Goal: Use online tool/utility: Utilize a website feature to perform a specific function

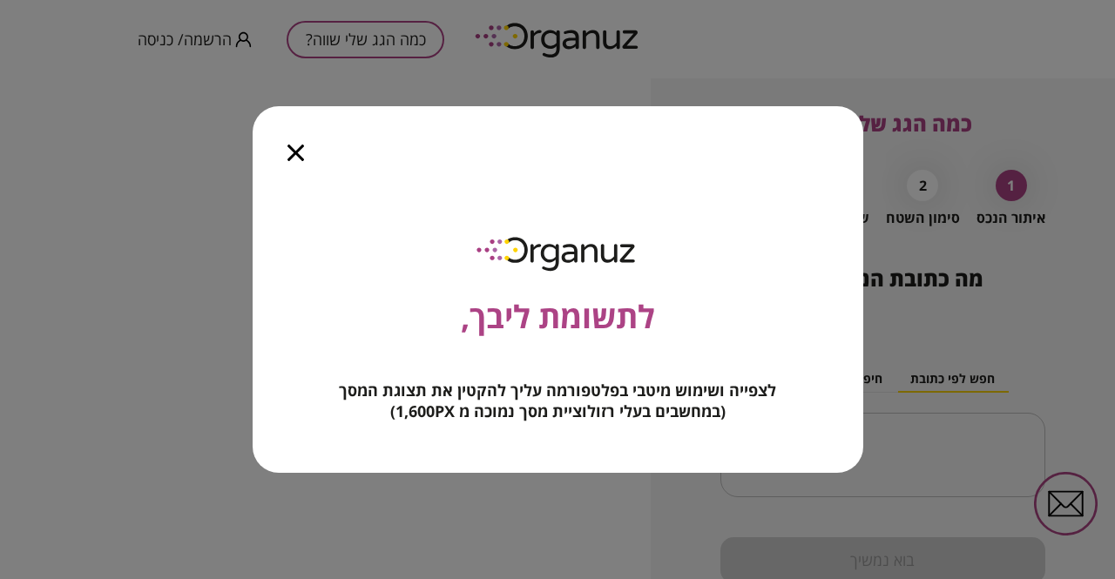
click at [295, 158] on icon "button" at bounding box center [296, 153] width 17 height 17
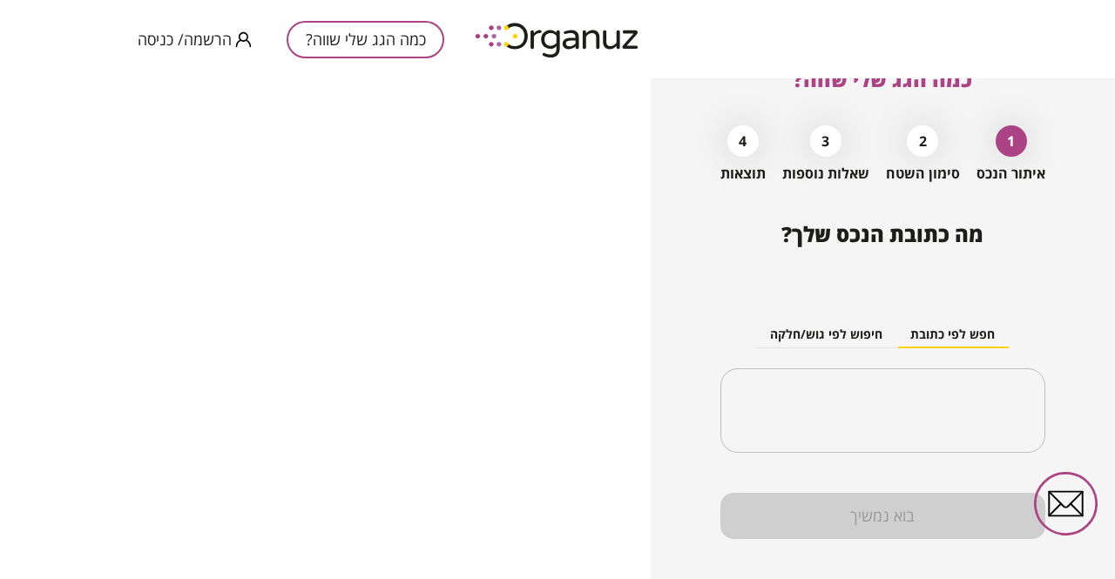
scroll to position [70, 0]
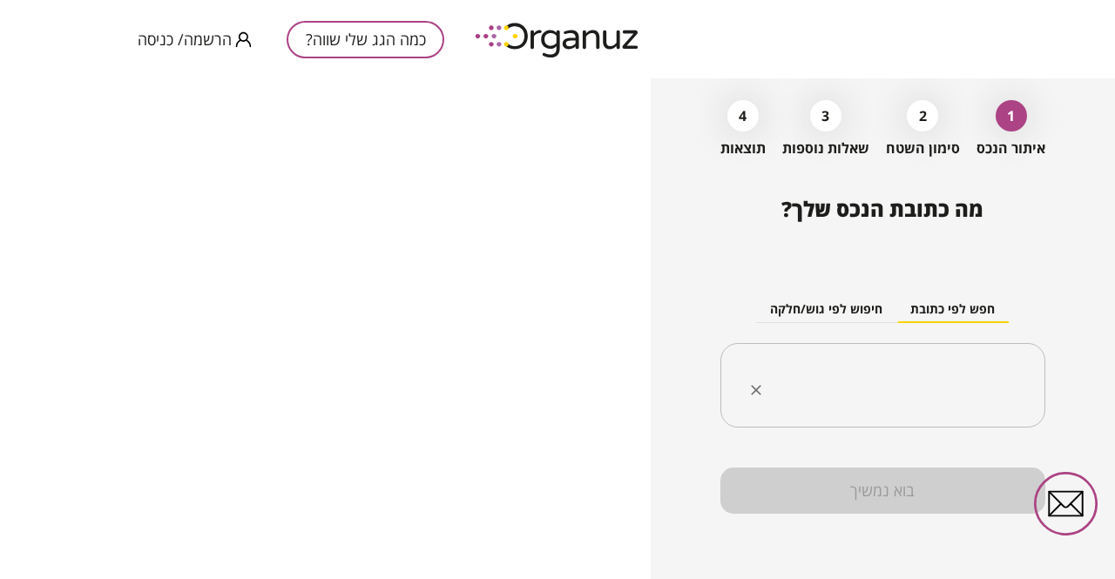
click at [896, 381] on input "text" at bounding box center [889, 386] width 270 height 44
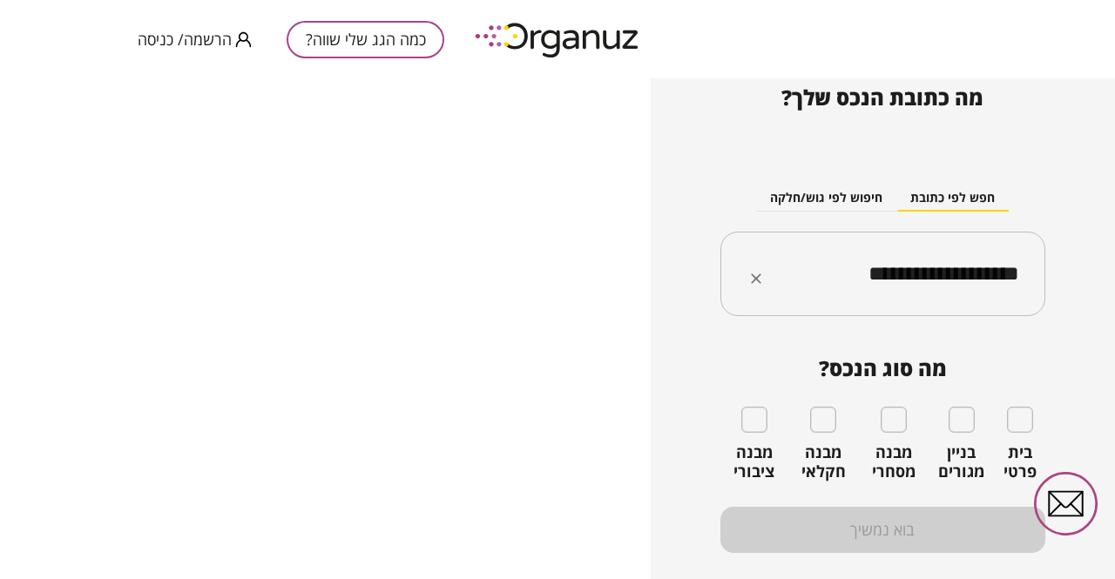
scroll to position [187, 0]
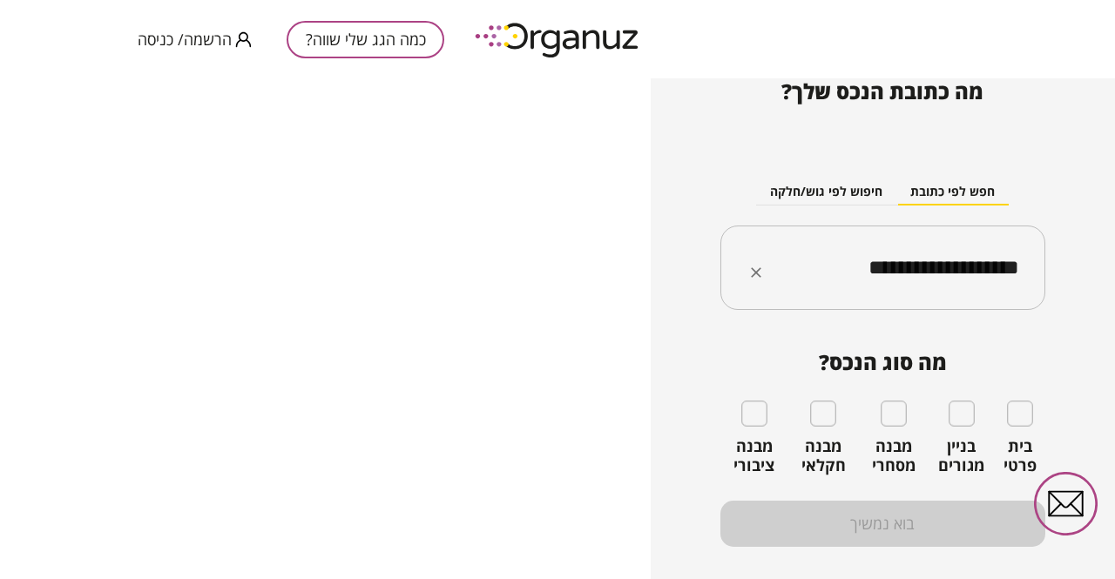
type input "**********"
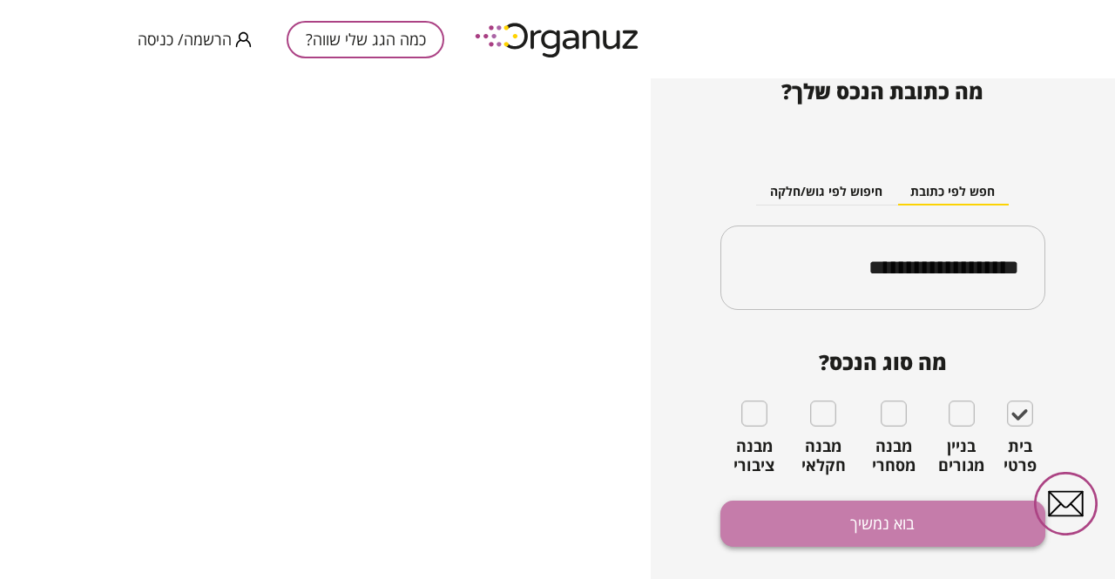
click at [864, 519] on button "בוא נמשיך" at bounding box center [883, 524] width 325 height 46
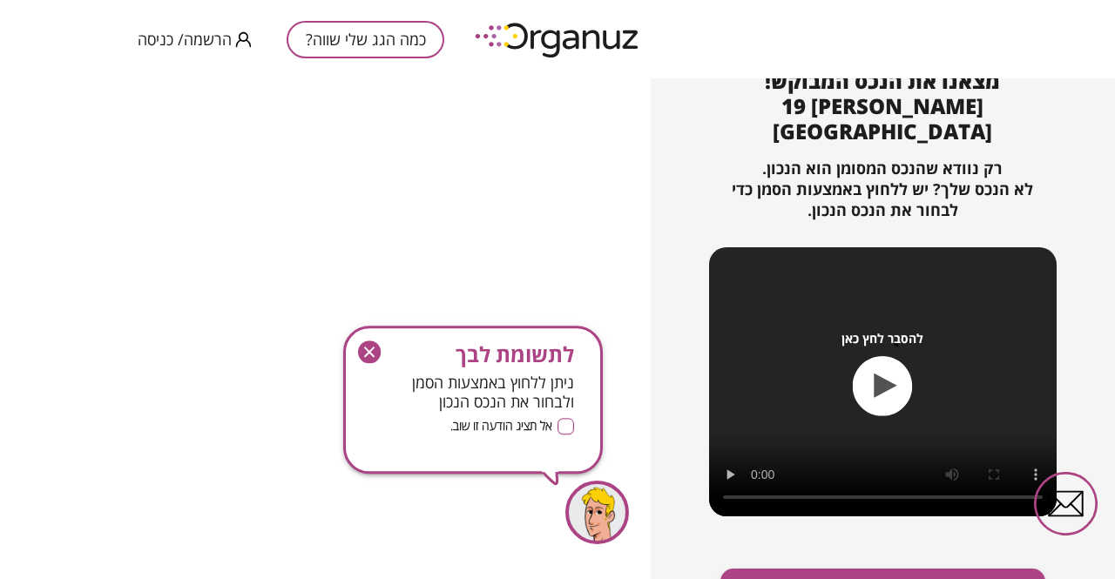
scroll to position [206, 0]
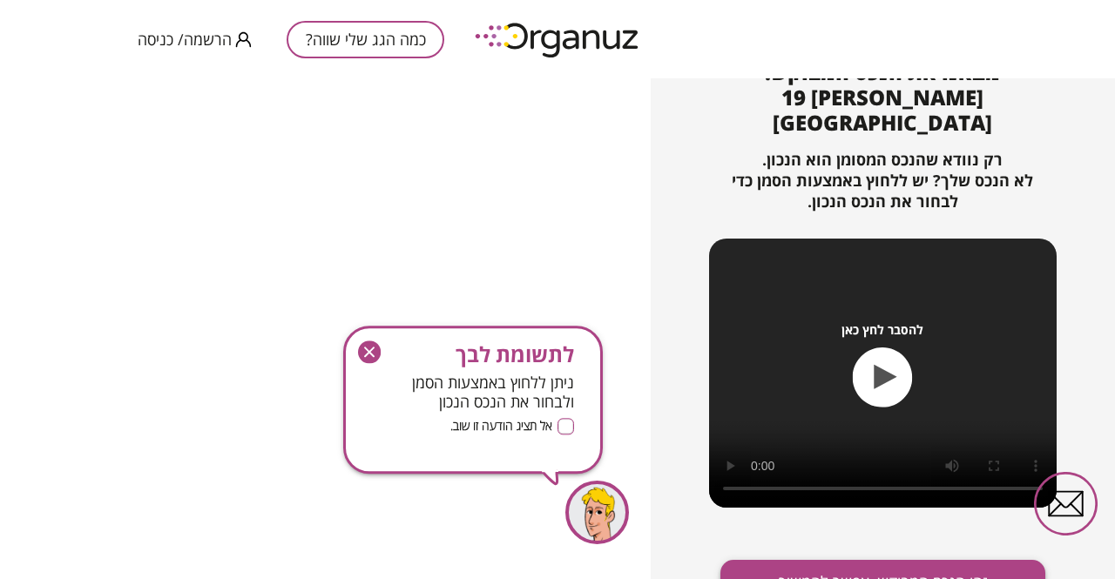
click at [868, 560] on button "זהו הנכס המבוקש, אפשר להמשיך" at bounding box center [883, 583] width 325 height 46
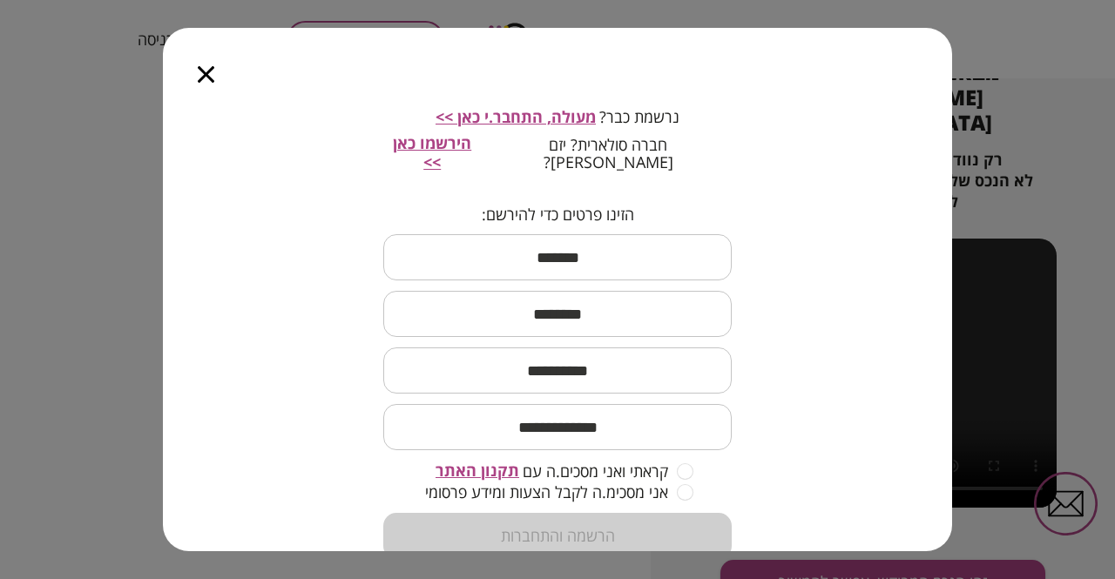
scroll to position [173, 0]
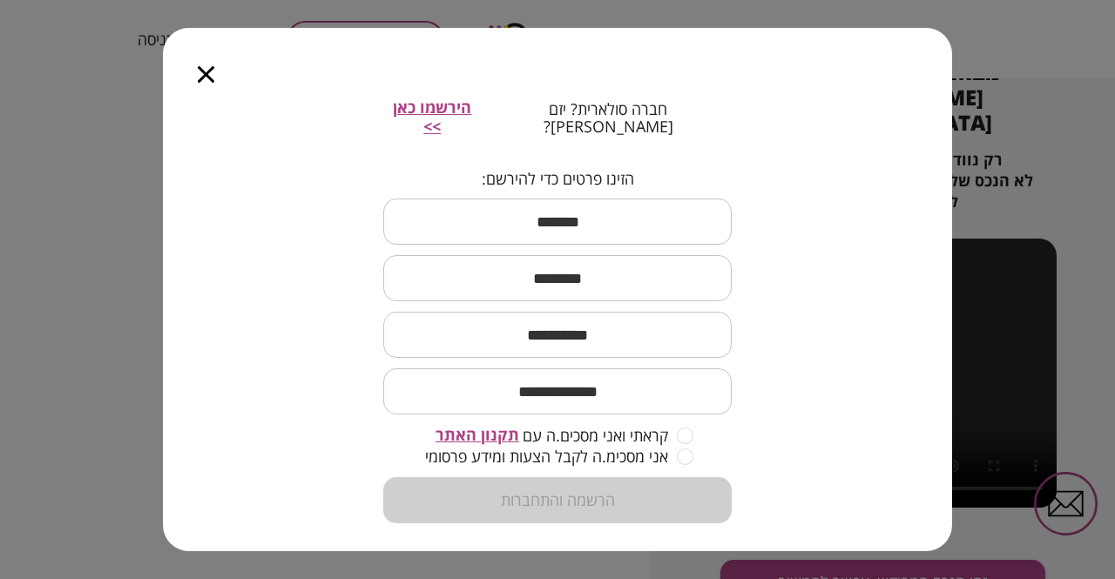
click at [203, 71] on icon "button" at bounding box center [206, 74] width 17 height 17
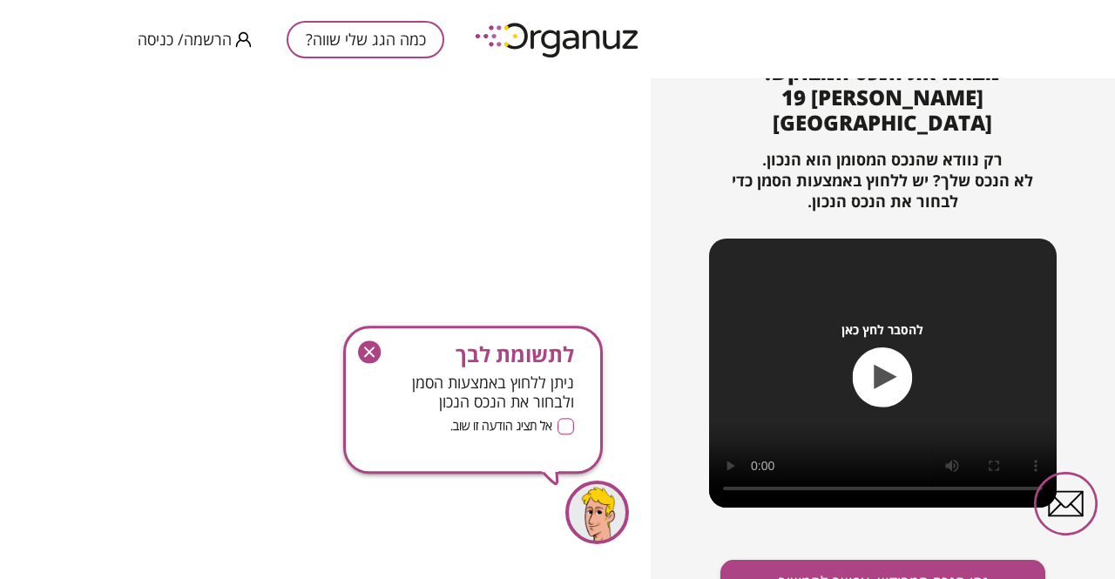
click at [369, 355] on icon "button" at bounding box center [369, 353] width 23 height 23
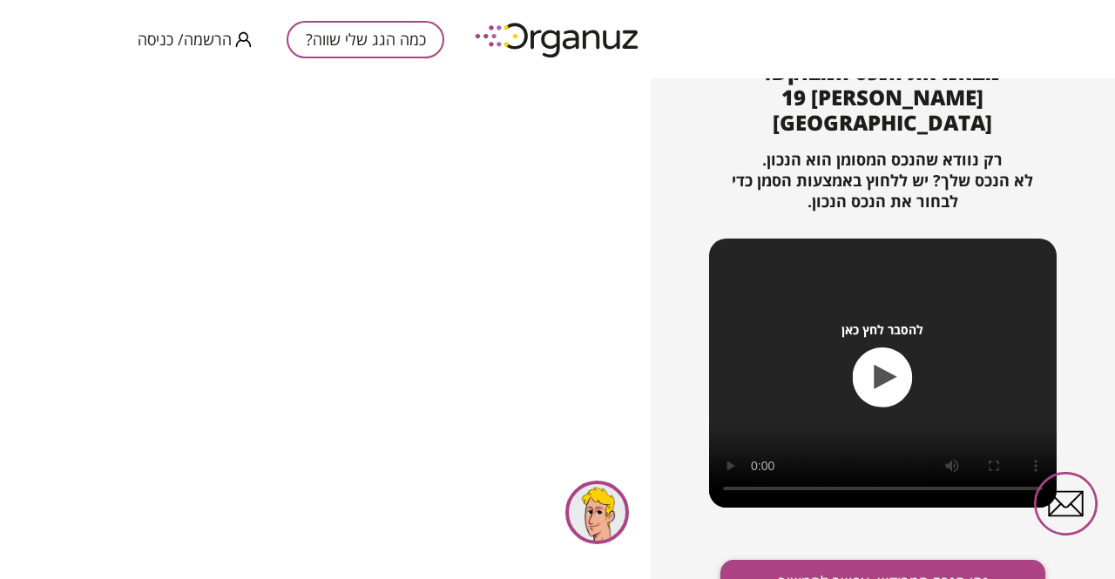
click at [852, 560] on button "זהו הנכס המבוקש, אפשר להמשיך" at bounding box center [883, 583] width 325 height 46
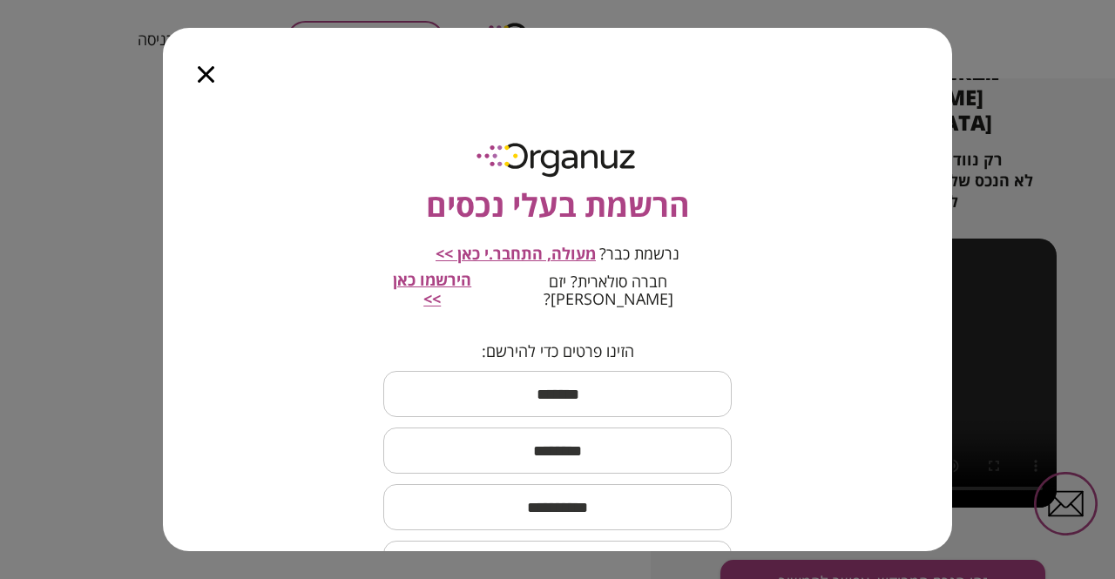
click at [603, 380] on input "text" at bounding box center [557, 394] width 348 height 51
click at [664, 369] on input "text" at bounding box center [557, 394] width 348 height 51
click at [290, 369] on div "הרשמת בעלי נכסים נרשמת כבר? מעולה, התחבר.י כאן >> חברה סולארית? יזם [PERSON_NAM…" at bounding box center [557, 326] width 789 height 450
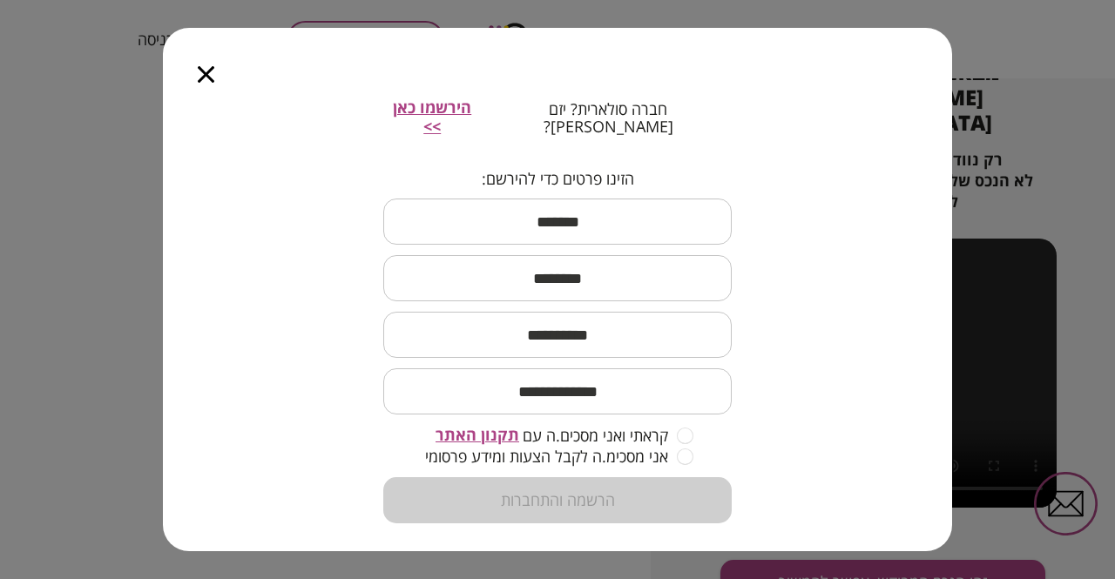
click at [649, 217] on input "text" at bounding box center [557, 221] width 348 height 51
click at [208, 69] on icon "button" at bounding box center [206, 74] width 17 height 17
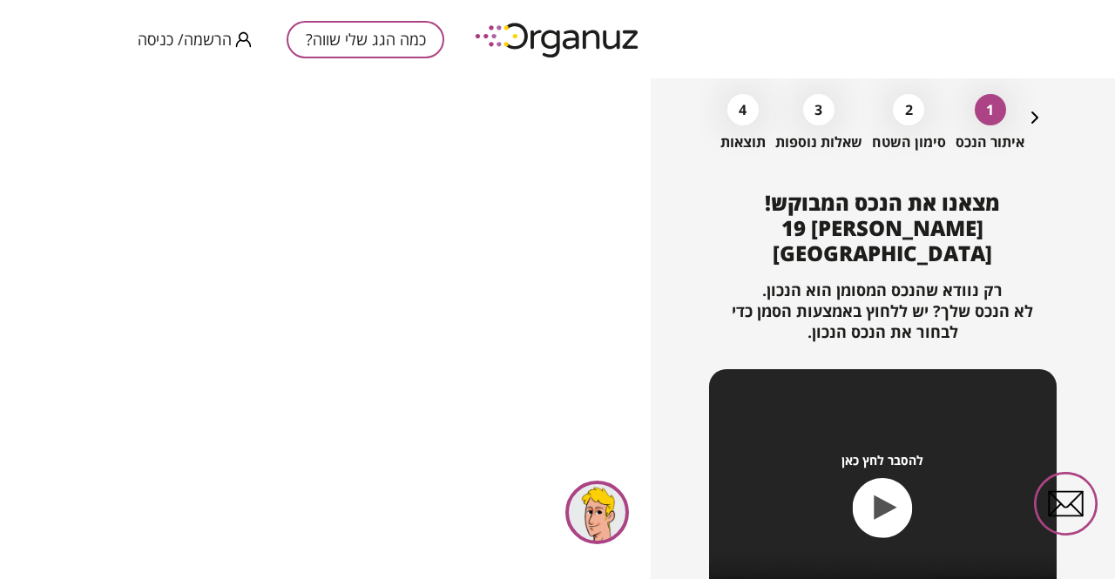
scroll to position [0, 0]
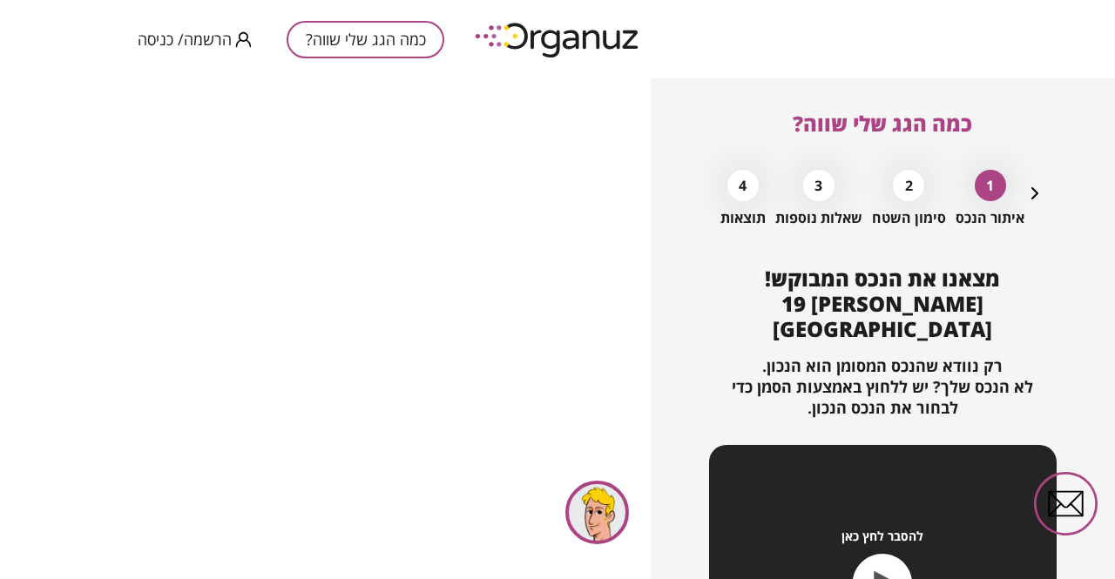
click at [977, 176] on div "1" at bounding box center [990, 185] width 31 height 31
click at [1037, 194] on icon "button" at bounding box center [1035, 193] width 21 height 21
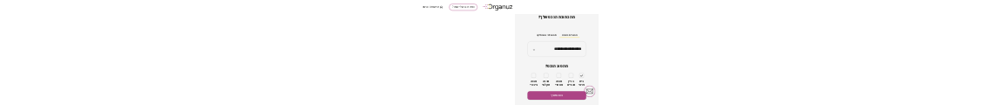
scroll to position [187, 0]
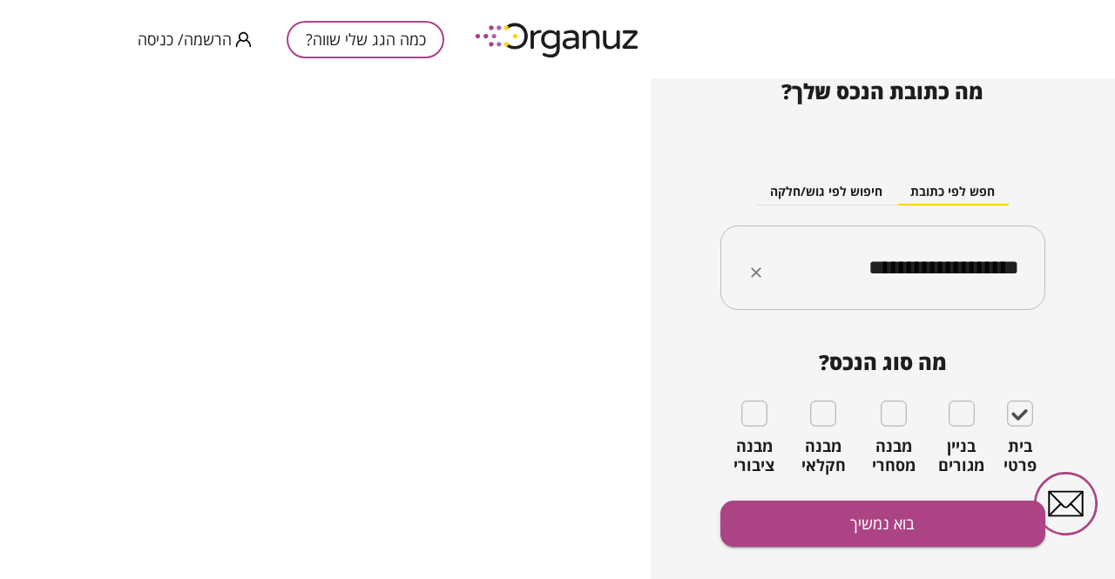
click at [980, 289] on div "**********" at bounding box center [883, 268] width 325 height 85
click at [969, 275] on input "**********" at bounding box center [889, 269] width 270 height 44
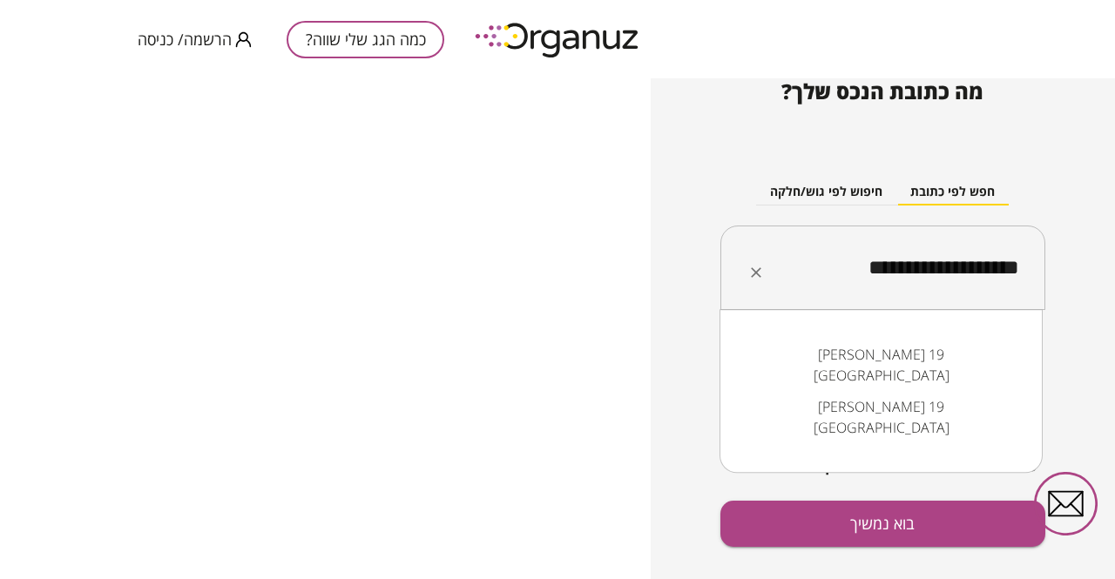
click at [969, 275] on input "**********" at bounding box center [889, 269] width 270 height 44
click at [753, 274] on icon "Clear" at bounding box center [756, 272] width 10 height 10
click at [1081, 304] on div "כמה הגג שלי שווה? 1 איתור הנכס 2 סימון השטח 3 שאלות נוספות 4 תוצאות מה כתובת הנ…" at bounding box center [883, 328] width 464 height 501
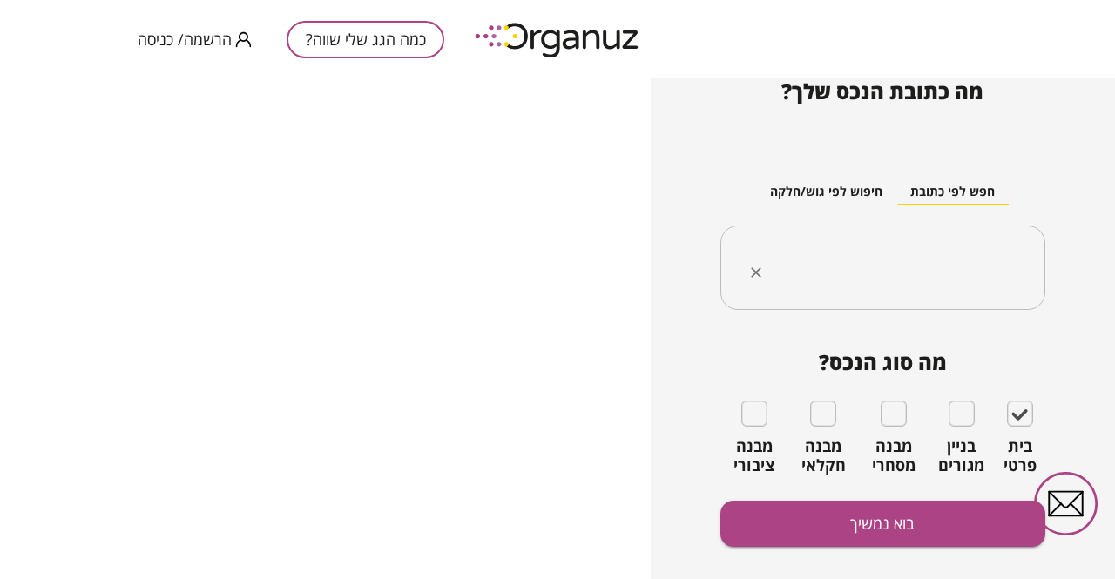
click at [1005, 279] on input "text" at bounding box center [889, 269] width 270 height 44
type input "**********"
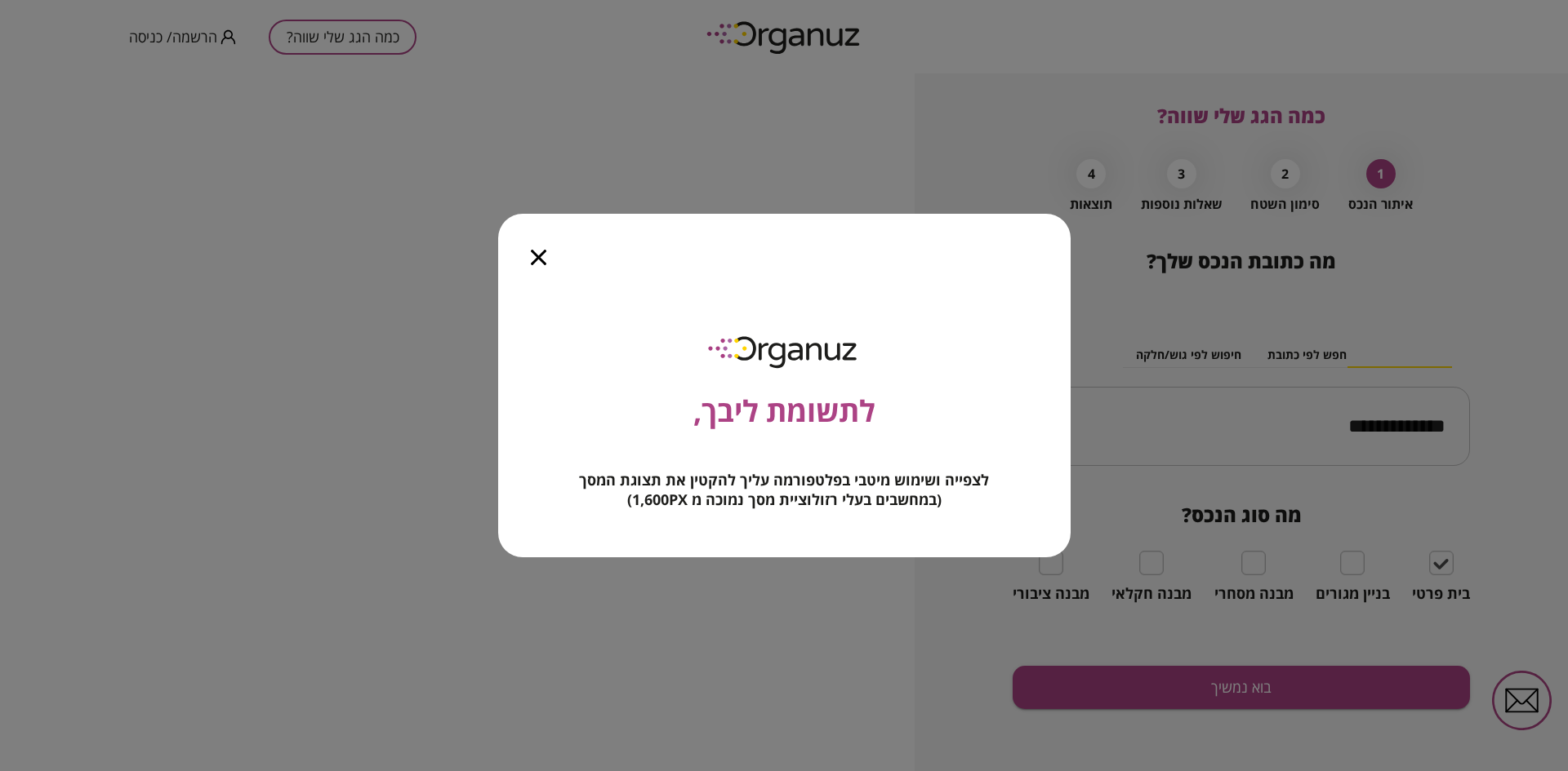
scroll to position [0, 0]
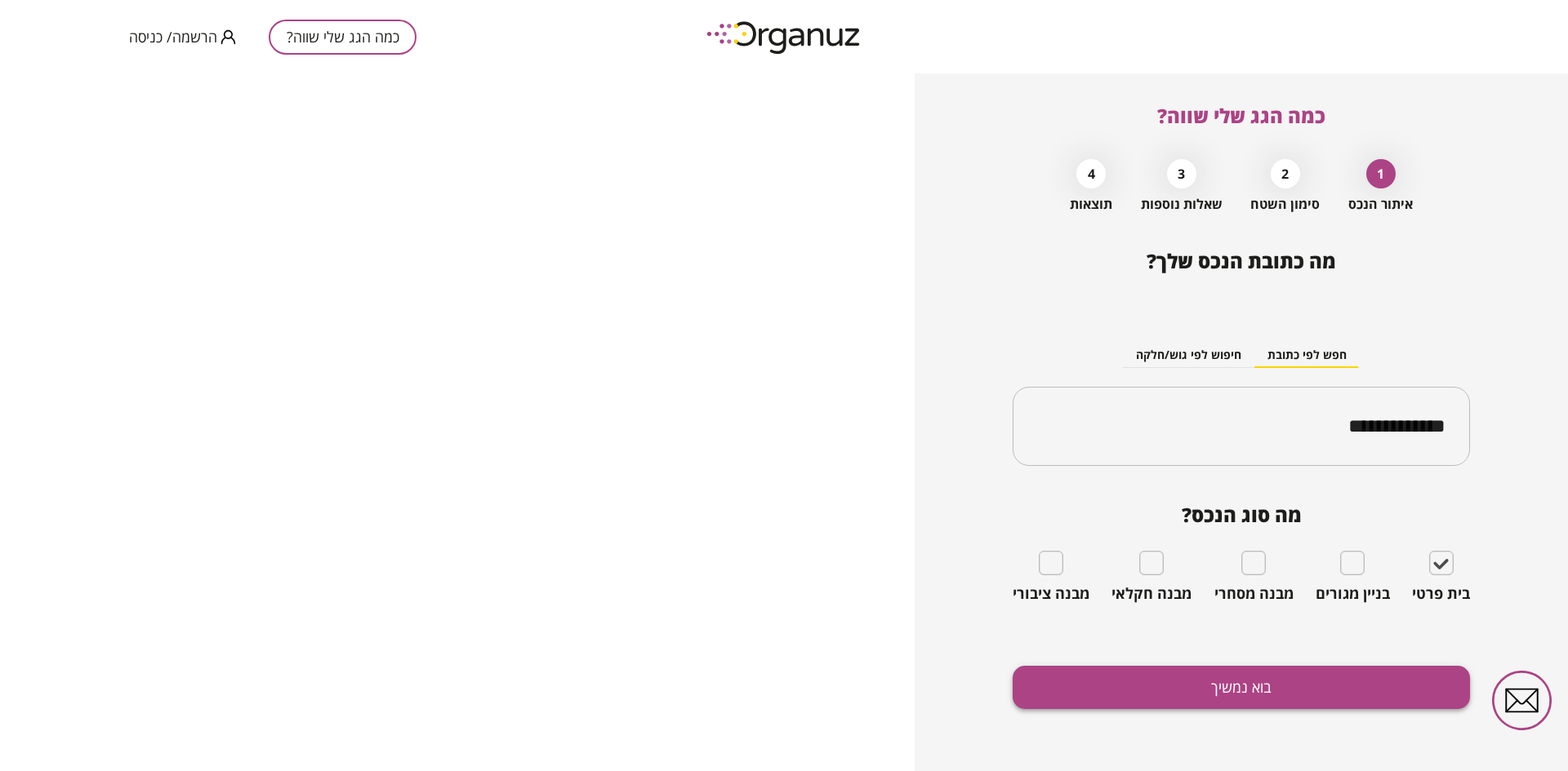
click at [1044, 542] on button "בוא נמשיך" at bounding box center [1241, 688] width 457 height 43
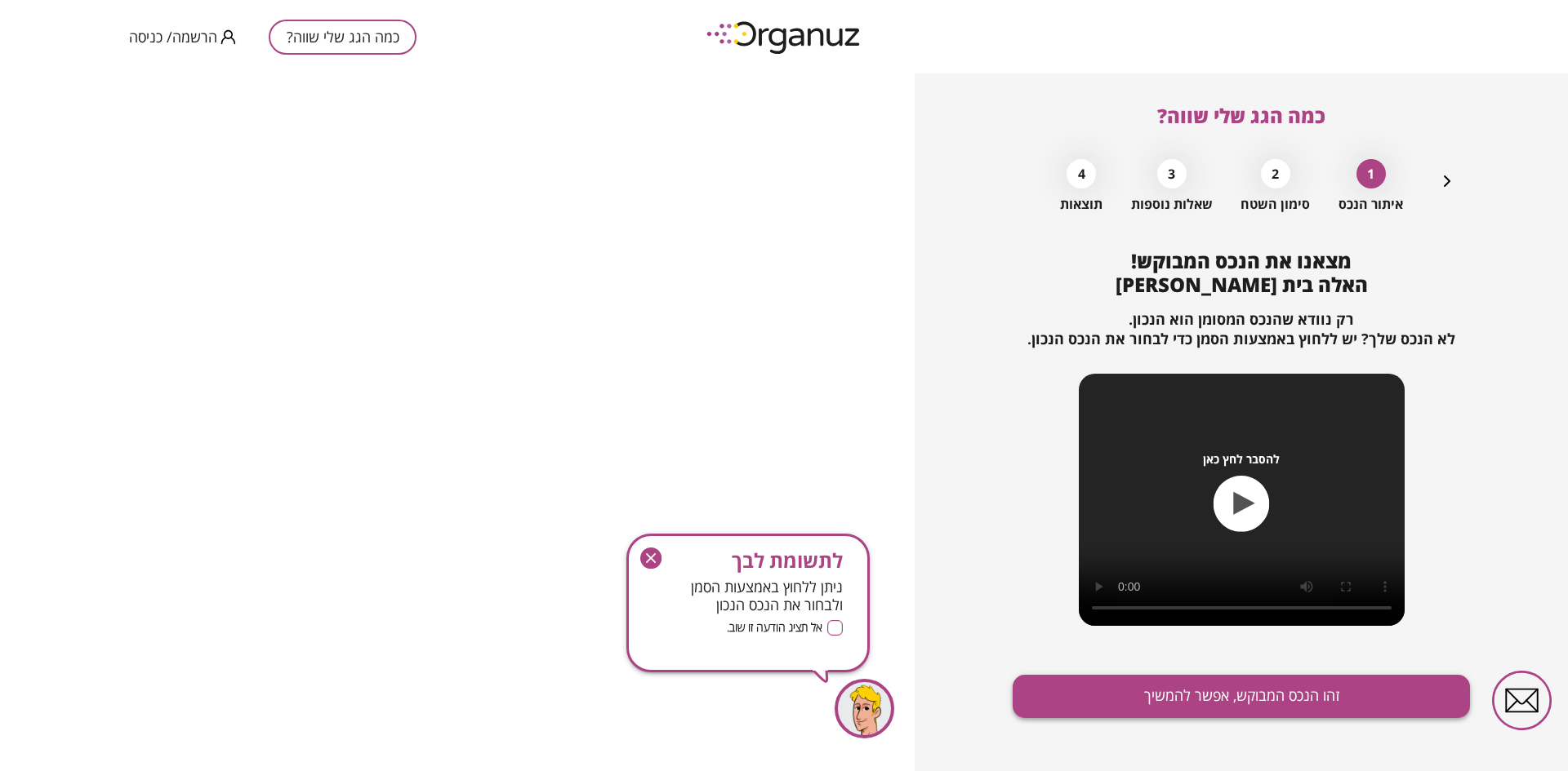
click at [1044, 542] on button "זהו הנכס המבוקש, אפשר להמשיך" at bounding box center [1241, 697] width 457 height 43
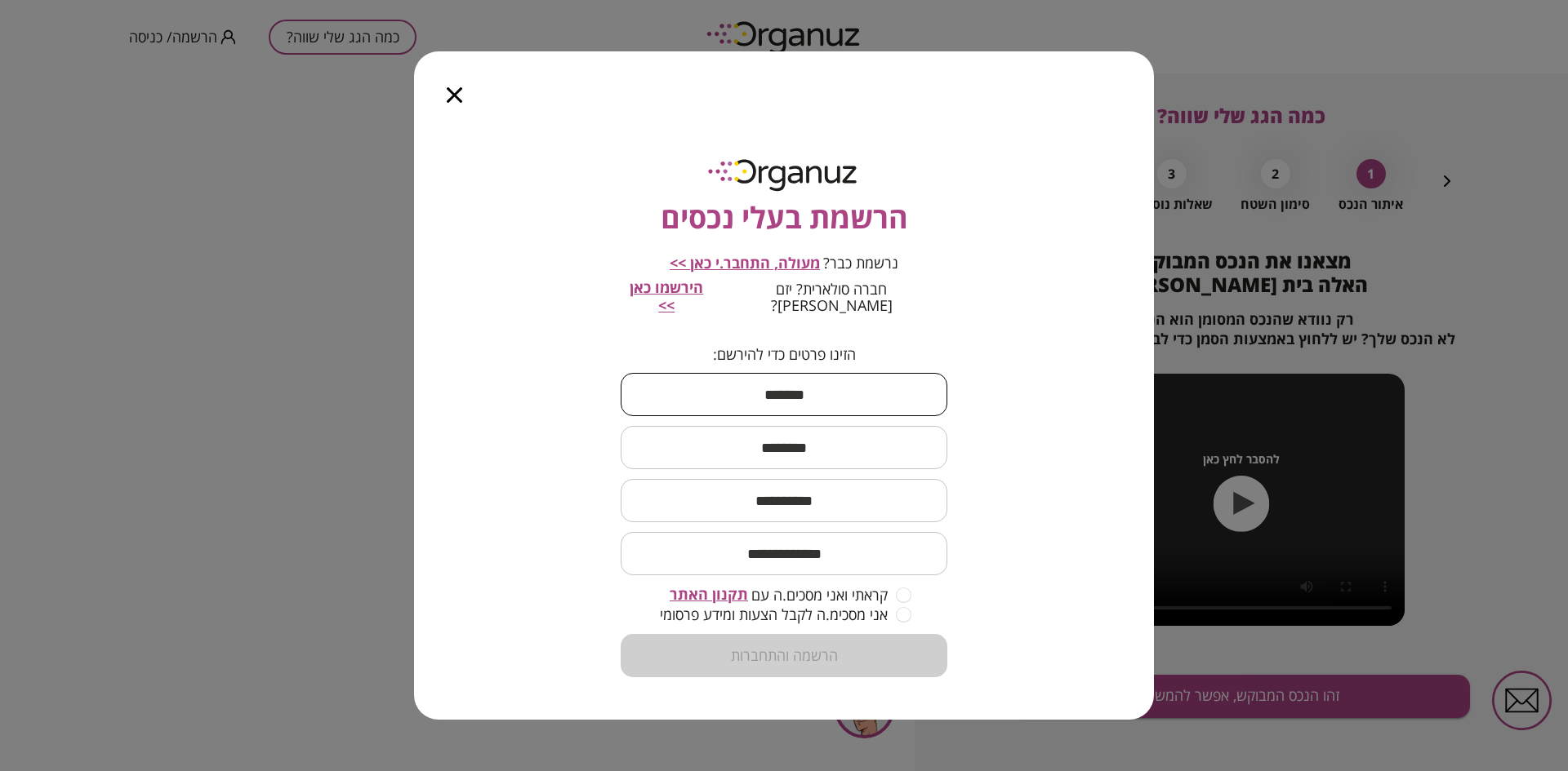
click at [730, 408] on input "text" at bounding box center [784, 394] width 326 height 48
type input "*****"
type input "**********"
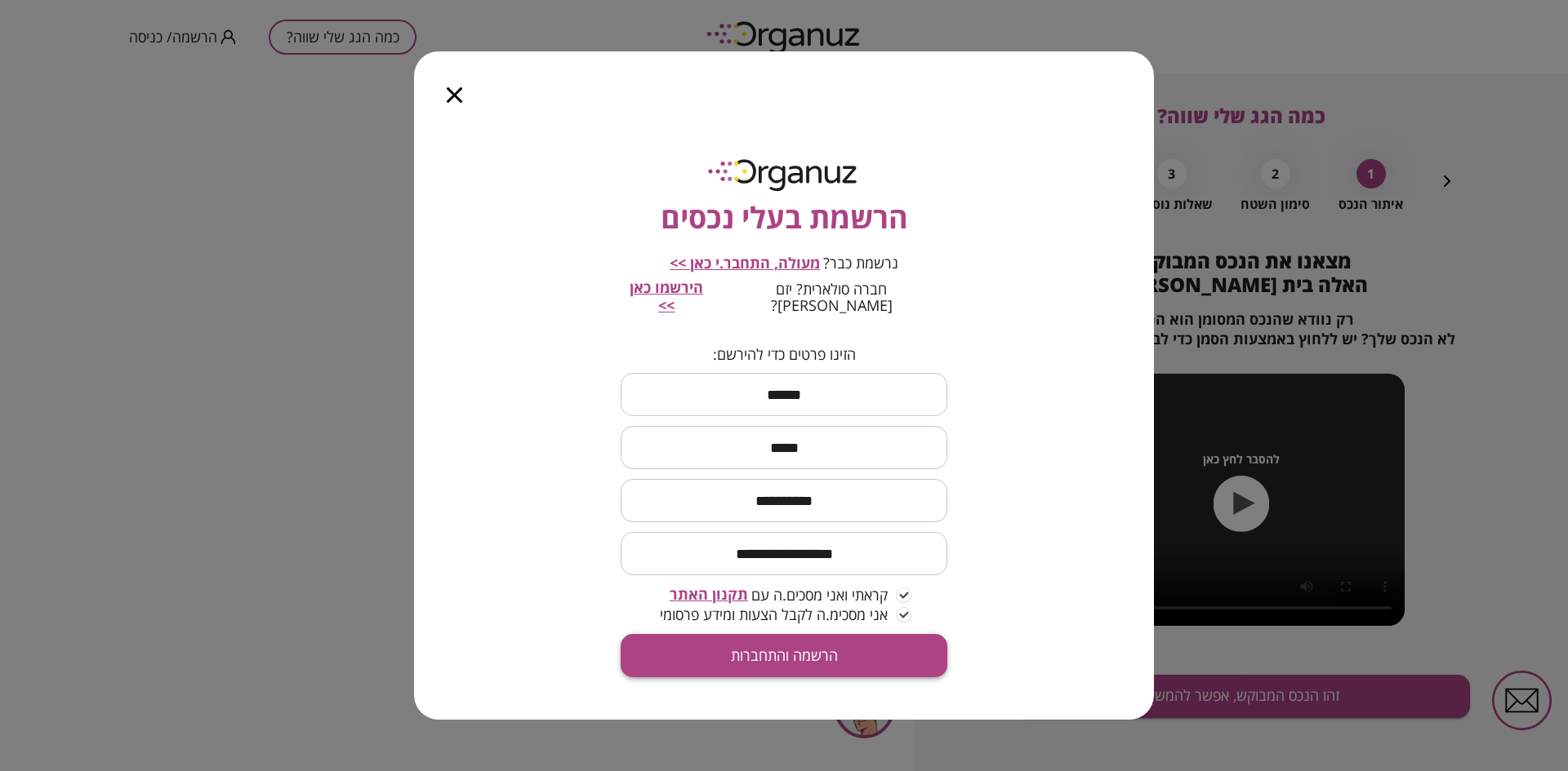
click at [827, 542] on button "הרשמה והתחברות" at bounding box center [784, 656] width 326 height 43
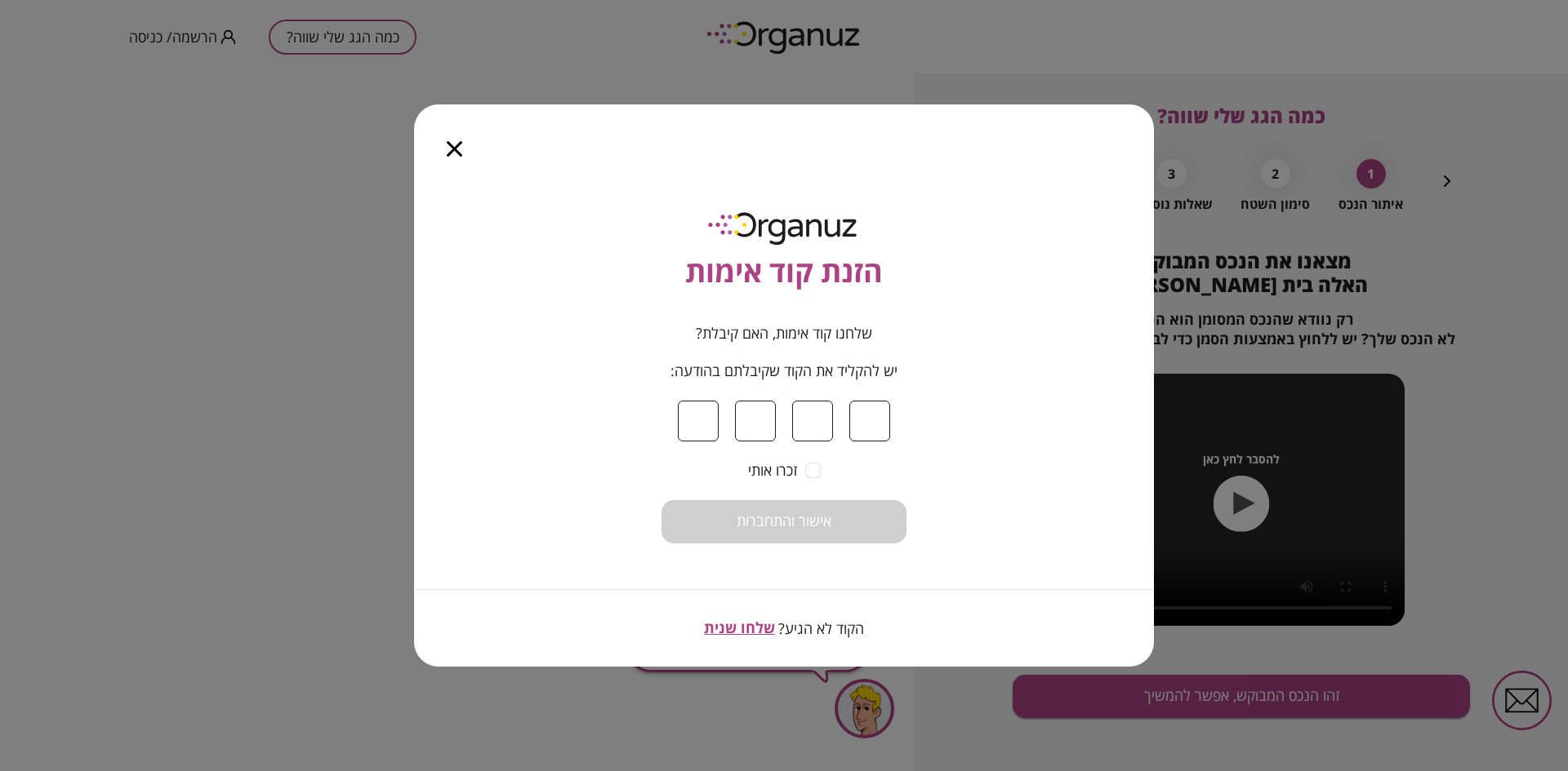
type input "*"
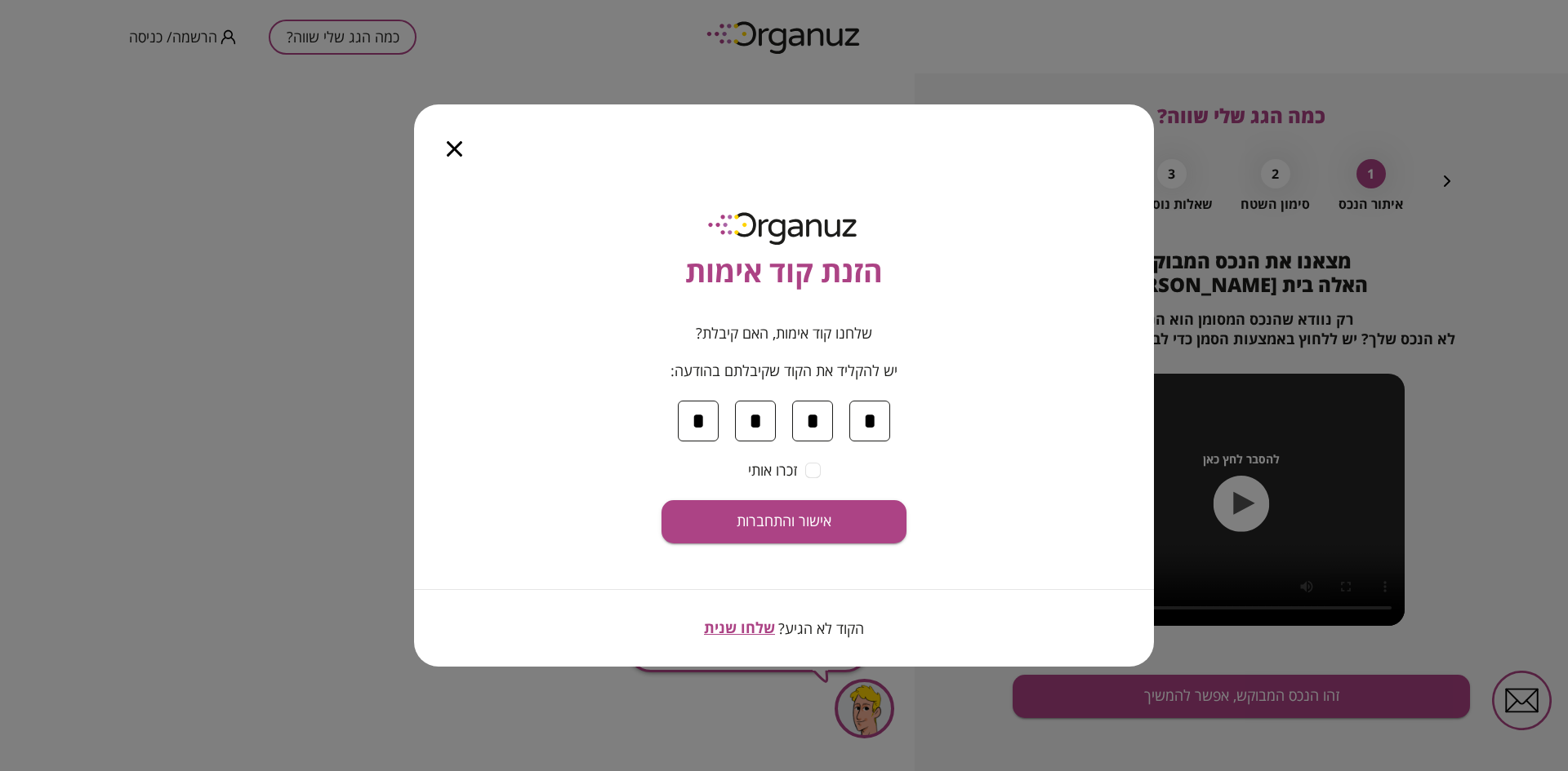
type input "*"
click at [809, 504] on button "אישור והתחברות" at bounding box center [784, 522] width 245 height 43
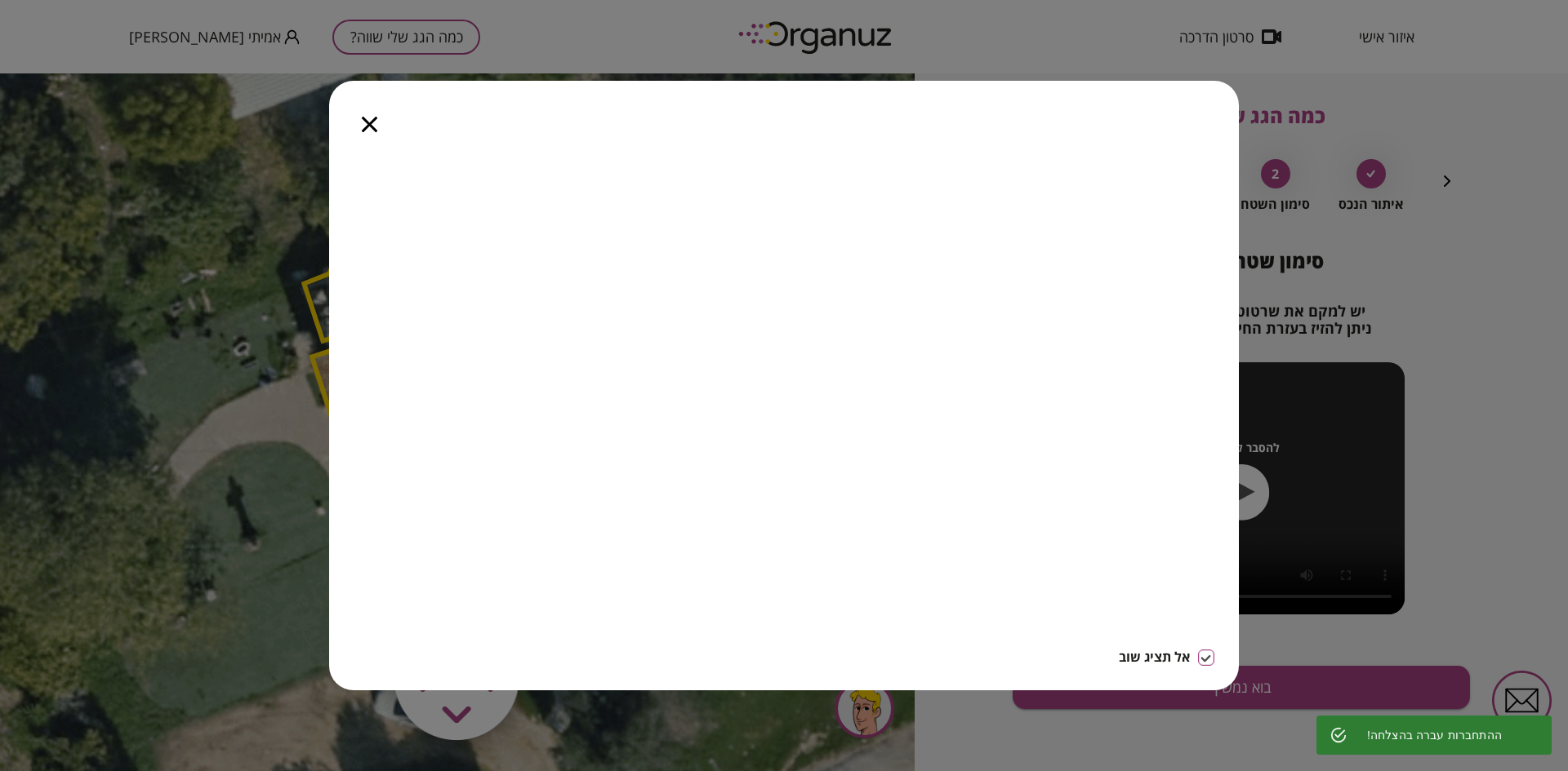
click at [372, 127] on icon "button" at bounding box center [369, 125] width 16 height 16
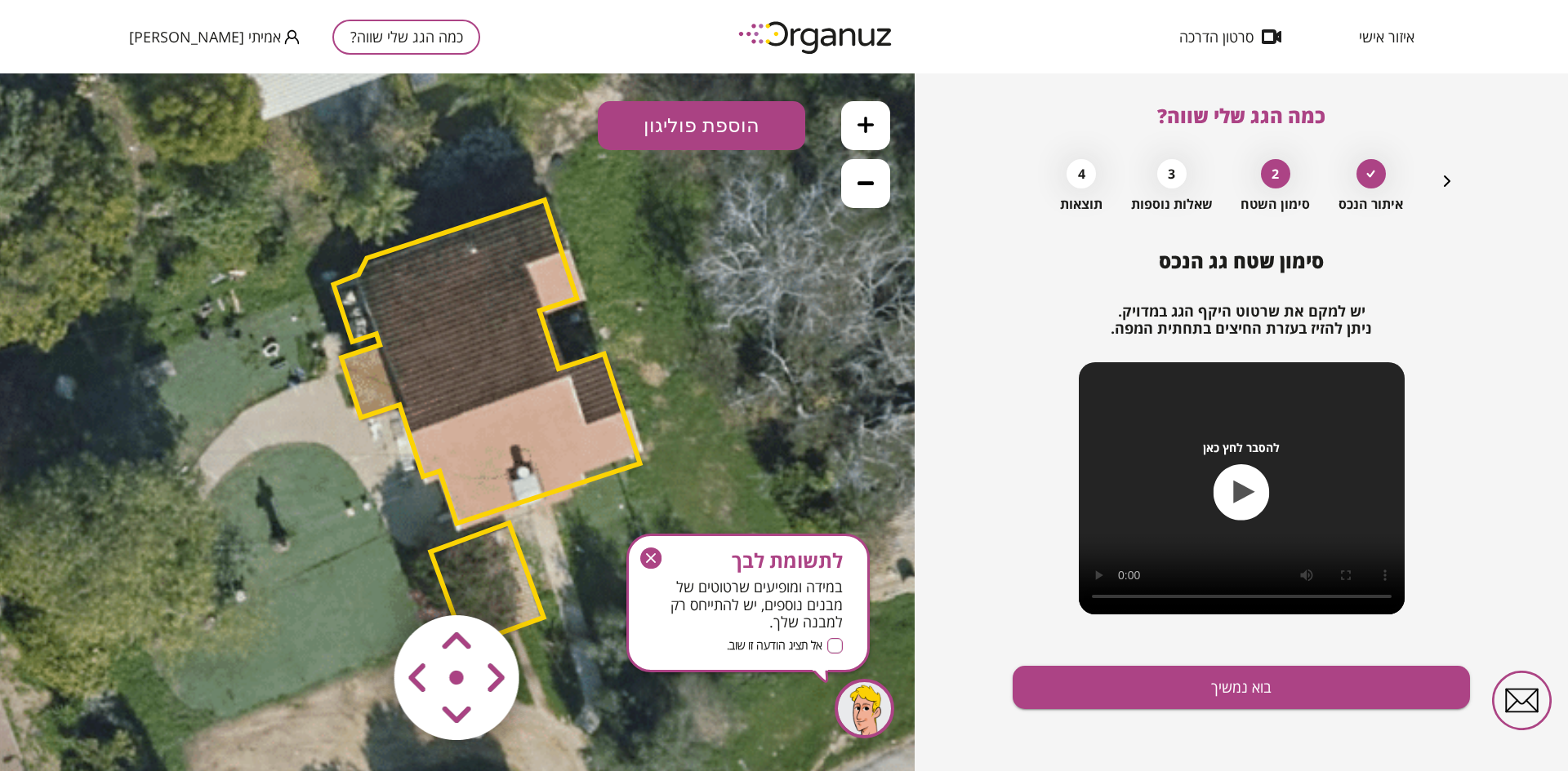
drag, startPoint x: 475, startPoint y: 571, endPoint x: 504, endPoint y: 571, distance: 29.0
click at [504, 542] on polygon at bounding box center [486, 585] width 112 height 124
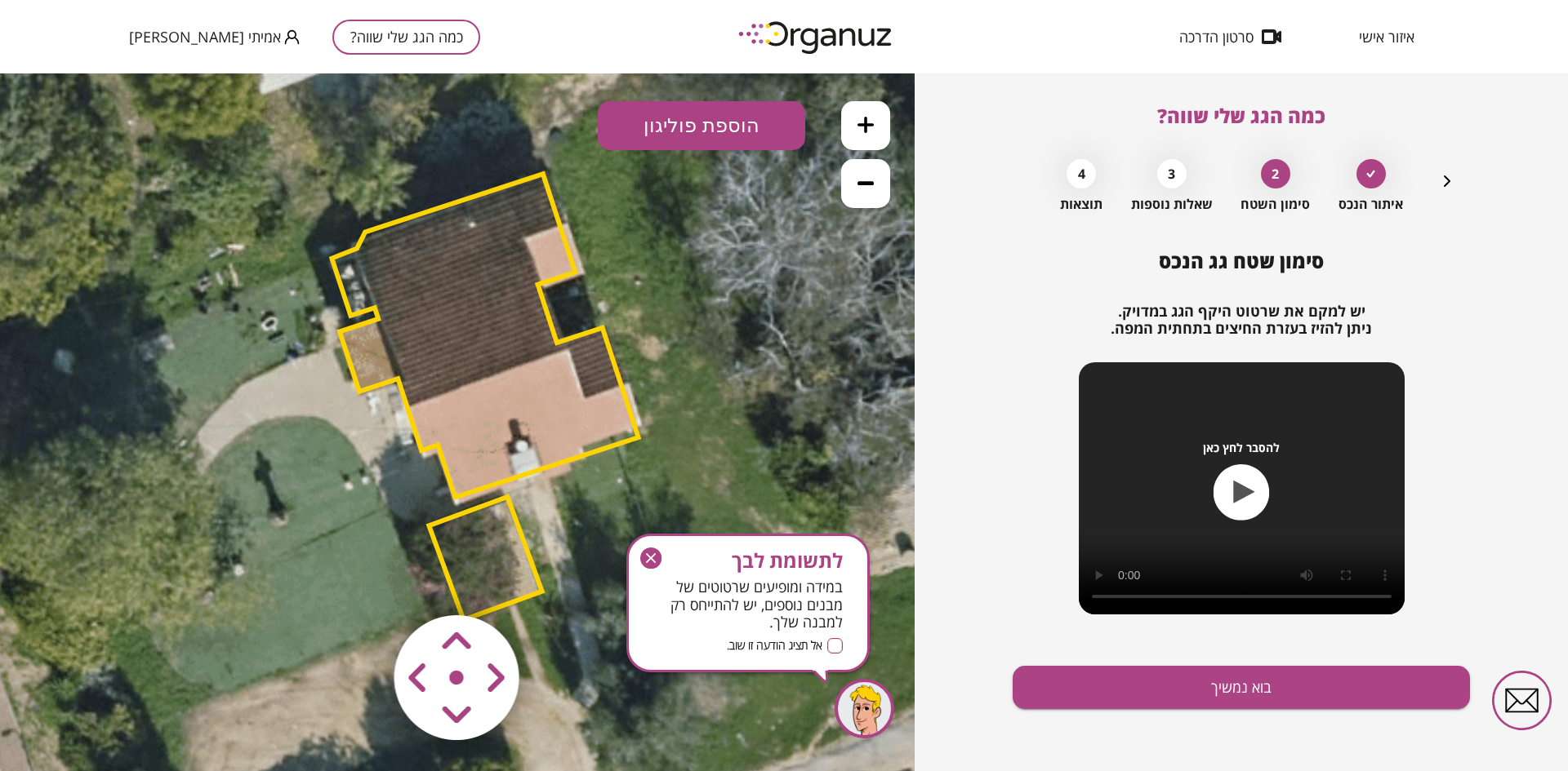
drag, startPoint x: 504, startPoint y: 573, endPoint x: 502, endPoint y: 529, distance: 44.0
click at [502, 537] on polygon at bounding box center [485, 559] width 112 height 124
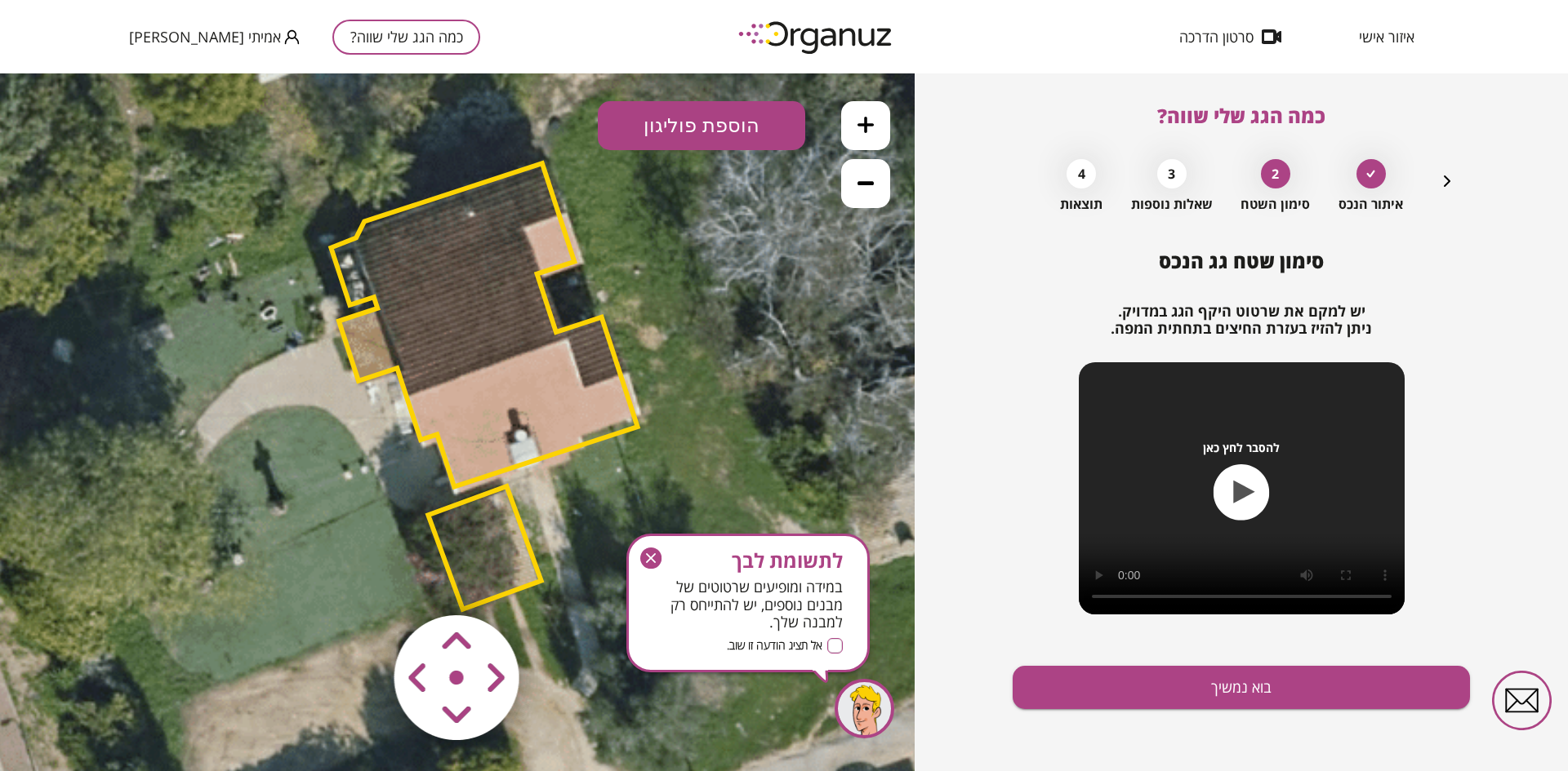
click at [491, 334] on polygon at bounding box center [484, 324] width 306 height 323
click at [485, 542] on polygon at bounding box center [485, 548] width 112 height 124
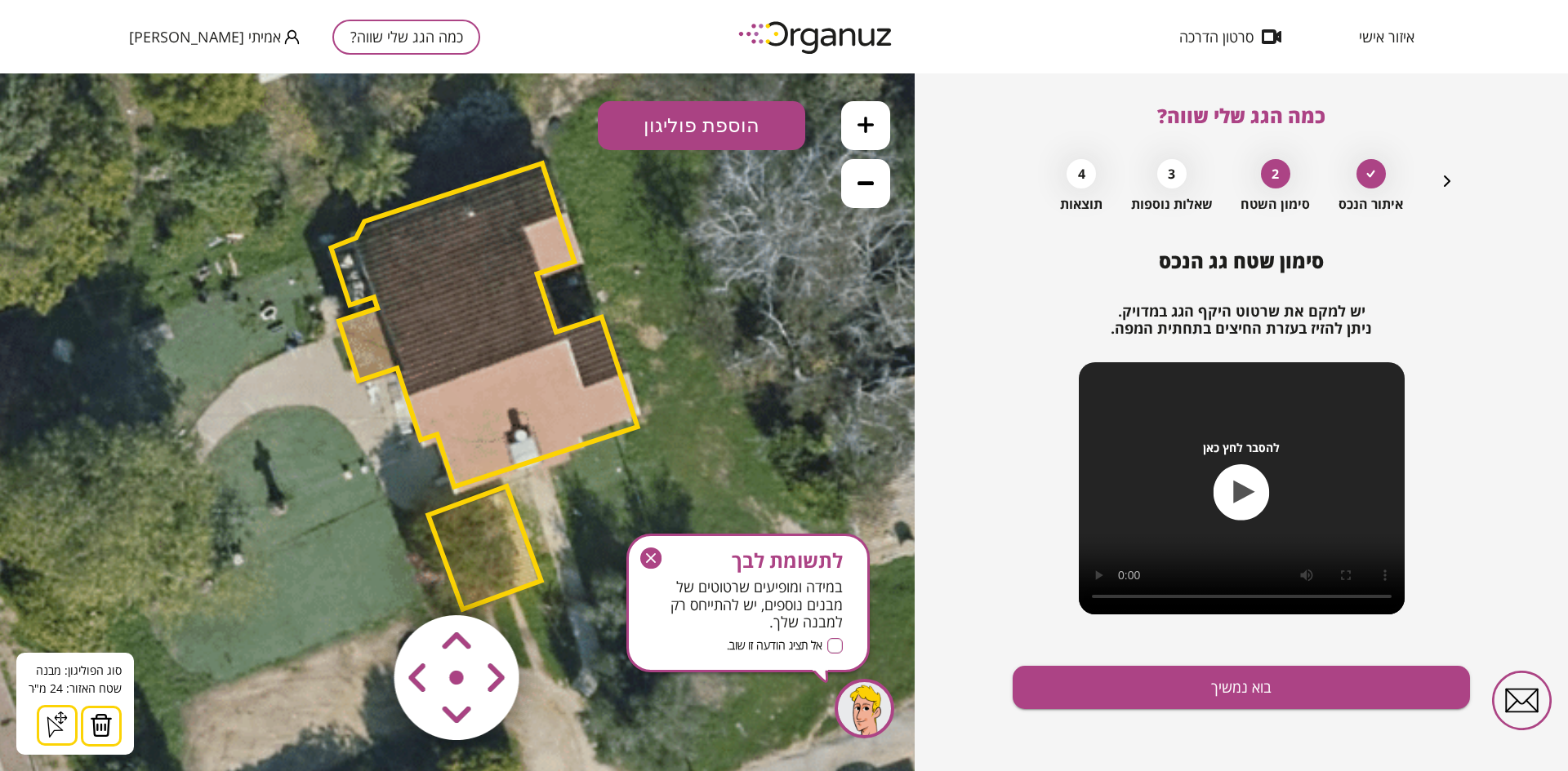
click at [92, 542] on img at bounding box center [101, 725] width 22 height 24
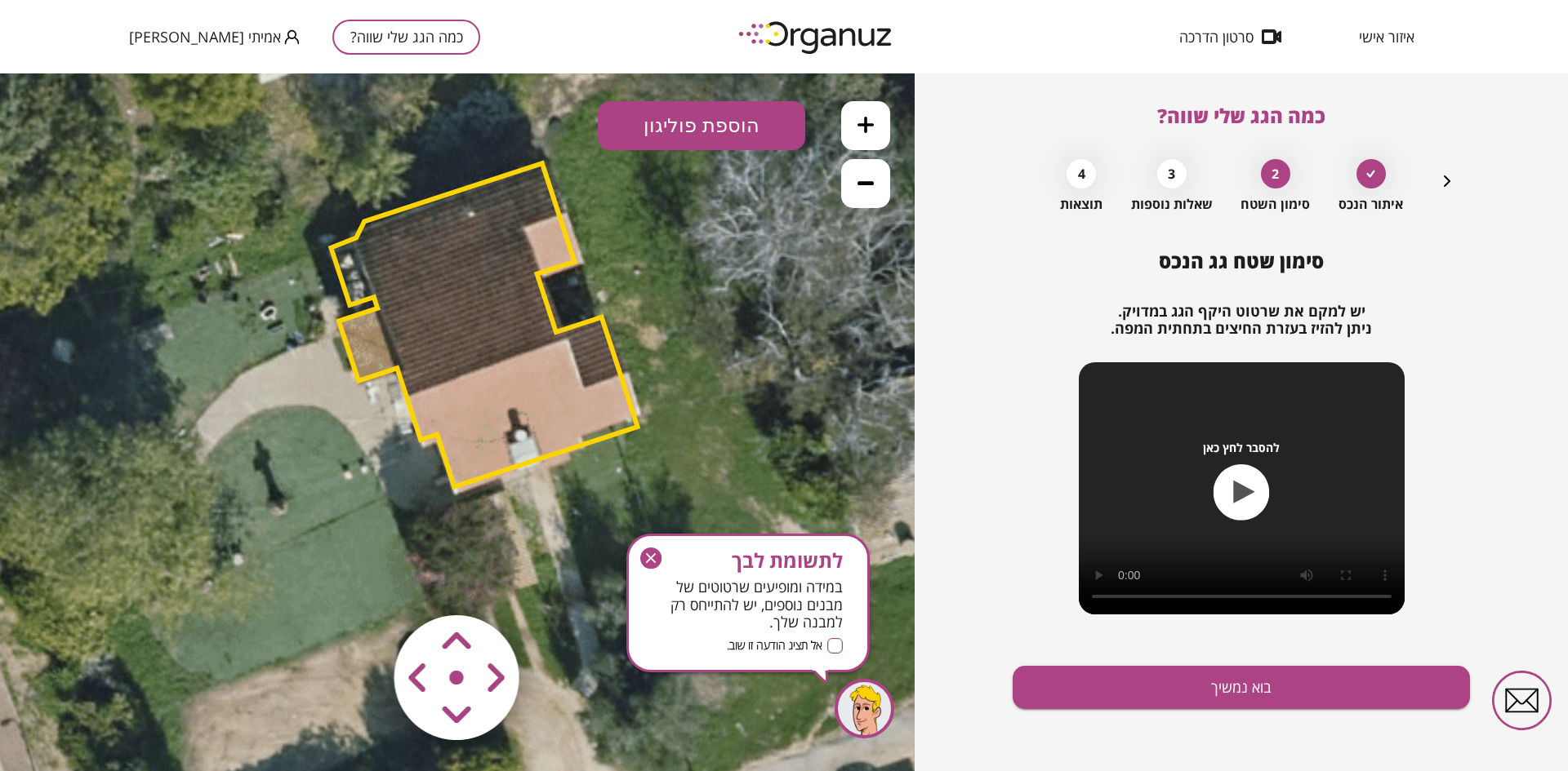
click at [343, 263] on polygon at bounding box center [484, 324] width 306 height 323
click at [644, 542] on icon "button" at bounding box center [650, 558] width 22 height 22
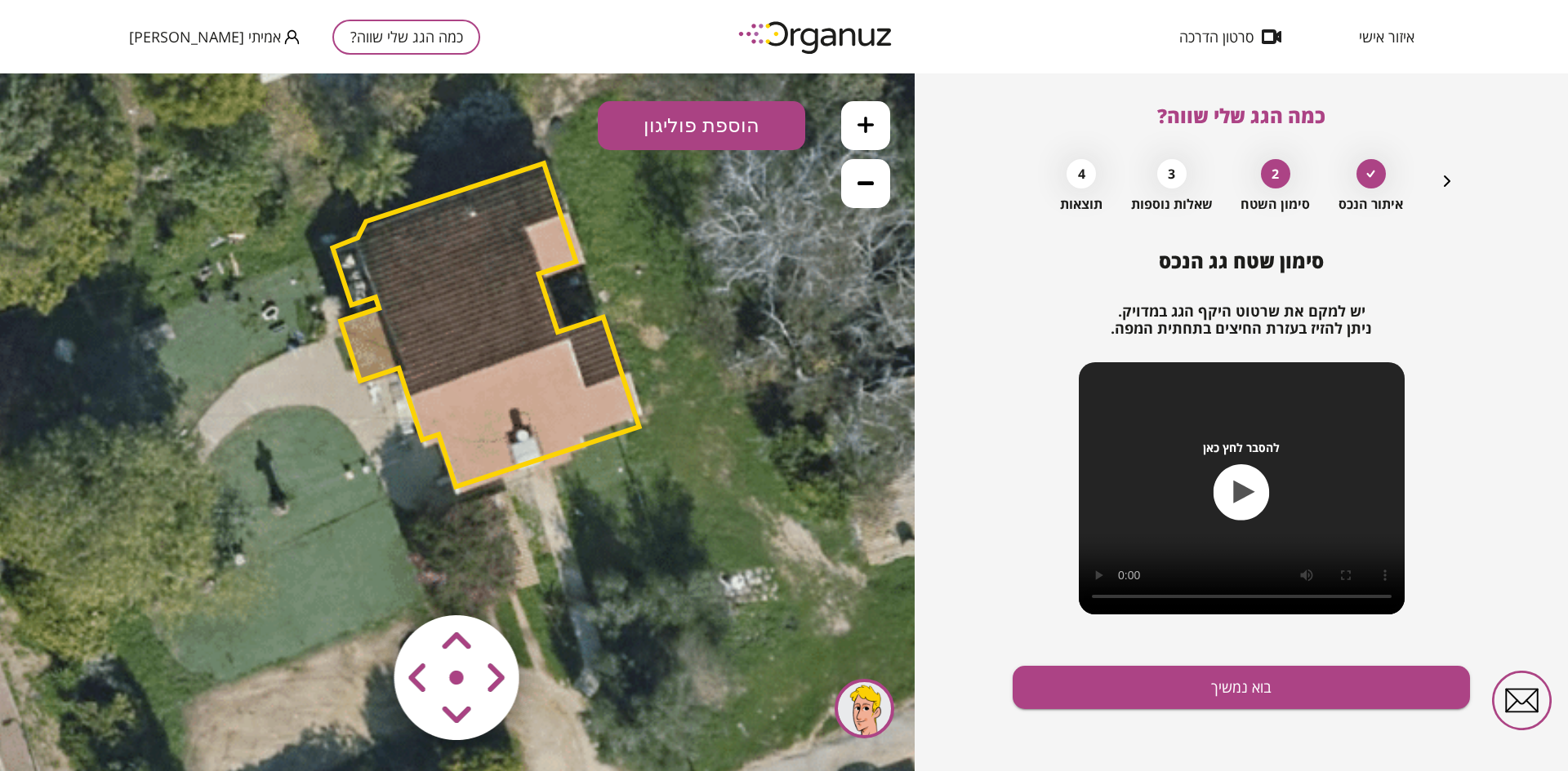
click at [525, 285] on polygon at bounding box center [485, 324] width 306 height 323
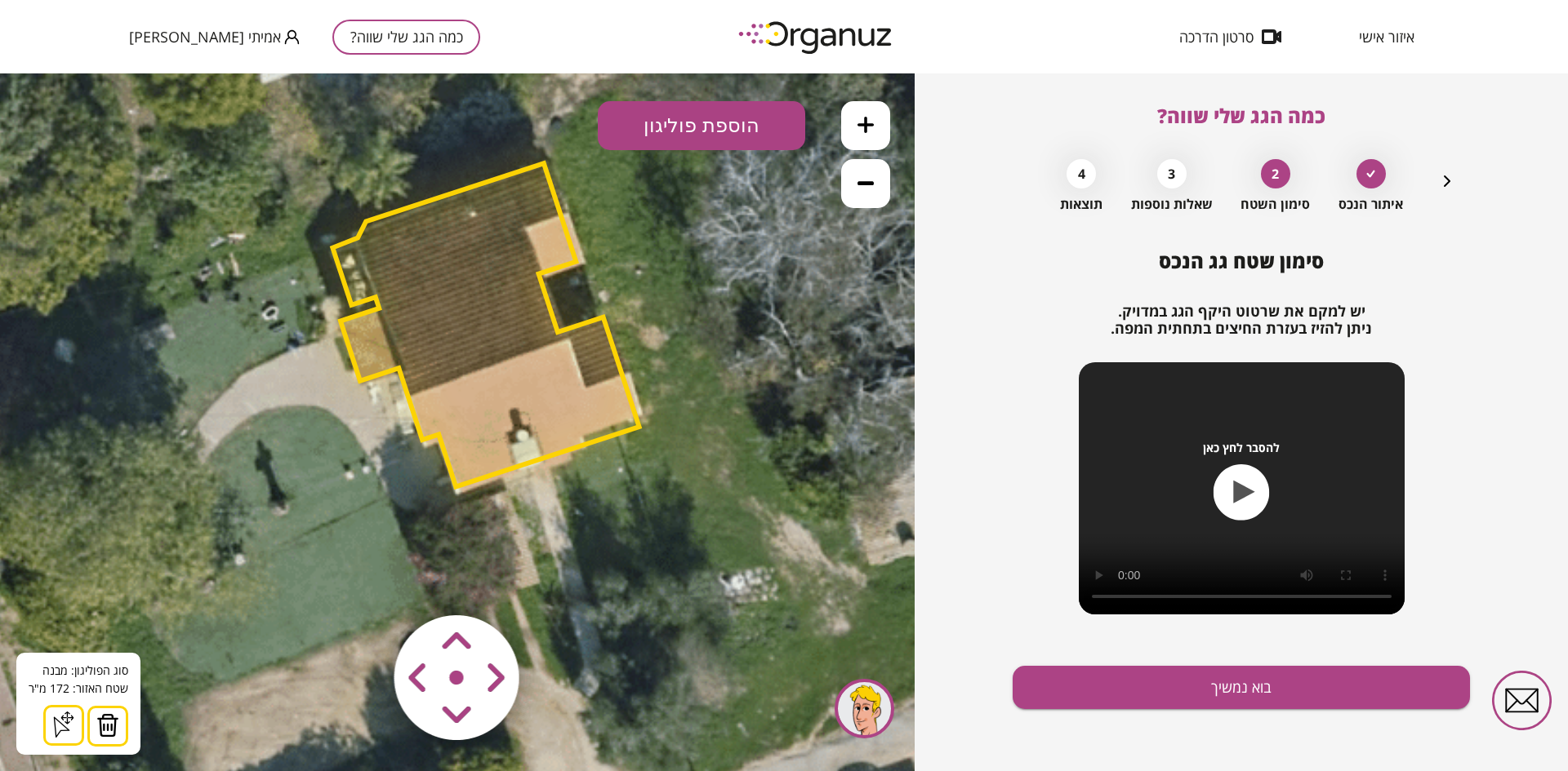
click at [525, 284] on polygon at bounding box center [485, 324] width 306 height 323
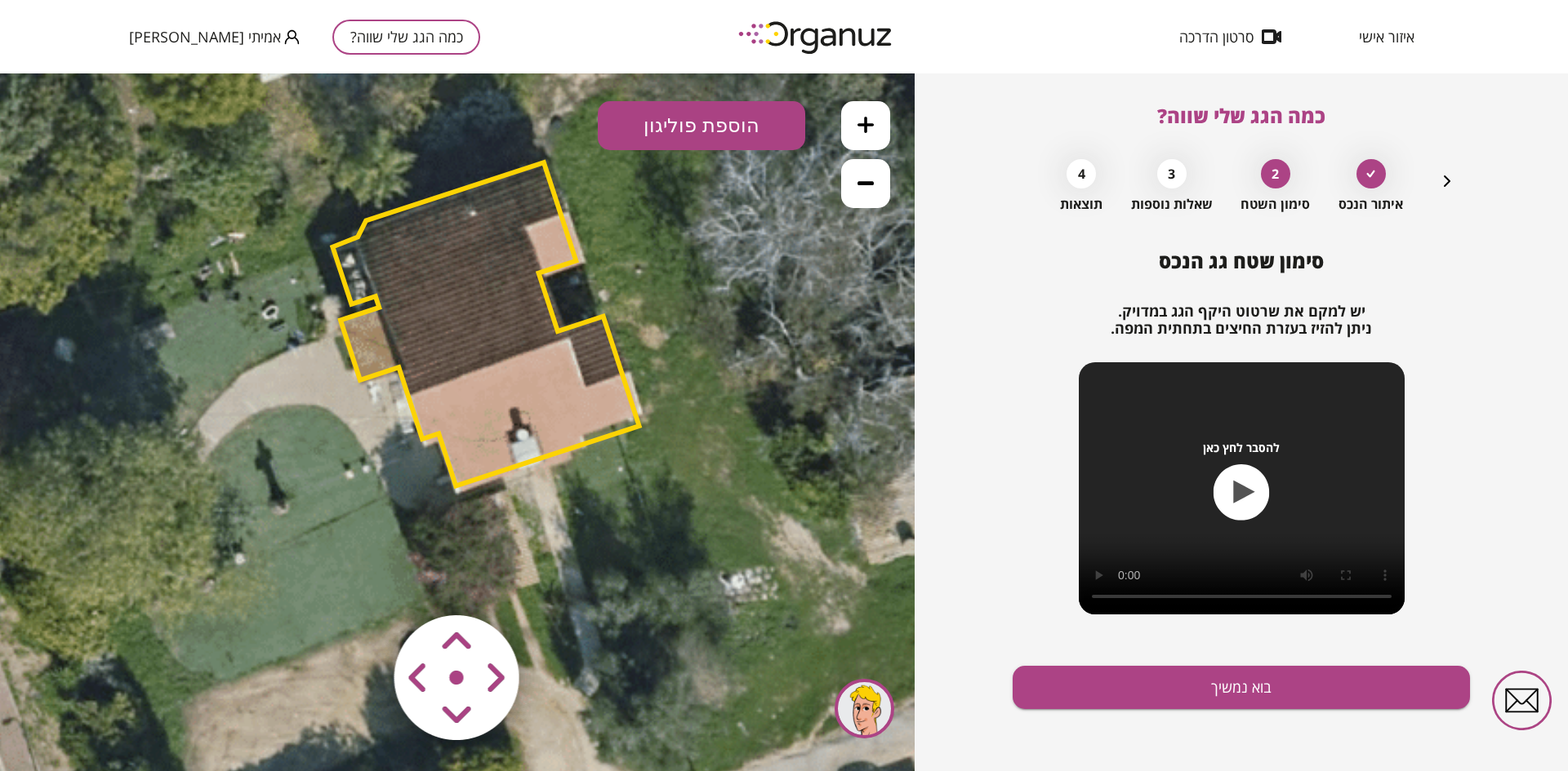
click at [508, 209] on polygon at bounding box center [485, 323] width 306 height 323
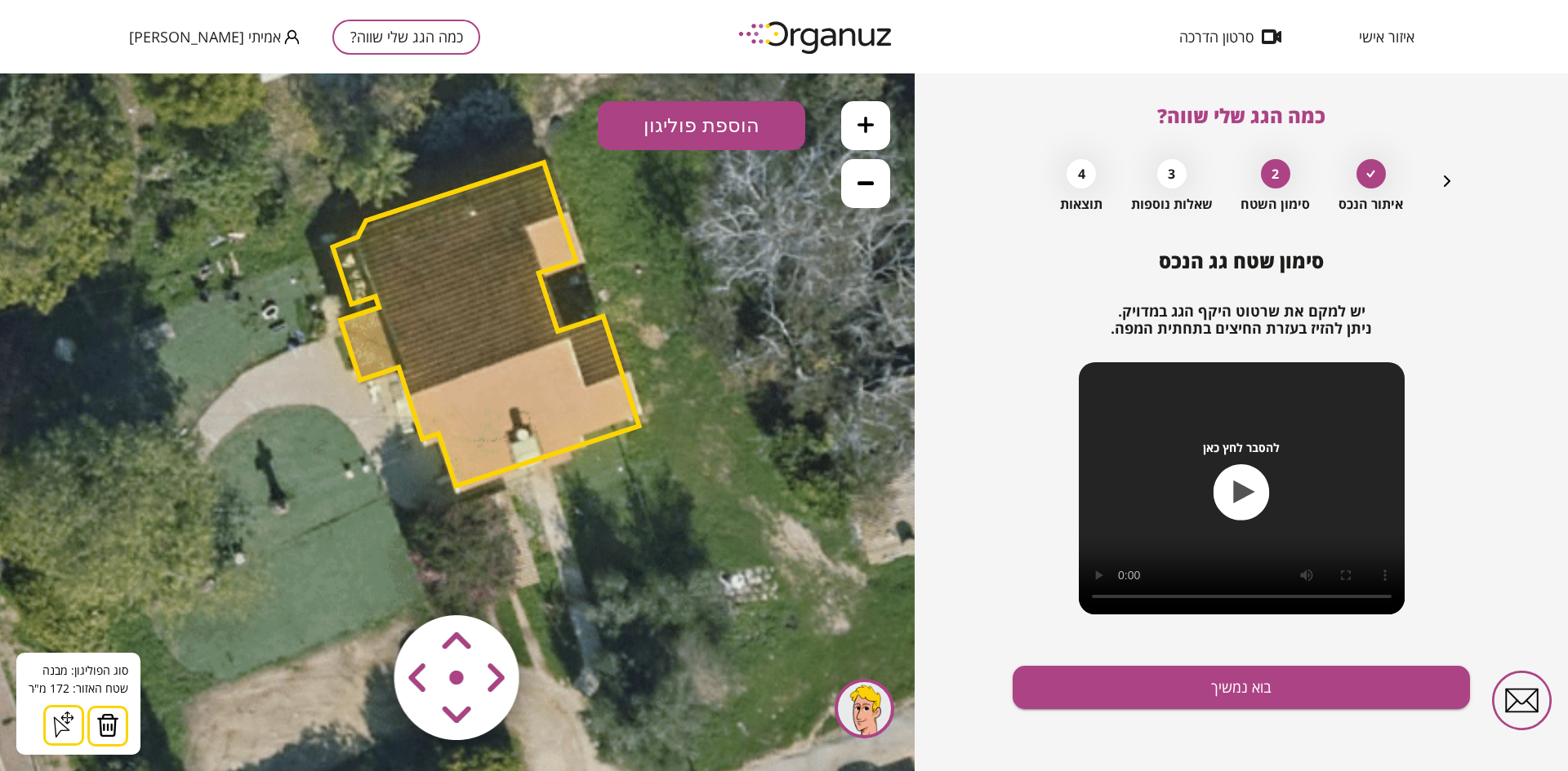
click at [51, 542] on icon at bounding box center [64, 725] width 26 height 26
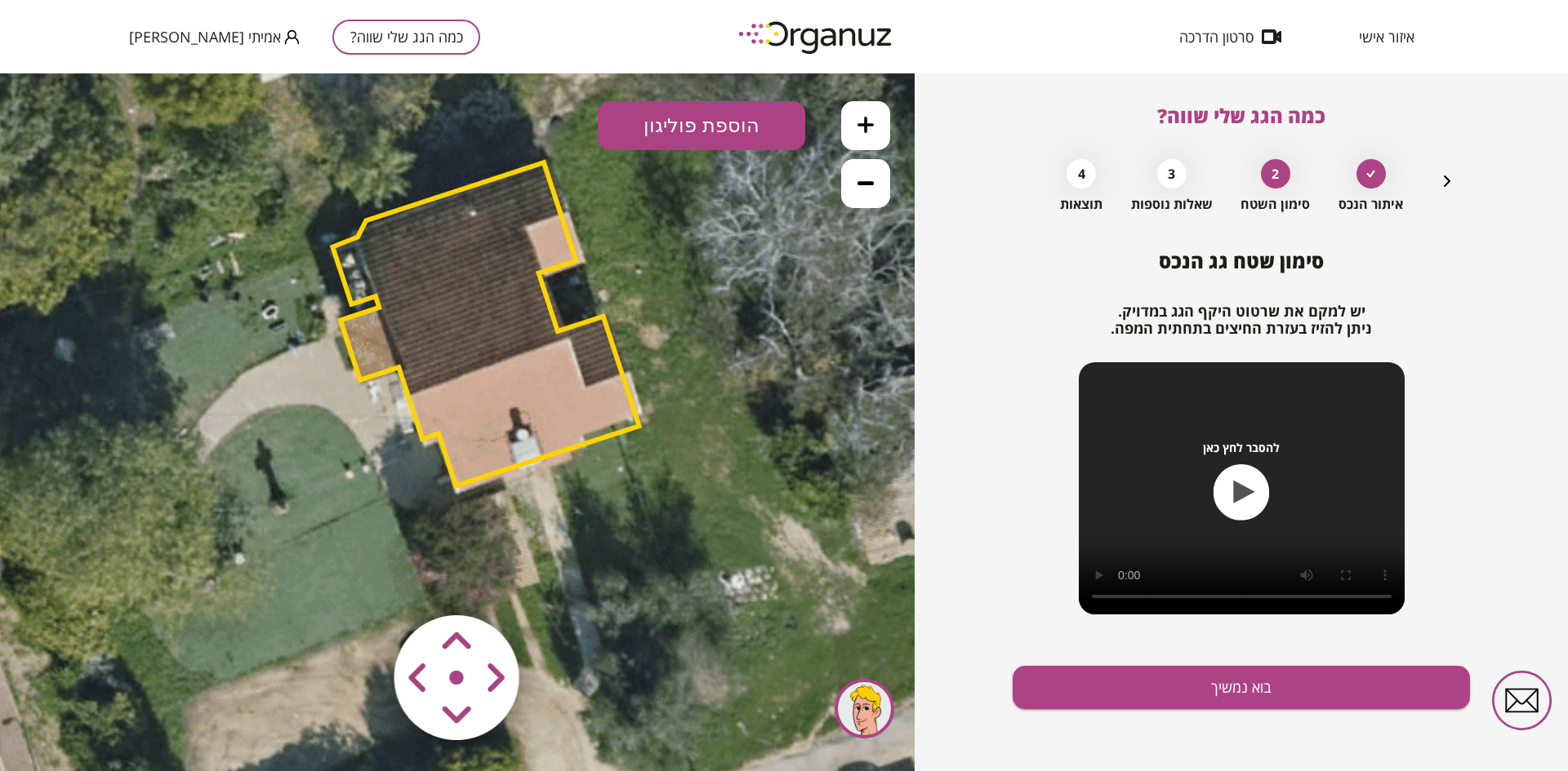
click at [484, 355] on polygon at bounding box center [485, 323] width 306 height 323
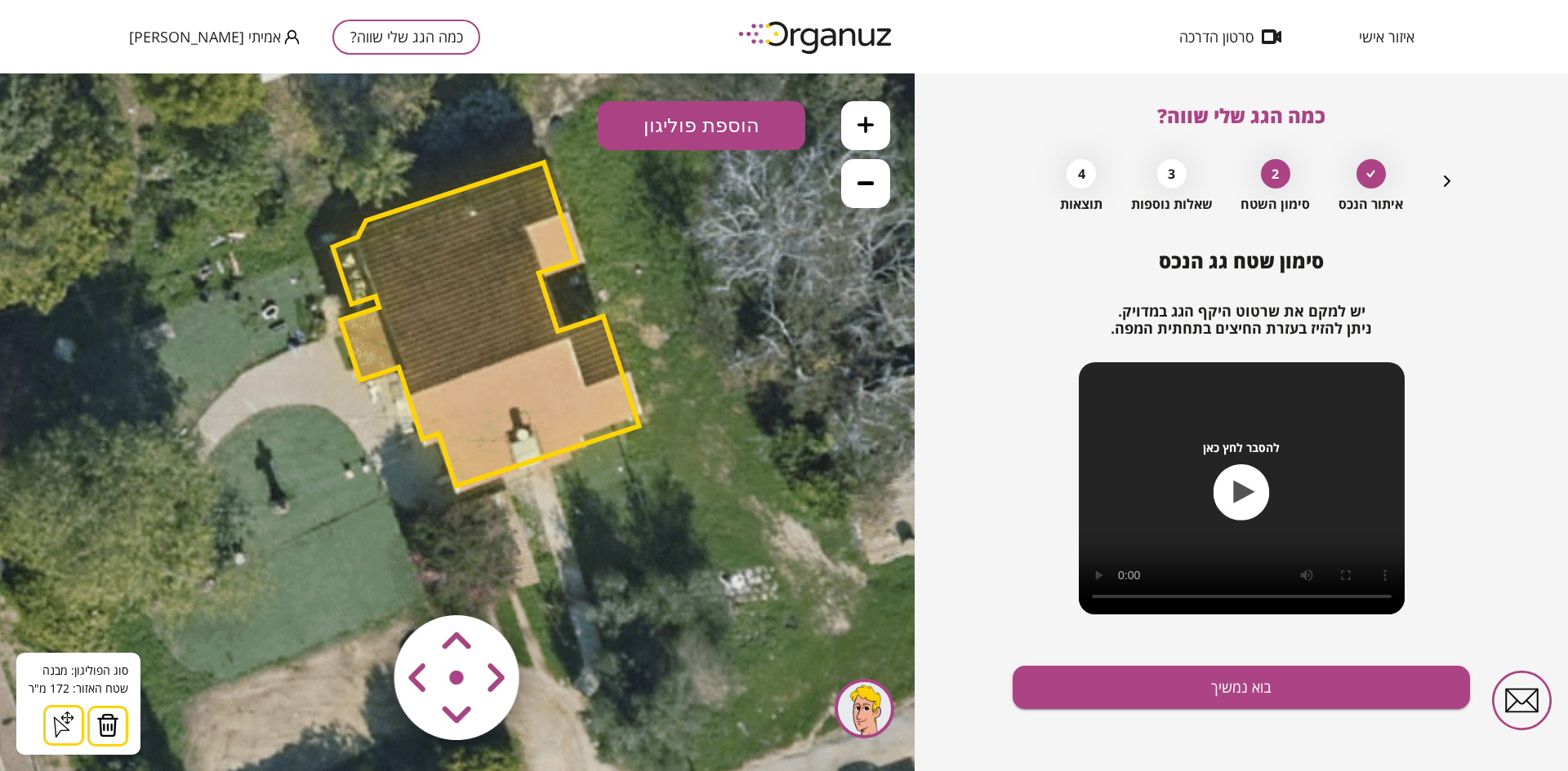
click at [64, 542] on icon at bounding box center [64, 718] width 6 height 6
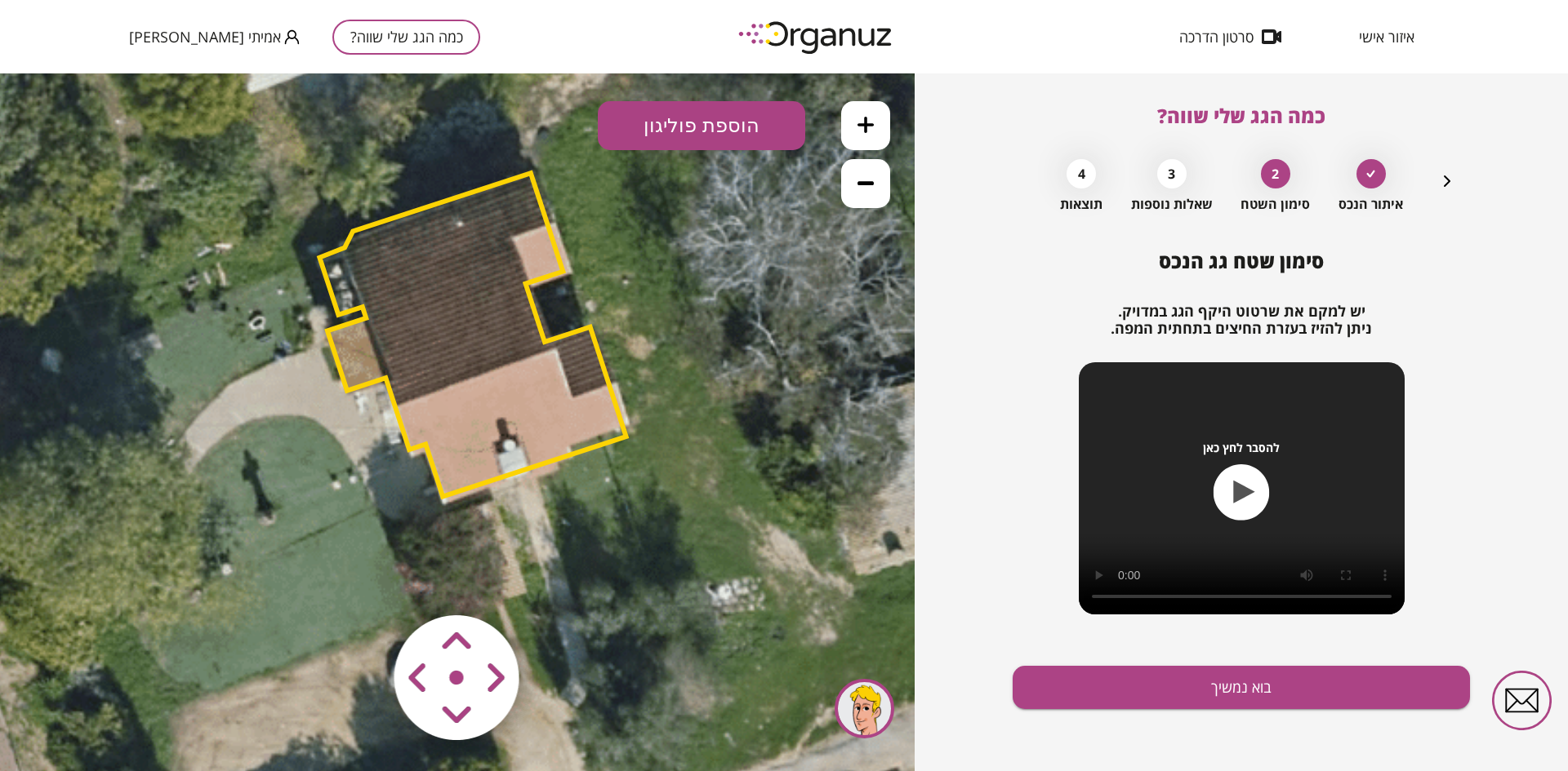
drag, startPoint x: 513, startPoint y: 345, endPoint x: 500, endPoint y: 355, distance: 16.4
click at [500, 355] on polygon at bounding box center [472, 334] width 306 height 323
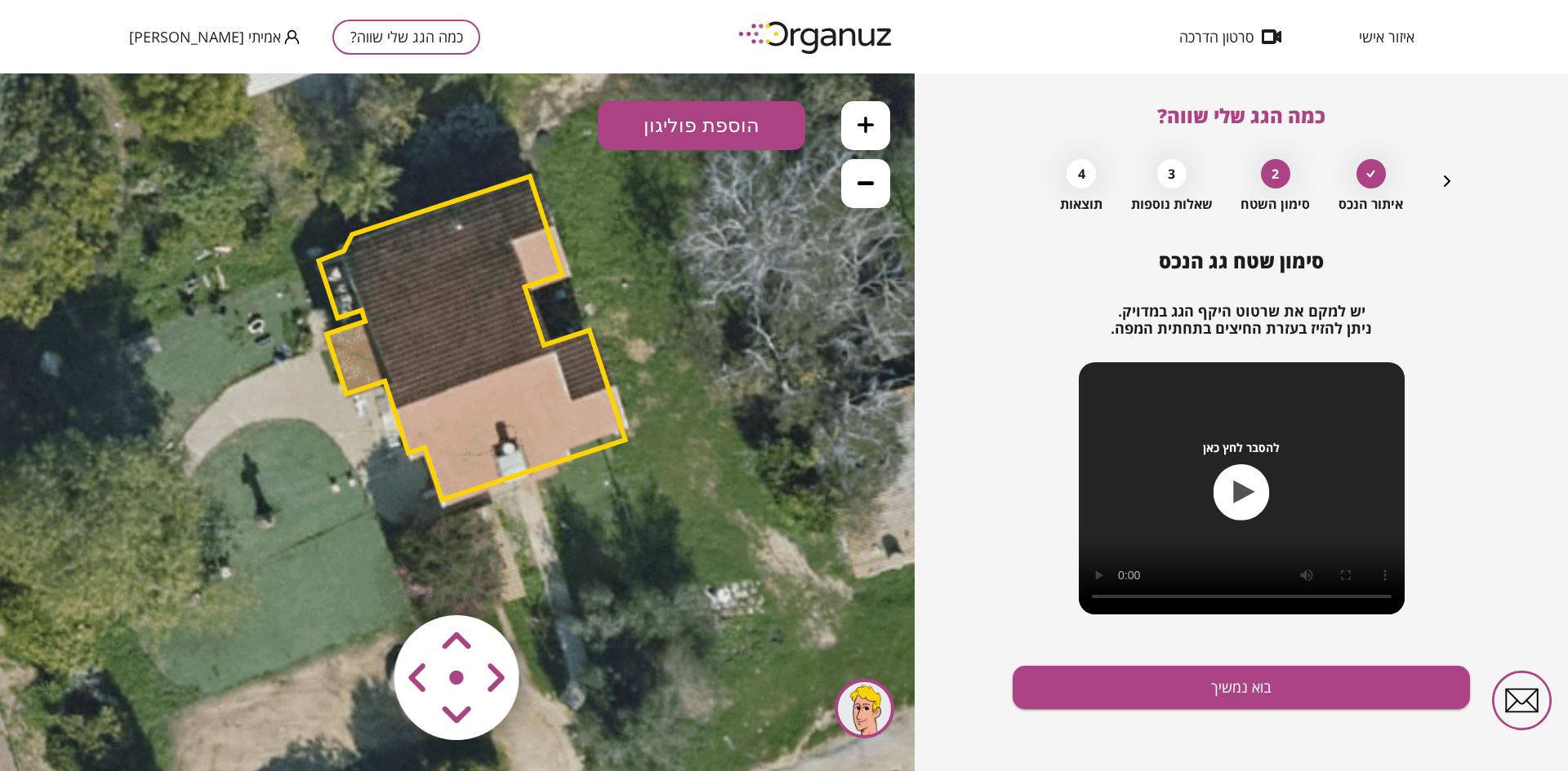
drag, startPoint x: 491, startPoint y: 358, endPoint x: 491, endPoint y: 368, distance: 10.0
click at [491, 368] on polygon at bounding box center [471, 337] width 306 height 323
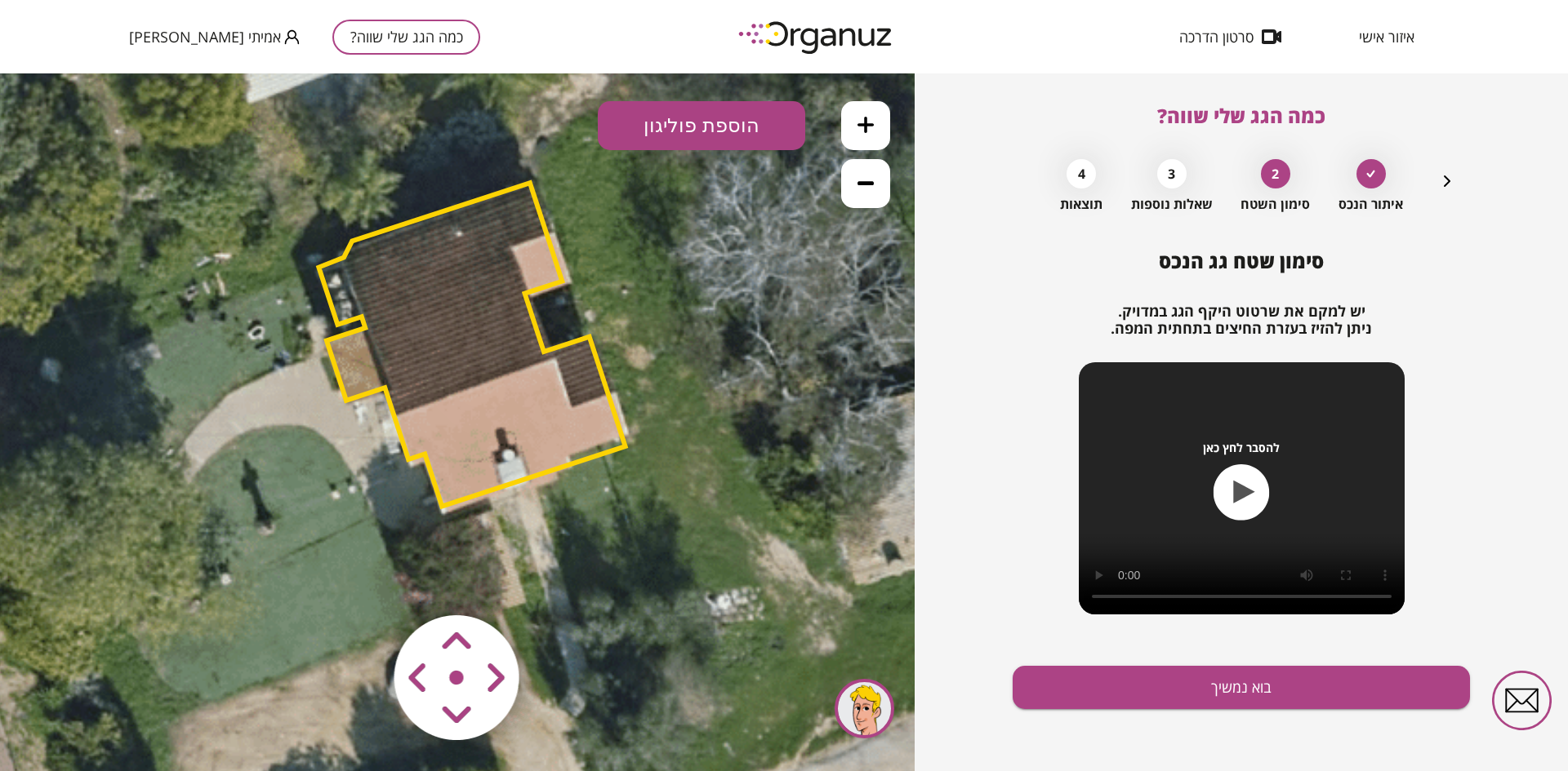
click at [491, 377] on polygon at bounding box center [471, 344] width 306 height 323
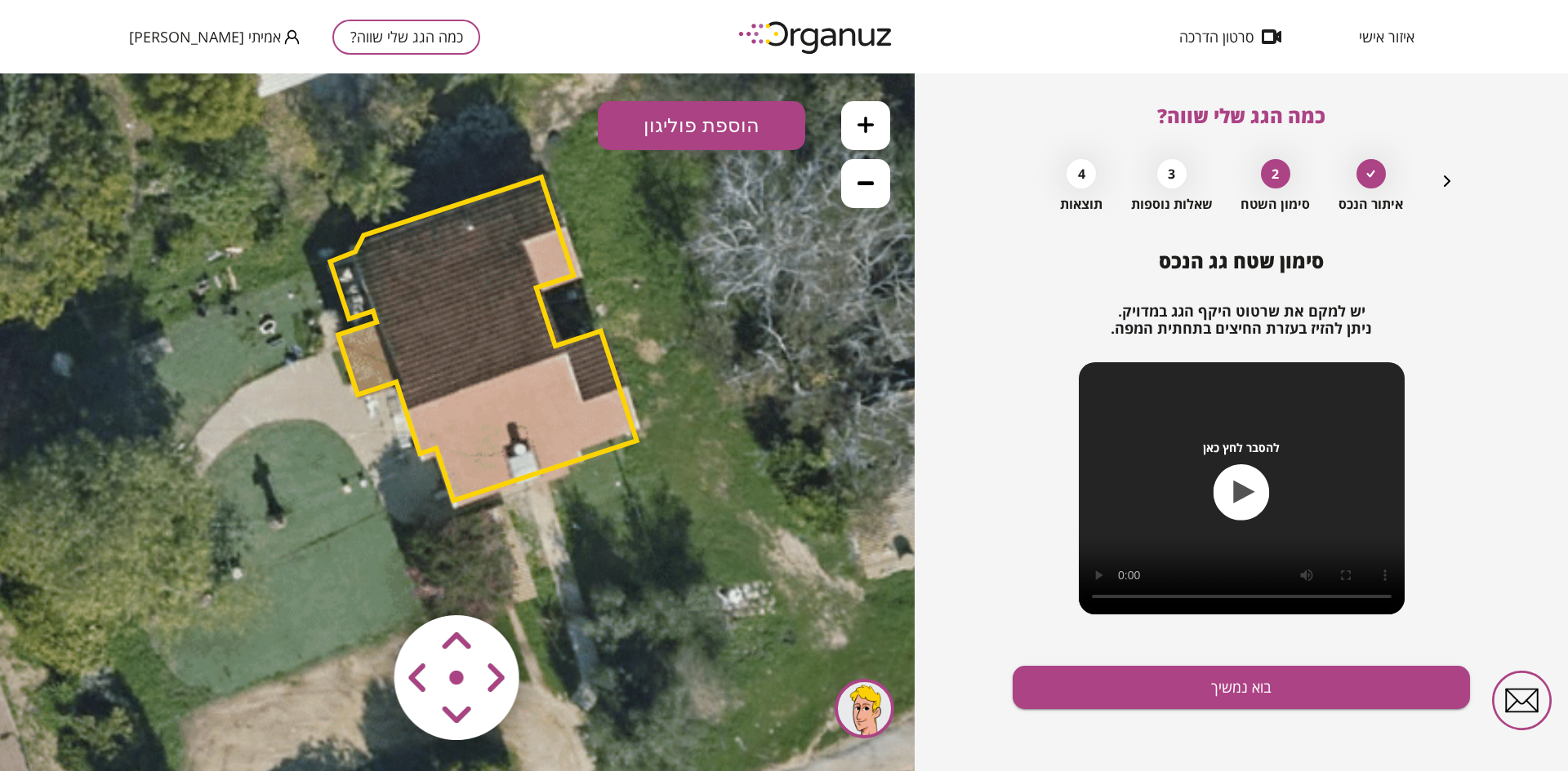
drag, startPoint x: 441, startPoint y: 403, endPoint x: 462, endPoint y: 396, distance: 22.1
click at [462, 396] on polygon at bounding box center [483, 338] width 306 height 323
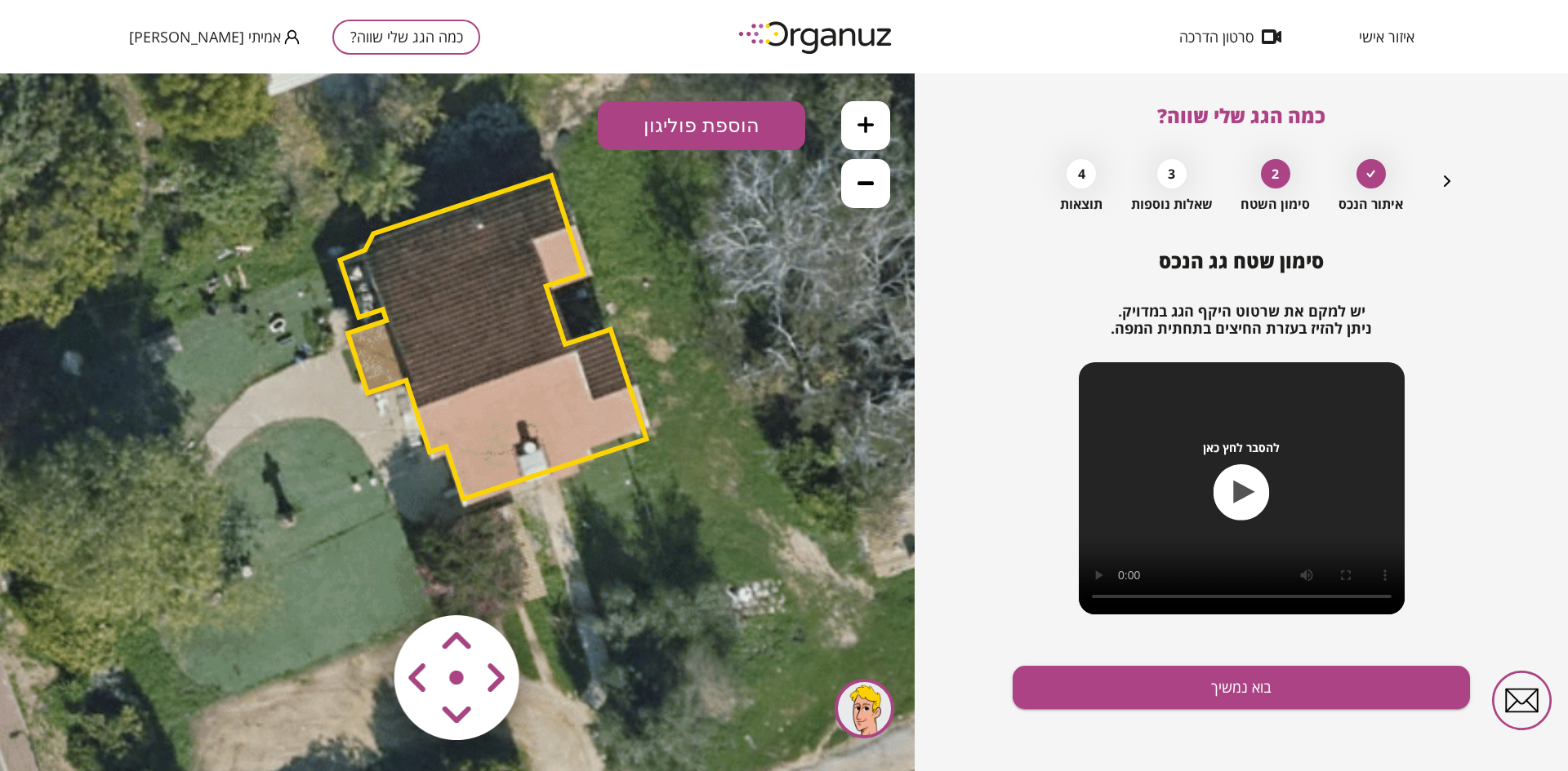
click at [462, 396] on polygon at bounding box center [492, 336] width 306 height 323
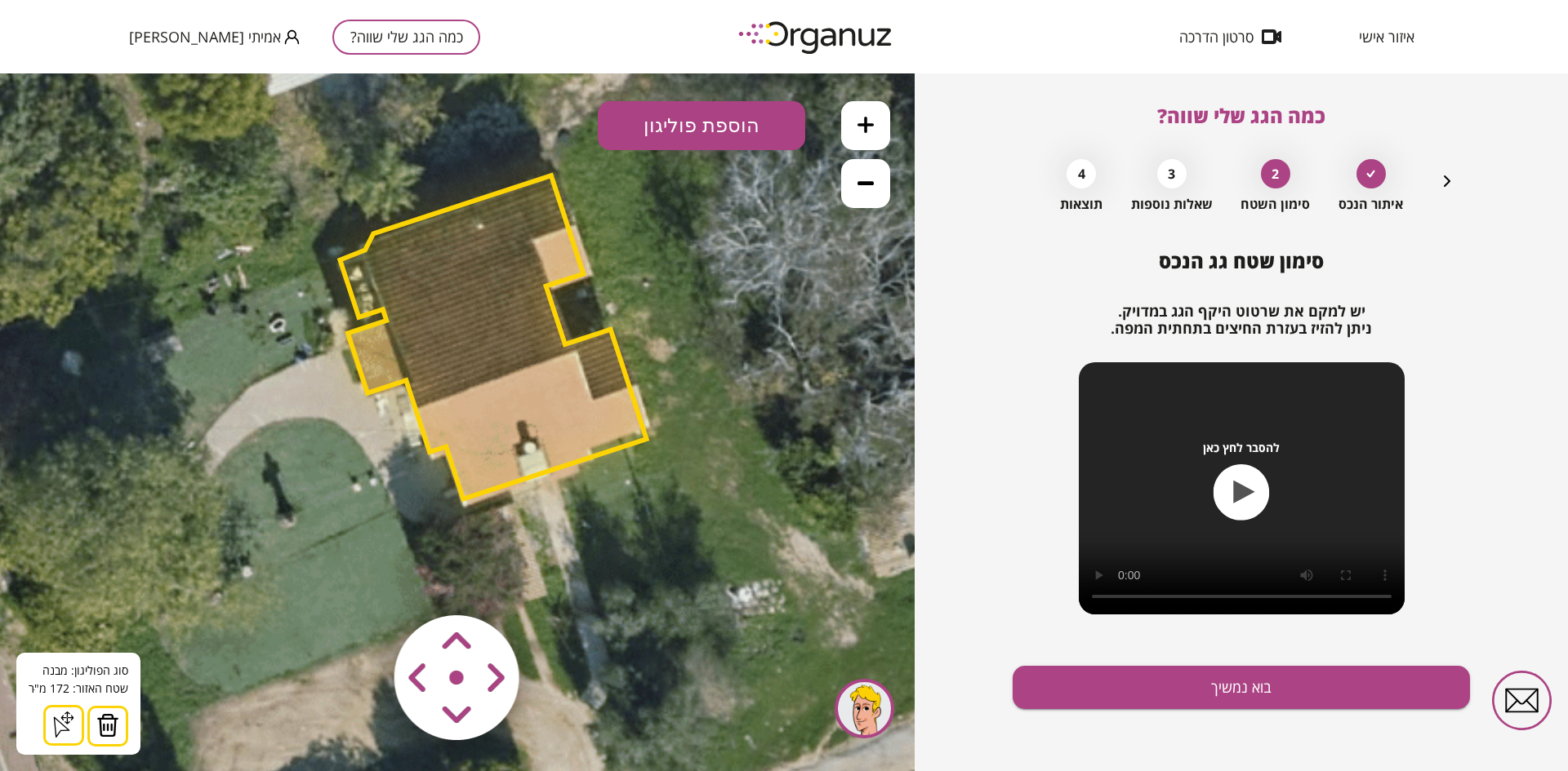
click at [378, 385] on polygon at bounding box center [492, 336] width 306 height 323
click at [442, 363] on polygon at bounding box center [492, 336] width 306 height 323
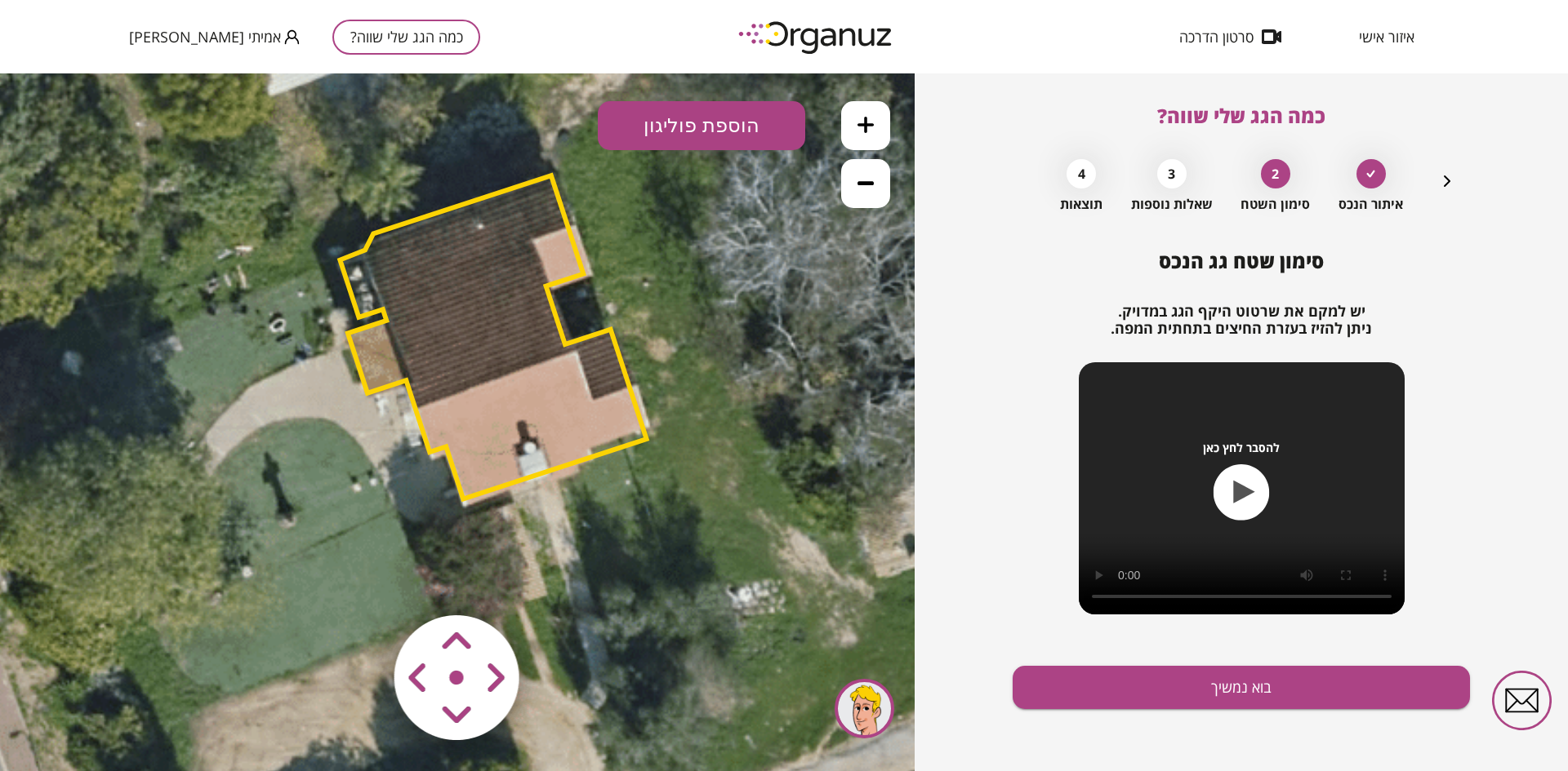
click at [442, 363] on polygon at bounding box center [492, 336] width 306 height 323
click at [441, 363] on polygon at bounding box center [492, 336] width 306 height 323
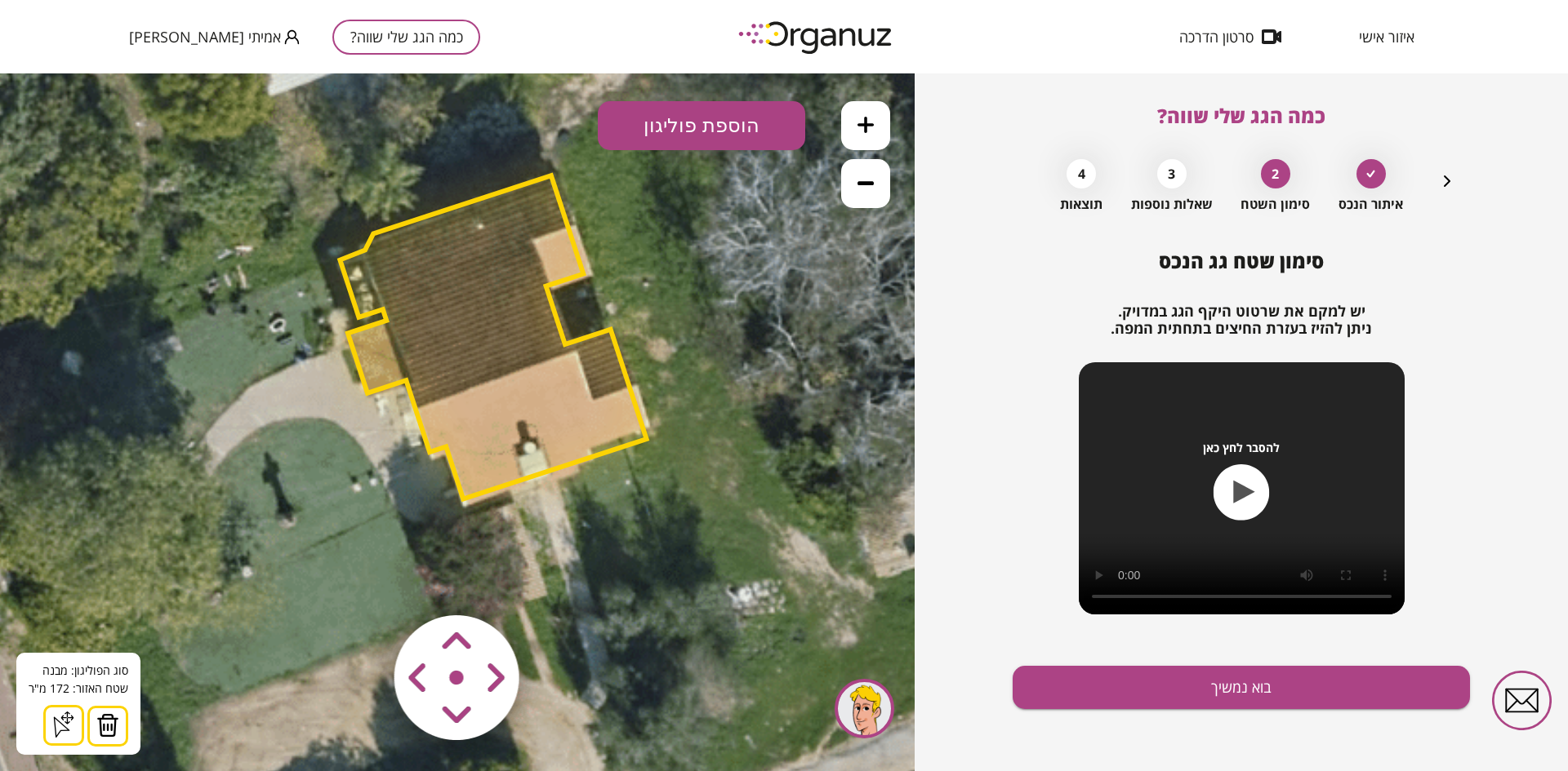
click at [61, 542] on icon at bounding box center [64, 718] width 6 height 6
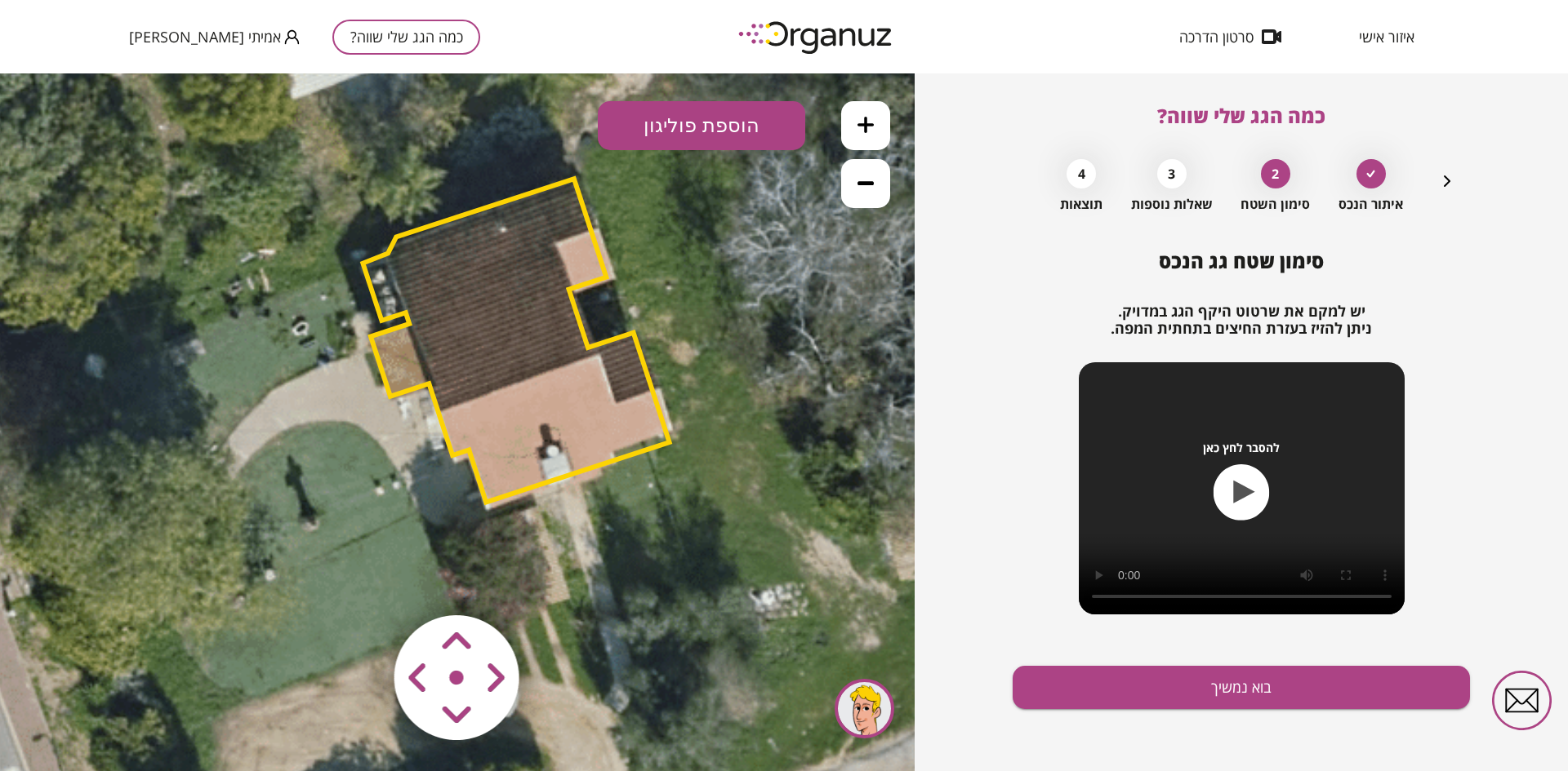
drag, startPoint x: 341, startPoint y: 259, endPoint x: 315, endPoint y: 257, distance: 26.1
click at [363, 257] on polygon at bounding box center [515, 340] width 306 height 323
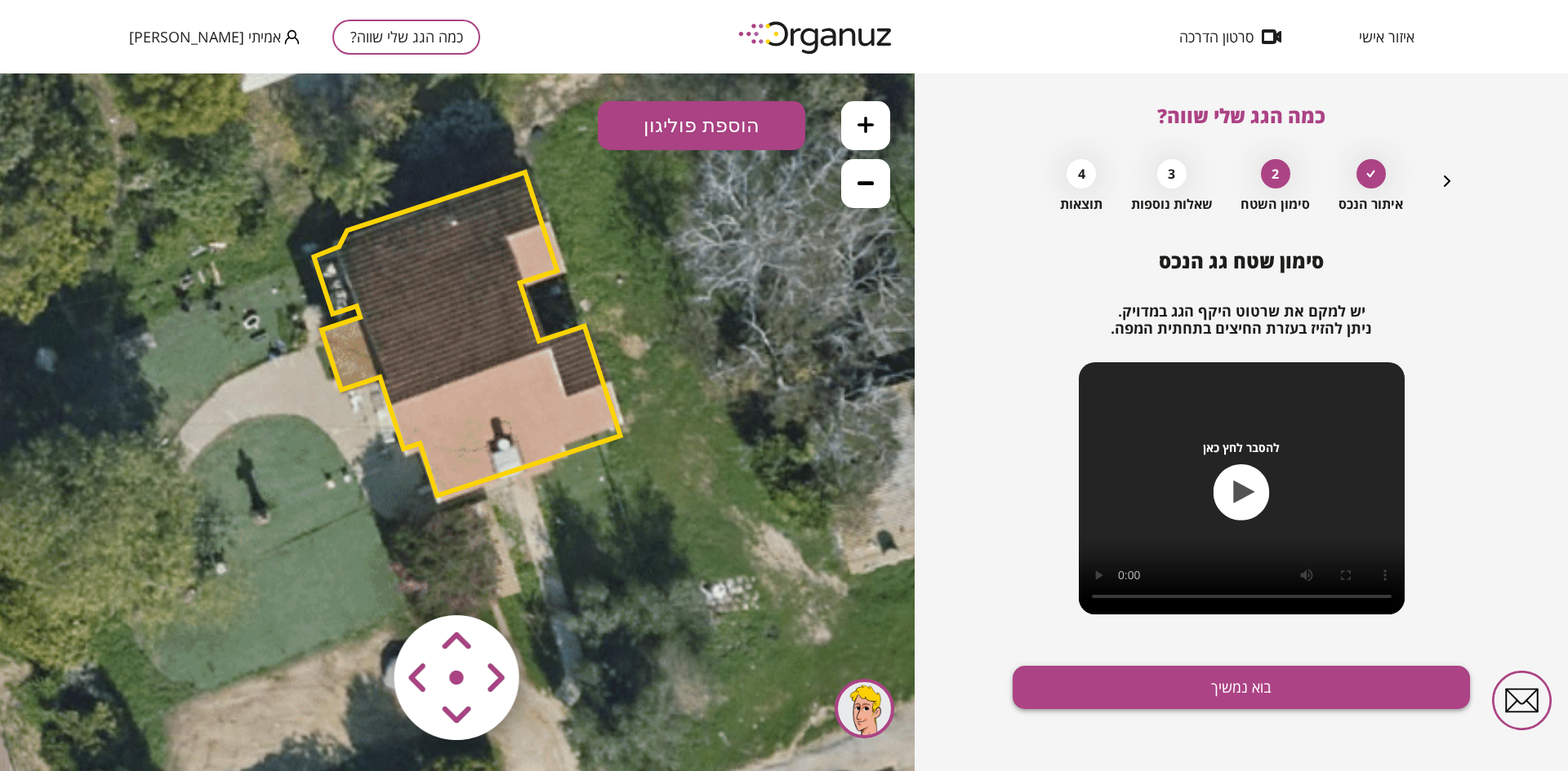
click at [1044, 542] on button "בוא נמשיך" at bounding box center [1241, 688] width 457 height 43
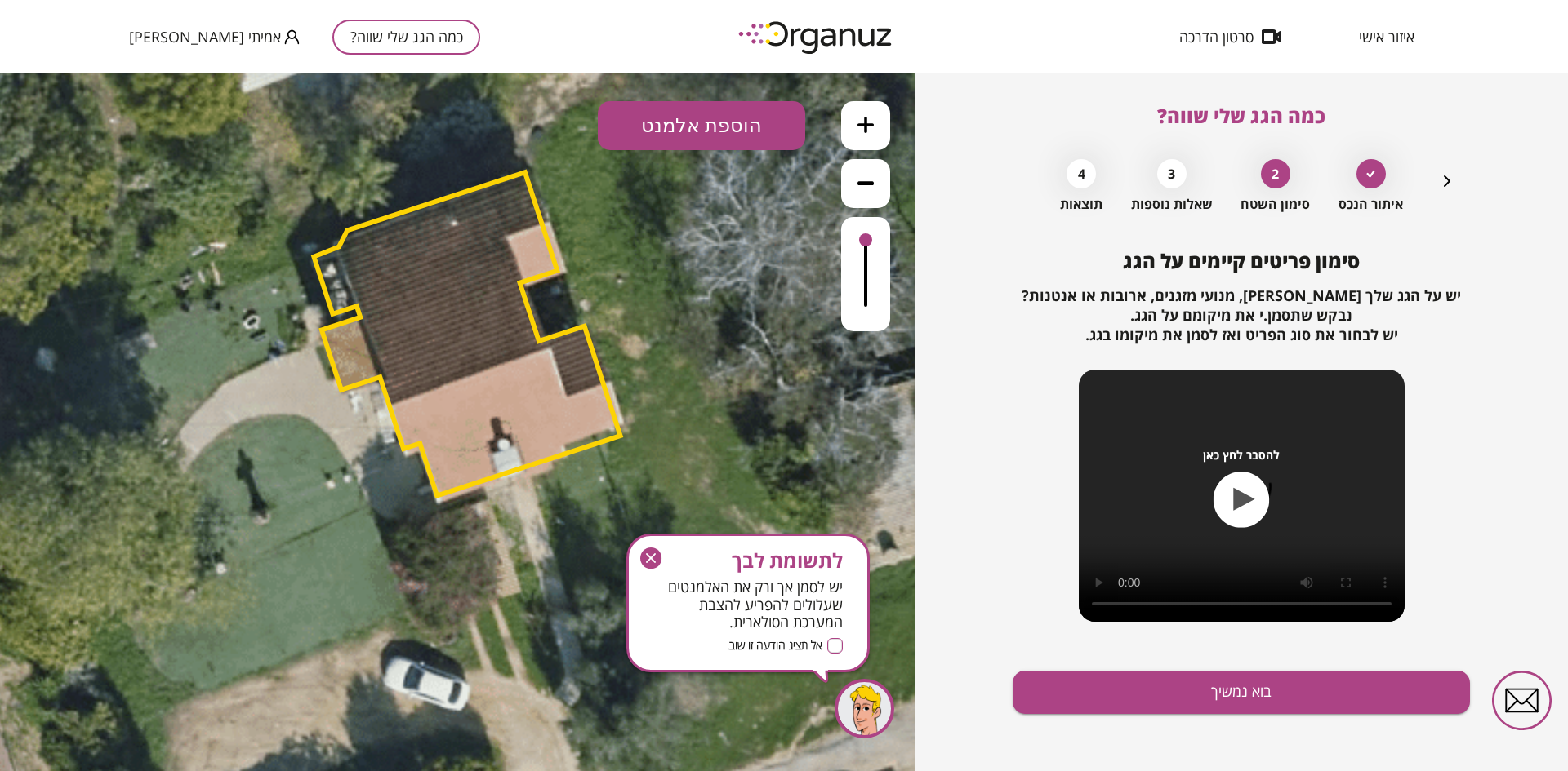
click at [740, 136] on button "הוספת אלמנט" at bounding box center [701, 126] width 207 height 49
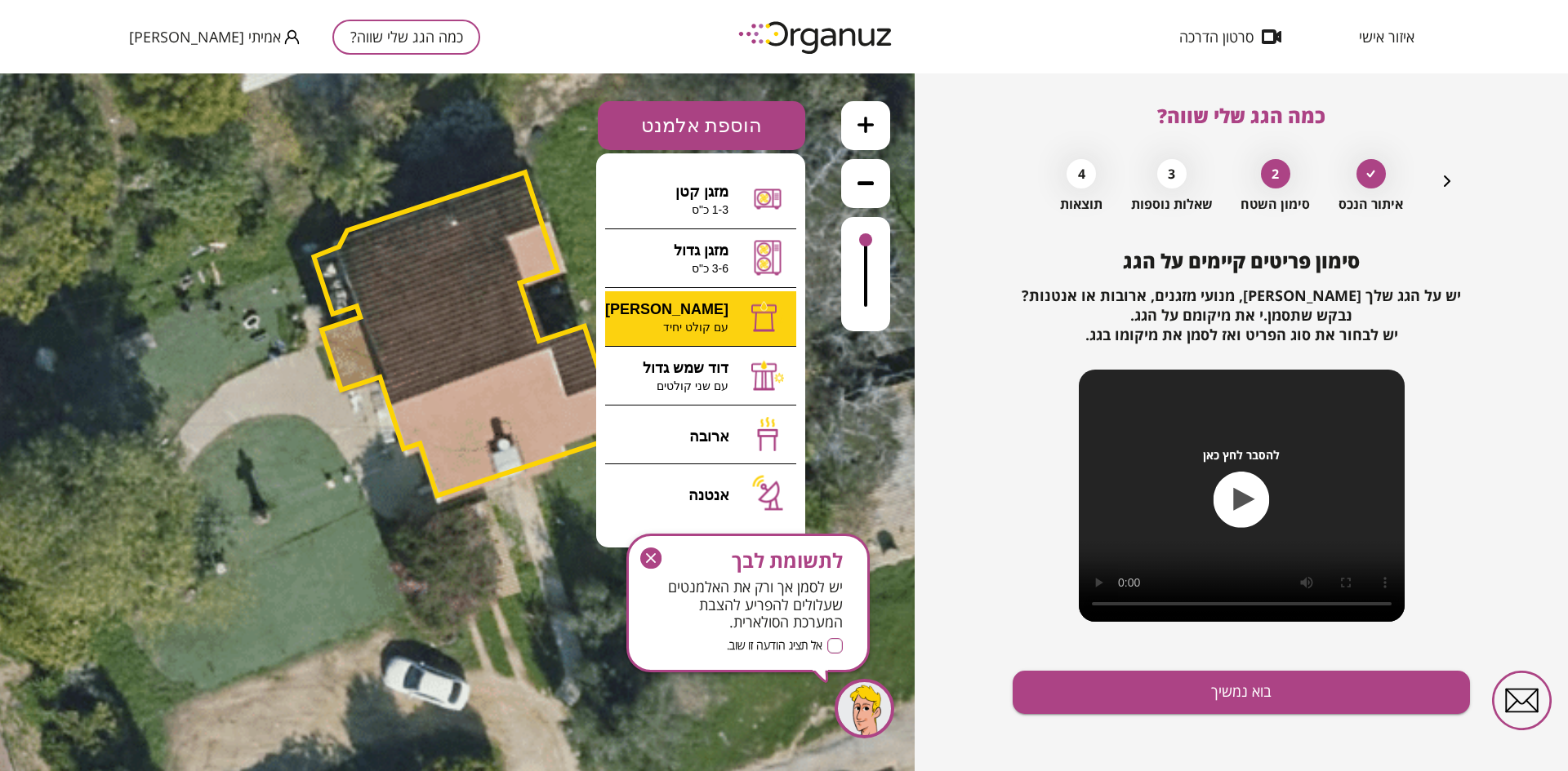
click at [710, 327] on div ".st0 { fill: #FFFFFF; } 0" at bounding box center [457, 422] width 915 height 698
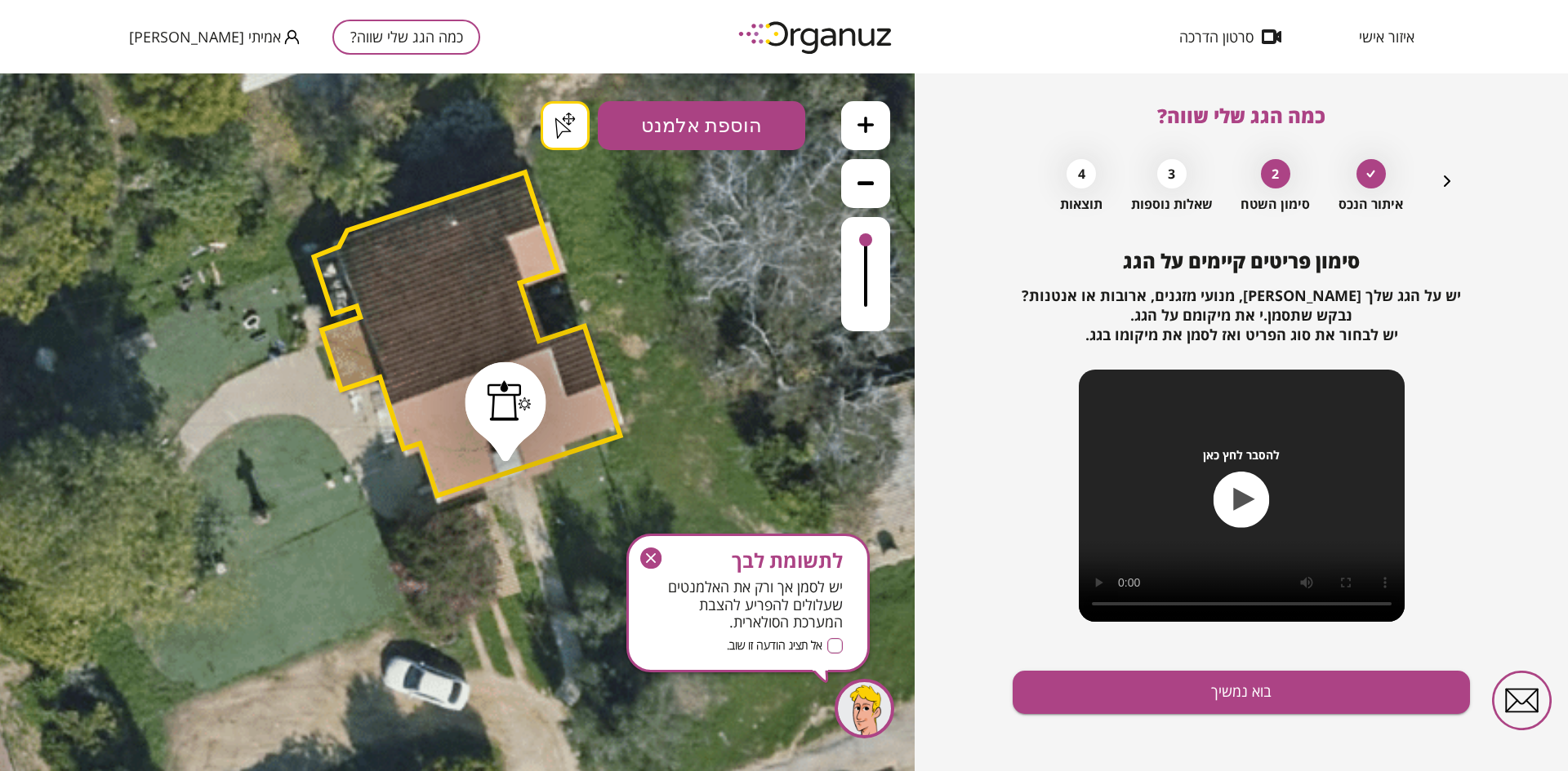
click at [733, 135] on button "הוספת אלמנט" at bounding box center [701, 126] width 207 height 49
click at [732, 443] on div ".st0 { fill: #FFFFFF; } .st0 { fill: #FFFFFF; }" at bounding box center [457, 422] width 915 height 698
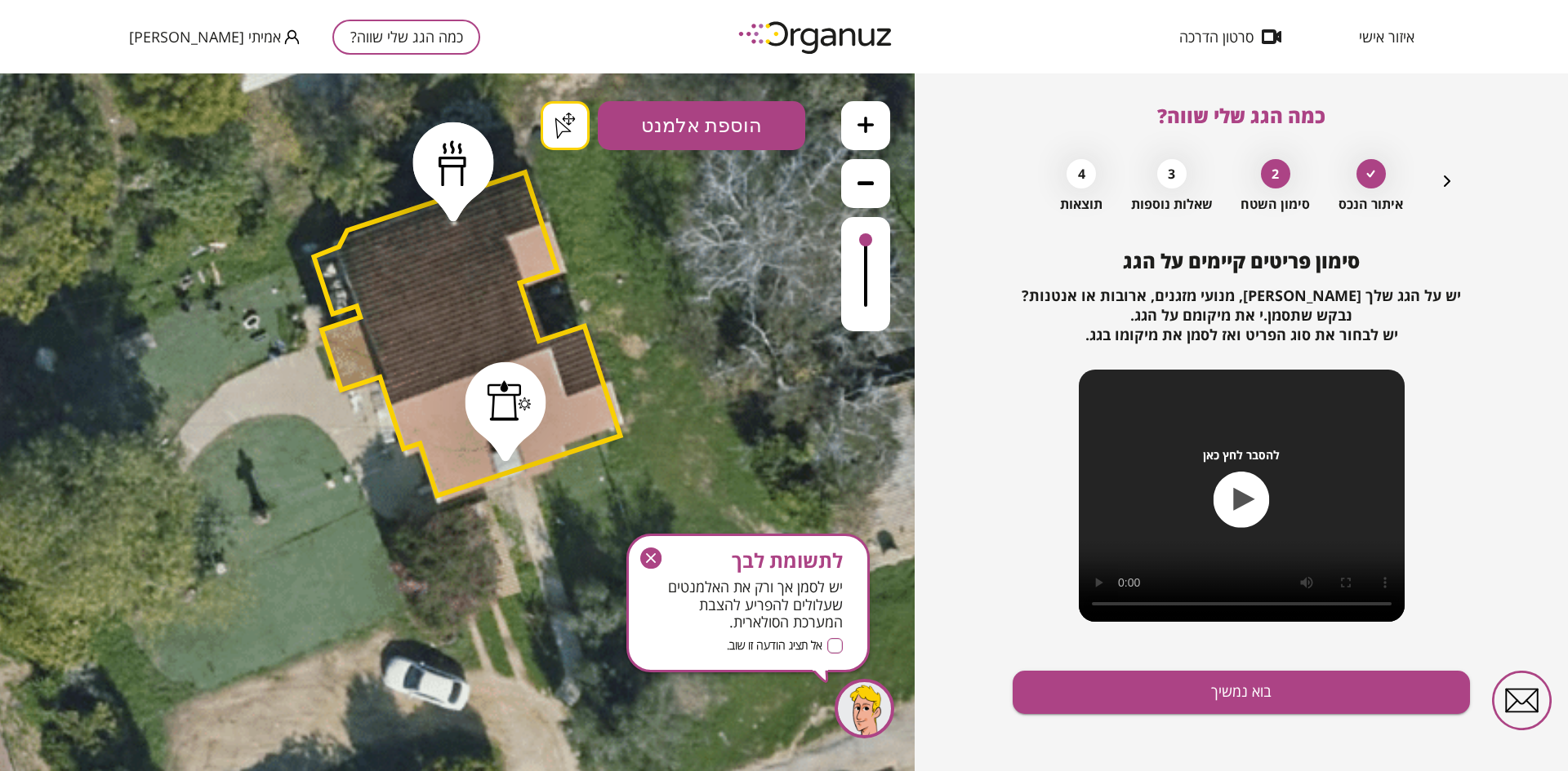
click at [764, 130] on button "הוספת אלמנט" at bounding box center [701, 126] width 207 height 49
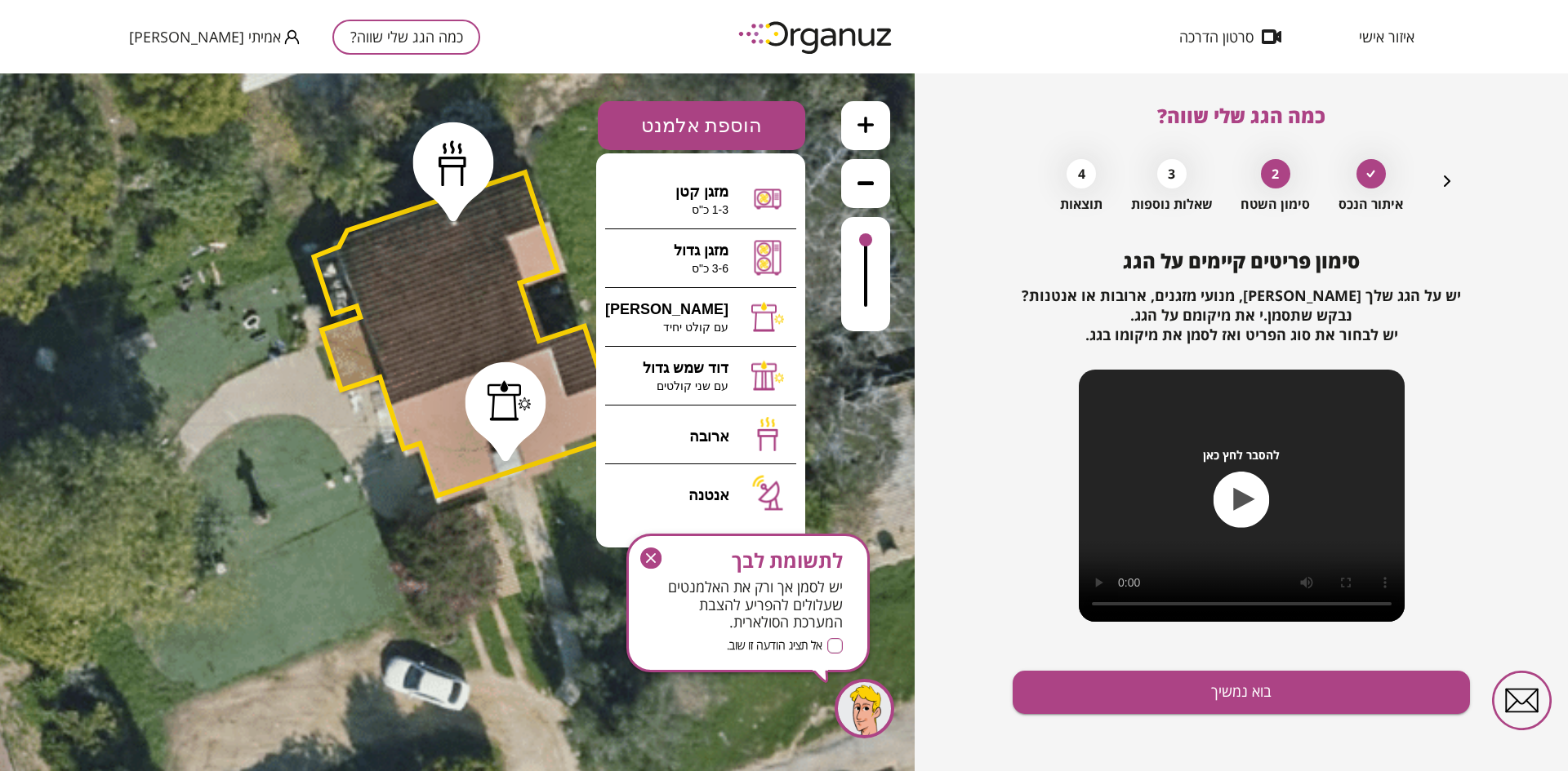
click at [691, 131] on button "הוספת אלמנט" at bounding box center [701, 126] width 207 height 49
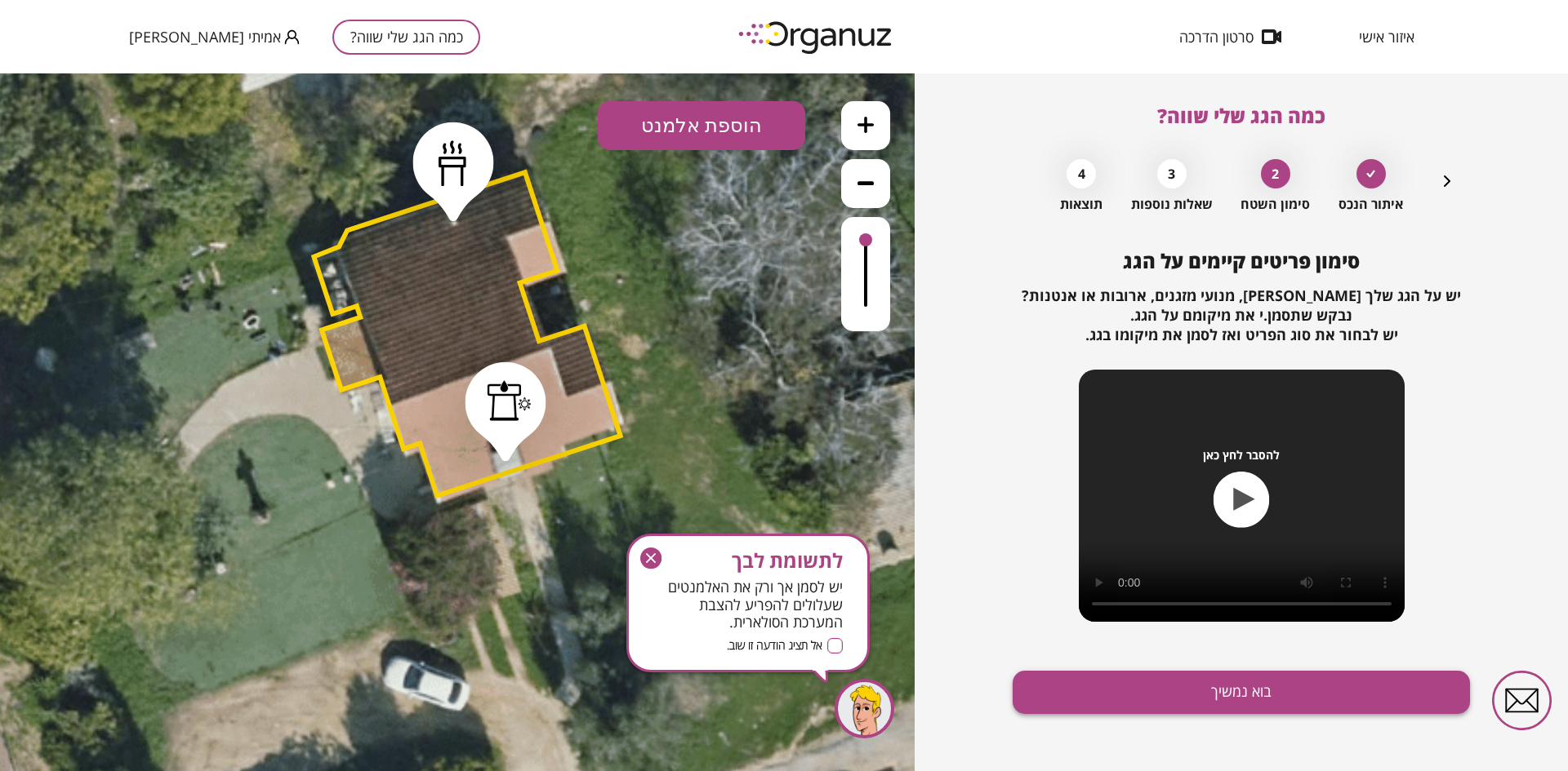
click at [1044, 542] on button "בוא נמשיך" at bounding box center [1241, 692] width 457 height 43
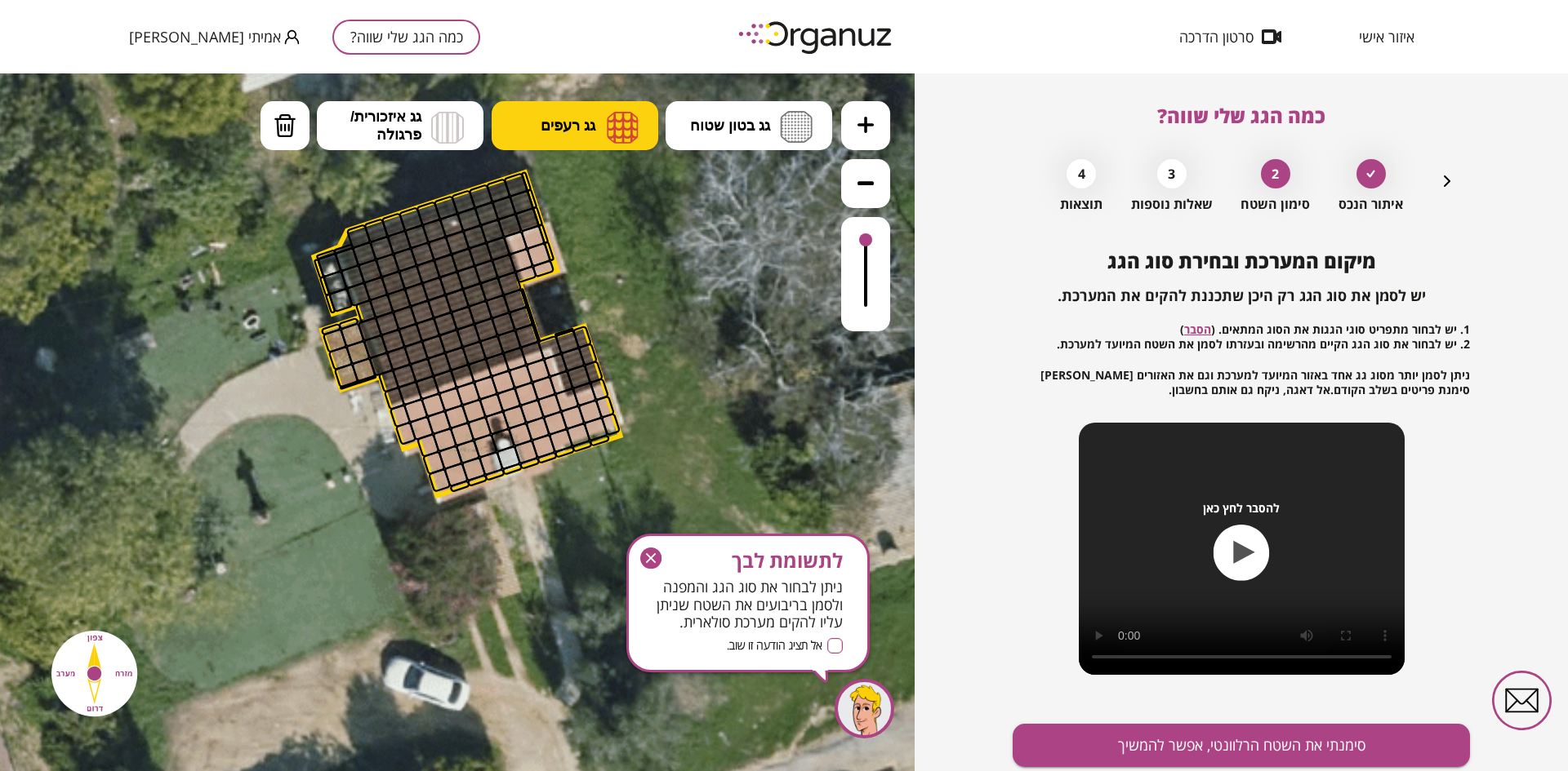
click at [618, 126] on img at bounding box center [622, 126] width 32 height 33
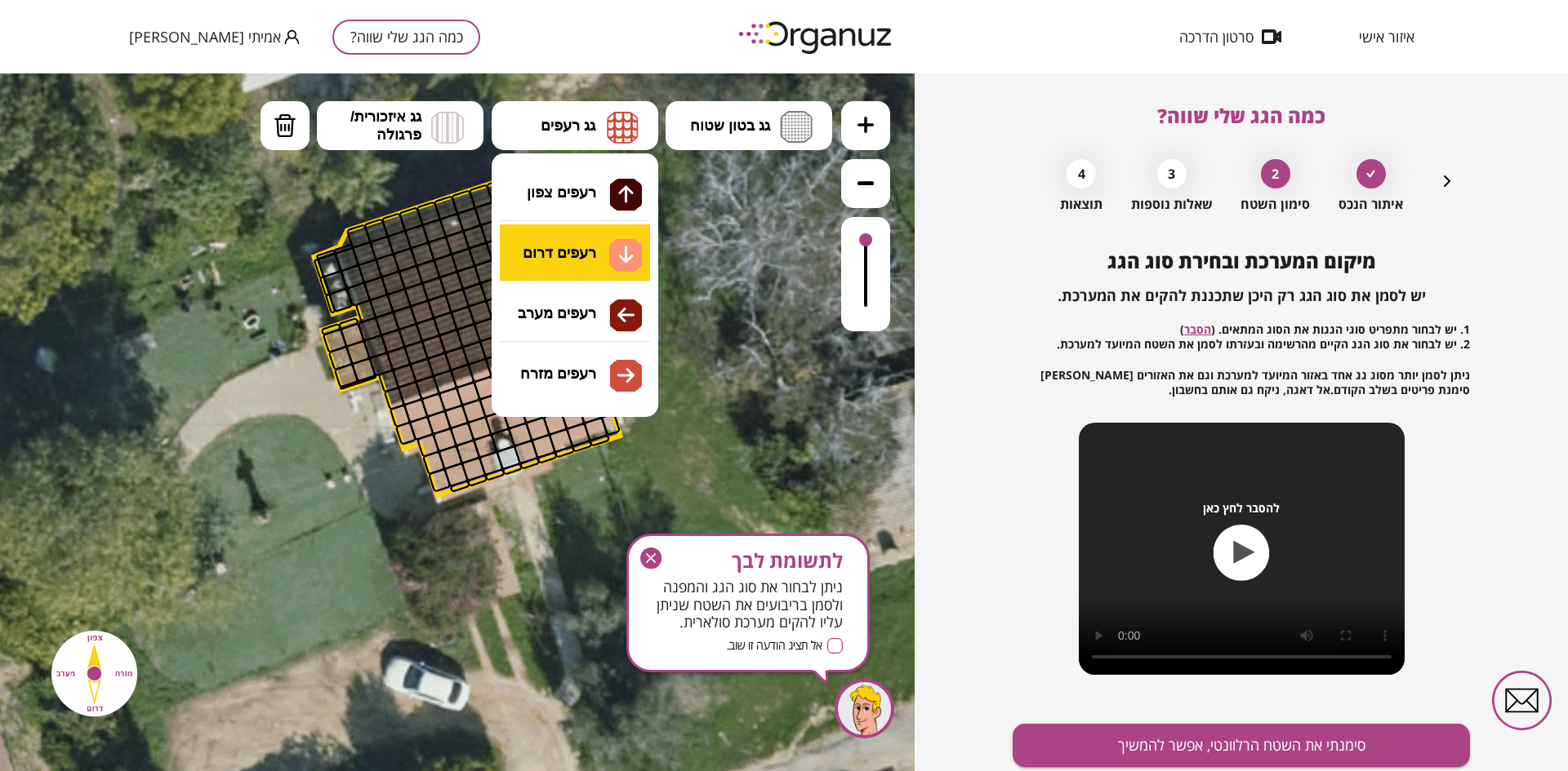
click at [605, 234] on div ".st0 { fill: #FFFFFF; } .st0 { fill: #FFFFFF; }" at bounding box center [457, 422] width 915 height 698
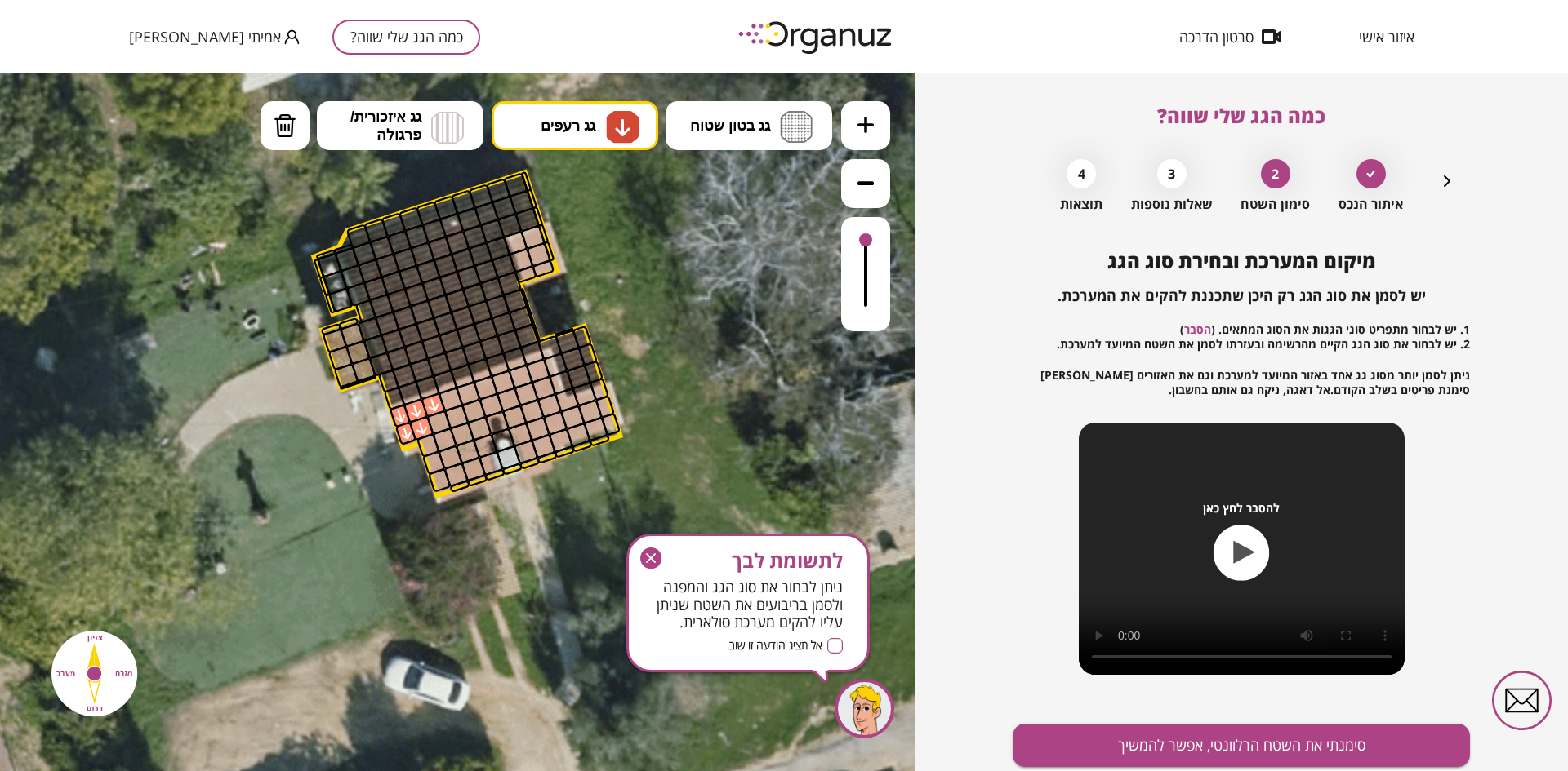
drag, startPoint x: 396, startPoint y: 395, endPoint x: 542, endPoint y: 364, distance: 149.3
drag, startPoint x: 543, startPoint y: 350, endPoint x: 501, endPoint y: 364, distance: 44.3
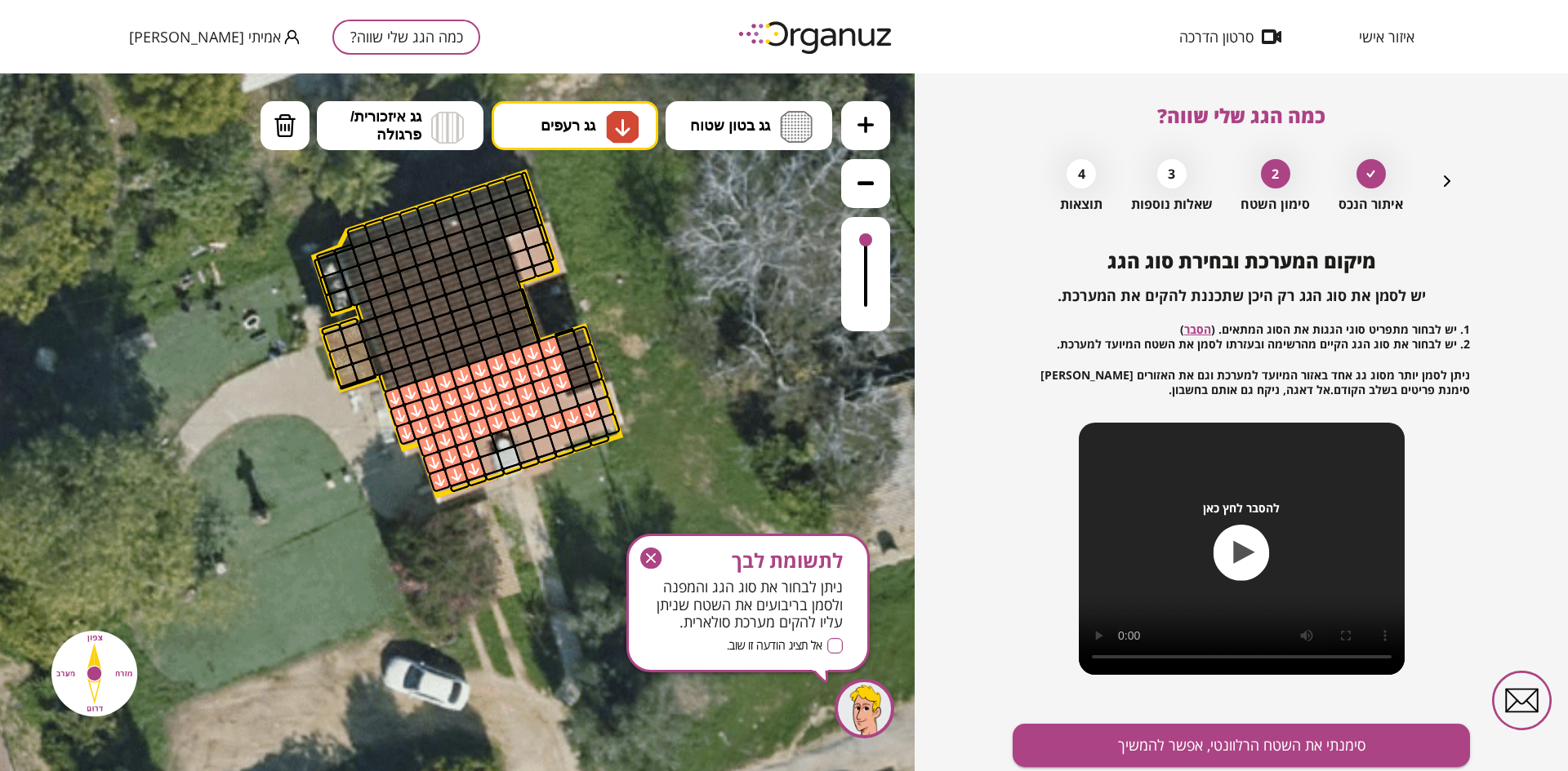
drag, startPoint x: 557, startPoint y: 383, endPoint x: 587, endPoint y: 406, distance: 37.8
drag, startPoint x: 545, startPoint y: 403, endPoint x: 593, endPoint y: 396, distance: 48.5
drag, startPoint x: 601, startPoint y: 408, endPoint x: 609, endPoint y: 417, distance: 12.0
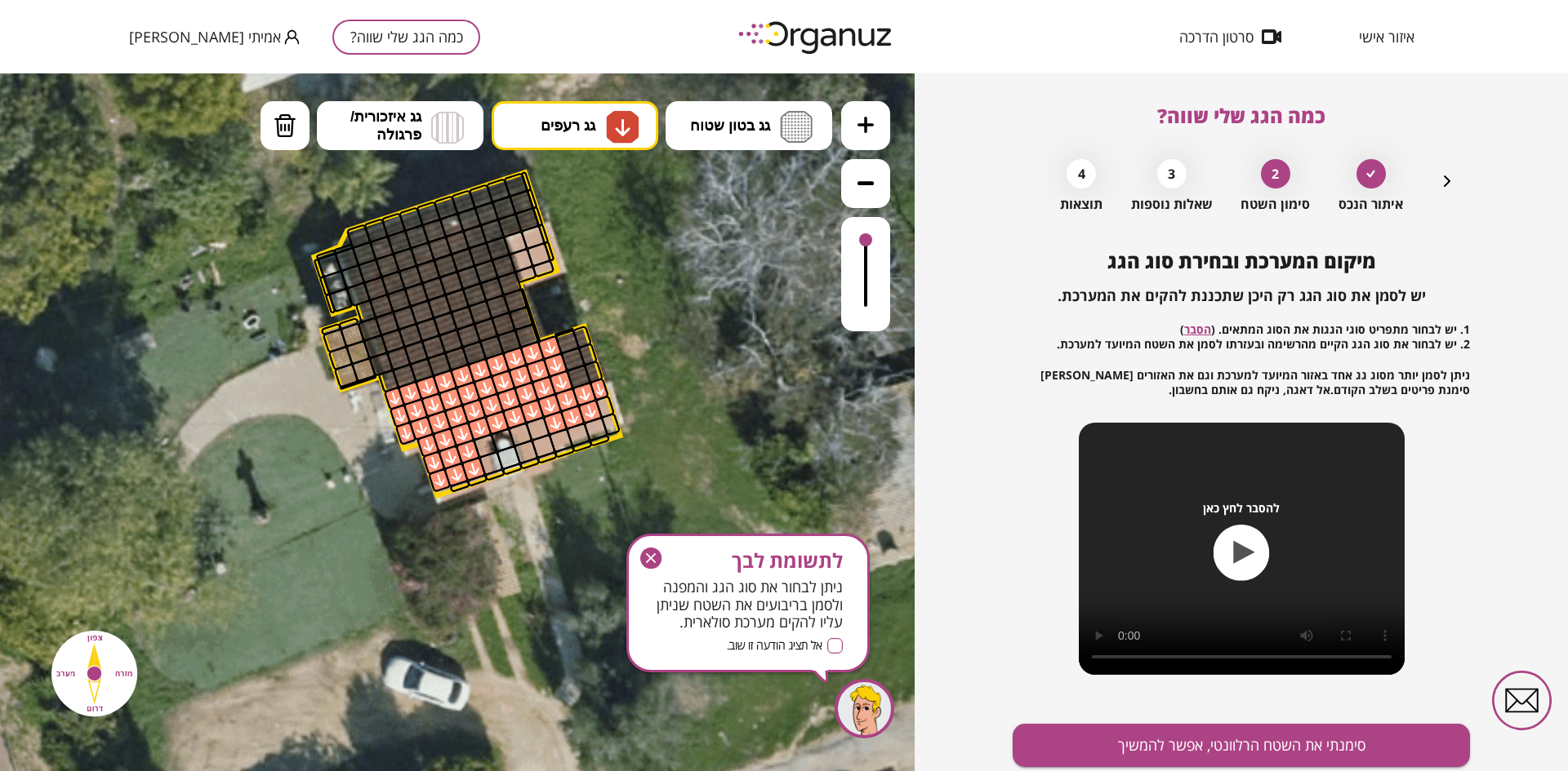
click at [602, 408] on div at bounding box center [605, 407] width 21 height 23
drag, startPoint x: 615, startPoint y: 423, endPoint x: 494, endPoint y: 462, distance: 127.1
drag, startPoint x: 489, startPoint y: 448, endPoint x: 499, endPoint y: 443, distance: 11.2
click at [489, 447] on div at bounding box center [485, 446] width 25 height 25
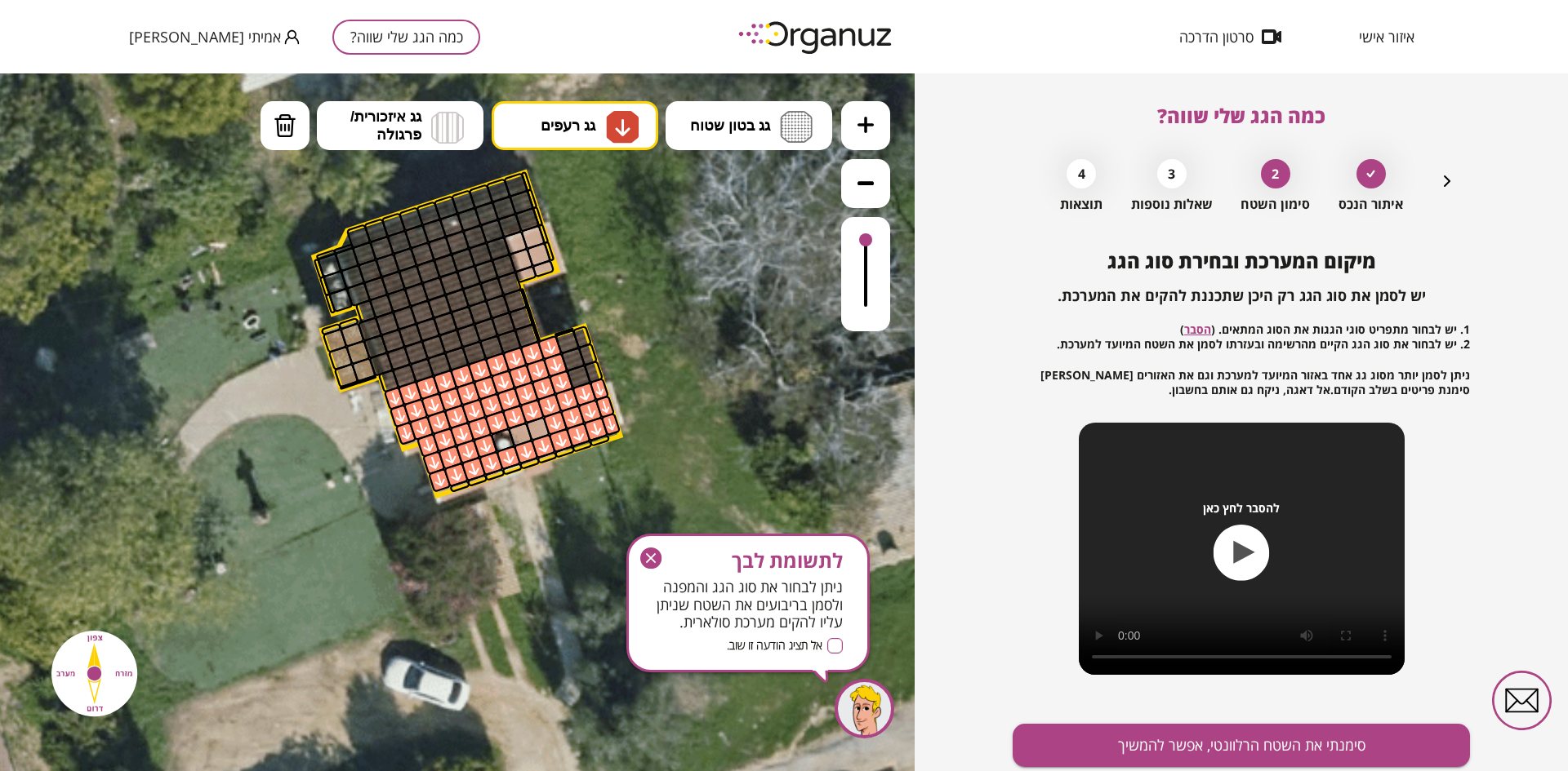
drag, startPoint x: 507, startPoint y: 440, endPoint x: 515, endPoint y: 436, distance: 8.9
click at [507, 440] on div at bounding box center [502, 440] width 25 height 25
drag, startPoint x: 518, startPoint y: 432, endPoint x: 530, endPoint y: 428, distance: 12.6
click at [523, 431] on div at bounding box center [520, 434] width 25 height 25
click at [530, 428] on div at bounding box center [537, 428] width 25 height 25
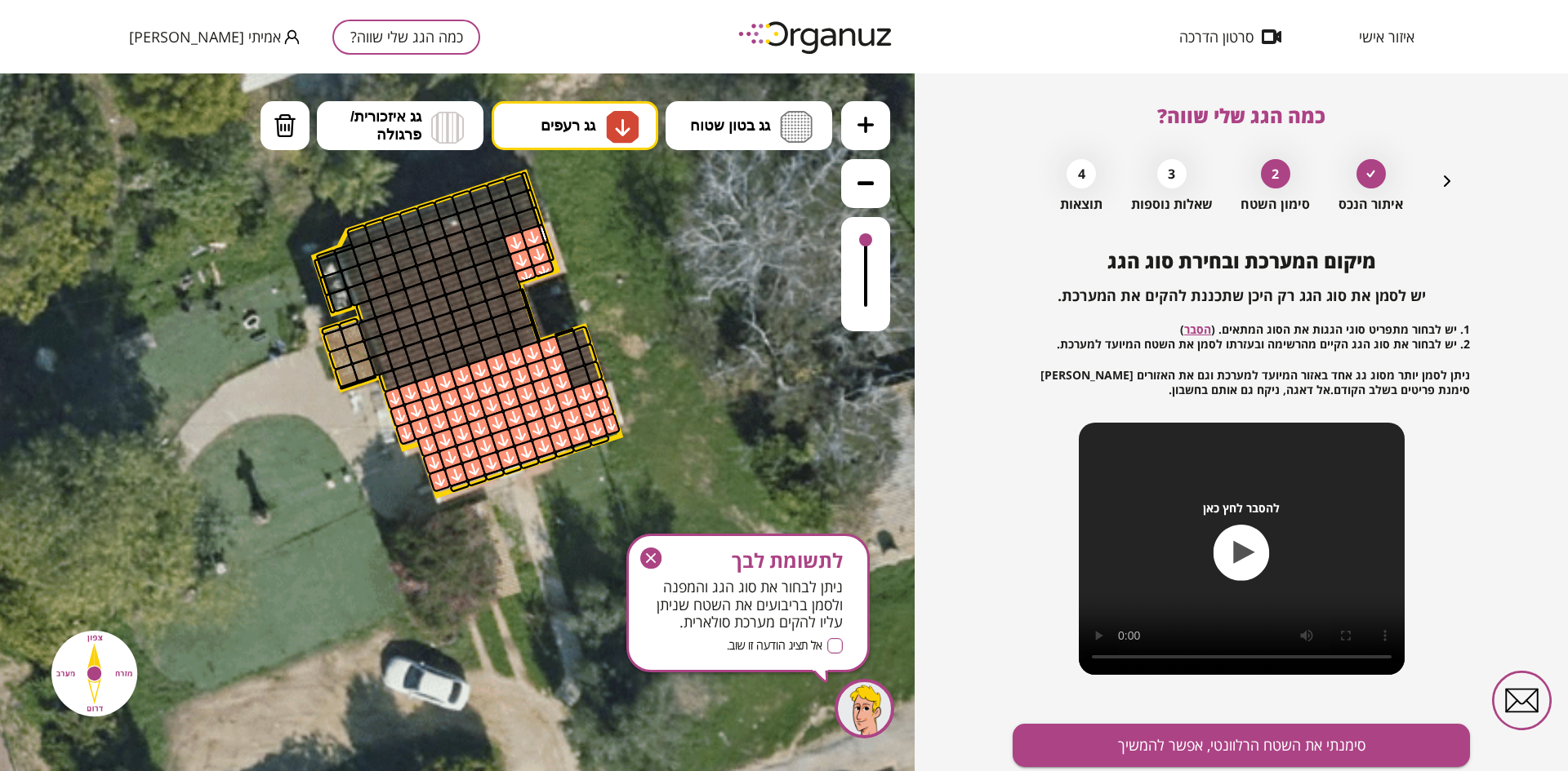
drag, startPoint x: 515, startPoint y: 242, endPoint x: 528, endPoint y: 263, distance: 24.7
click at [611, 133] on img at bounding box center [621, 126] width 33 height 33
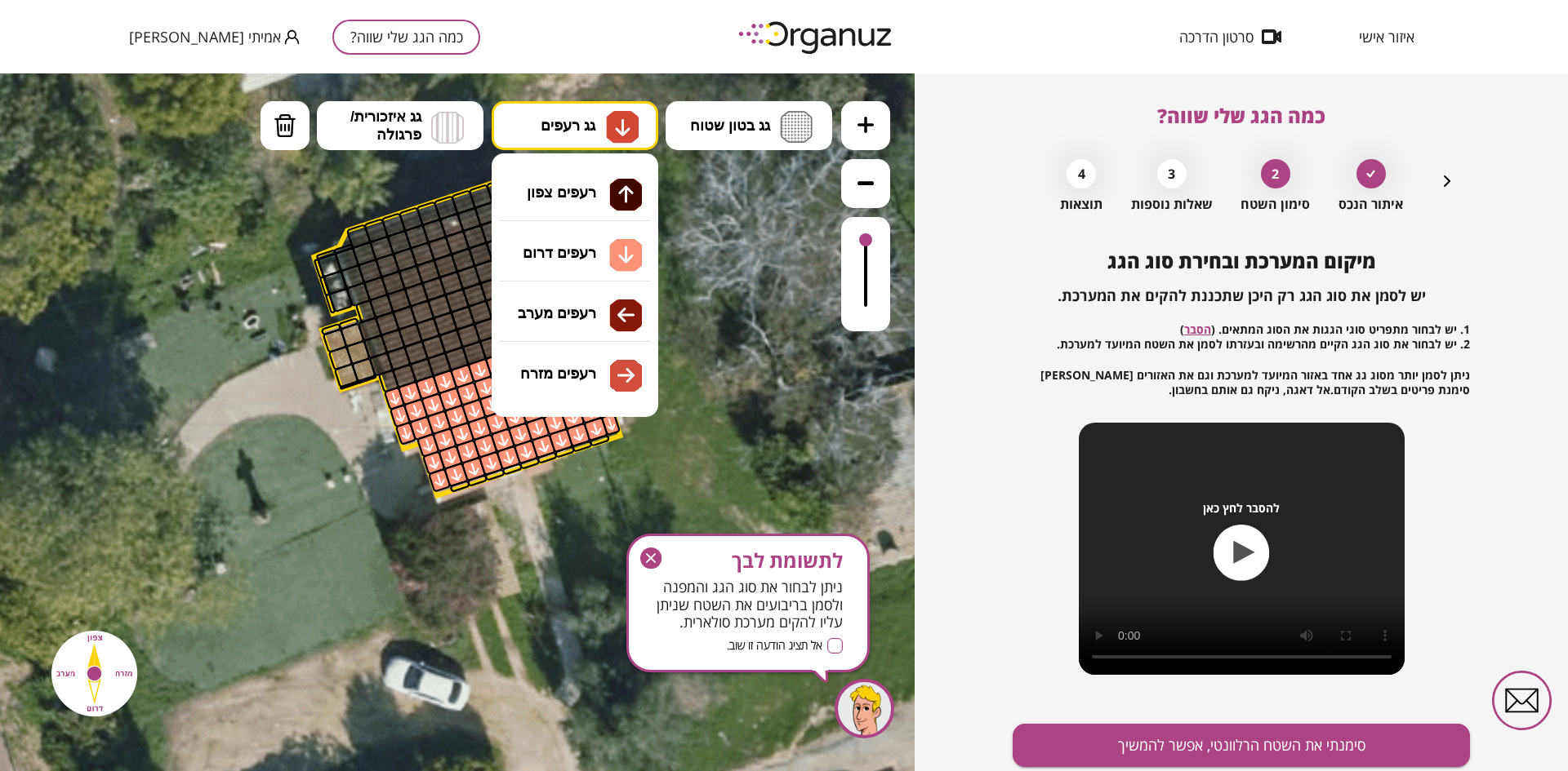
drag, startPoint x: 591, startPoint y: 187, endPoint x: 583, endPoint y: 194, distance: 10.6
click at [591, 188] on div ".st0 { fill: #FFFFFF; } .st0 { fill: #FFFFFF; }" at bounding box center [457, 422] width 915 height 698
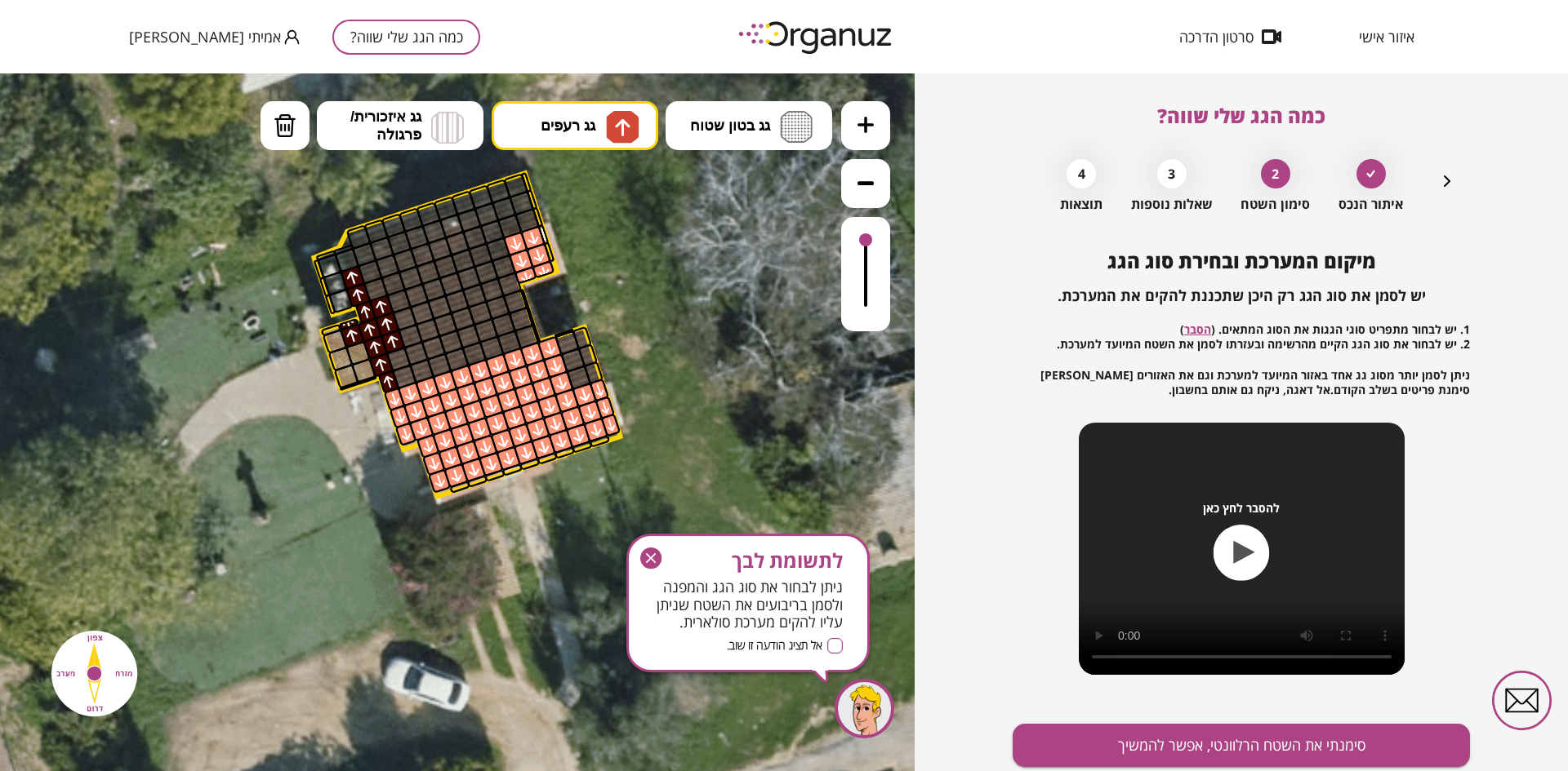
drag, startPoint x: 391, startPoint y: 379, endPoint x: 358, endPoint y: 328, distance: 60.7
click at [274, 126] on img at bounding box center [285, 126] width 22 height 24
click at [352, 335] on div at bounding box center [351, 335] width 25 height 25
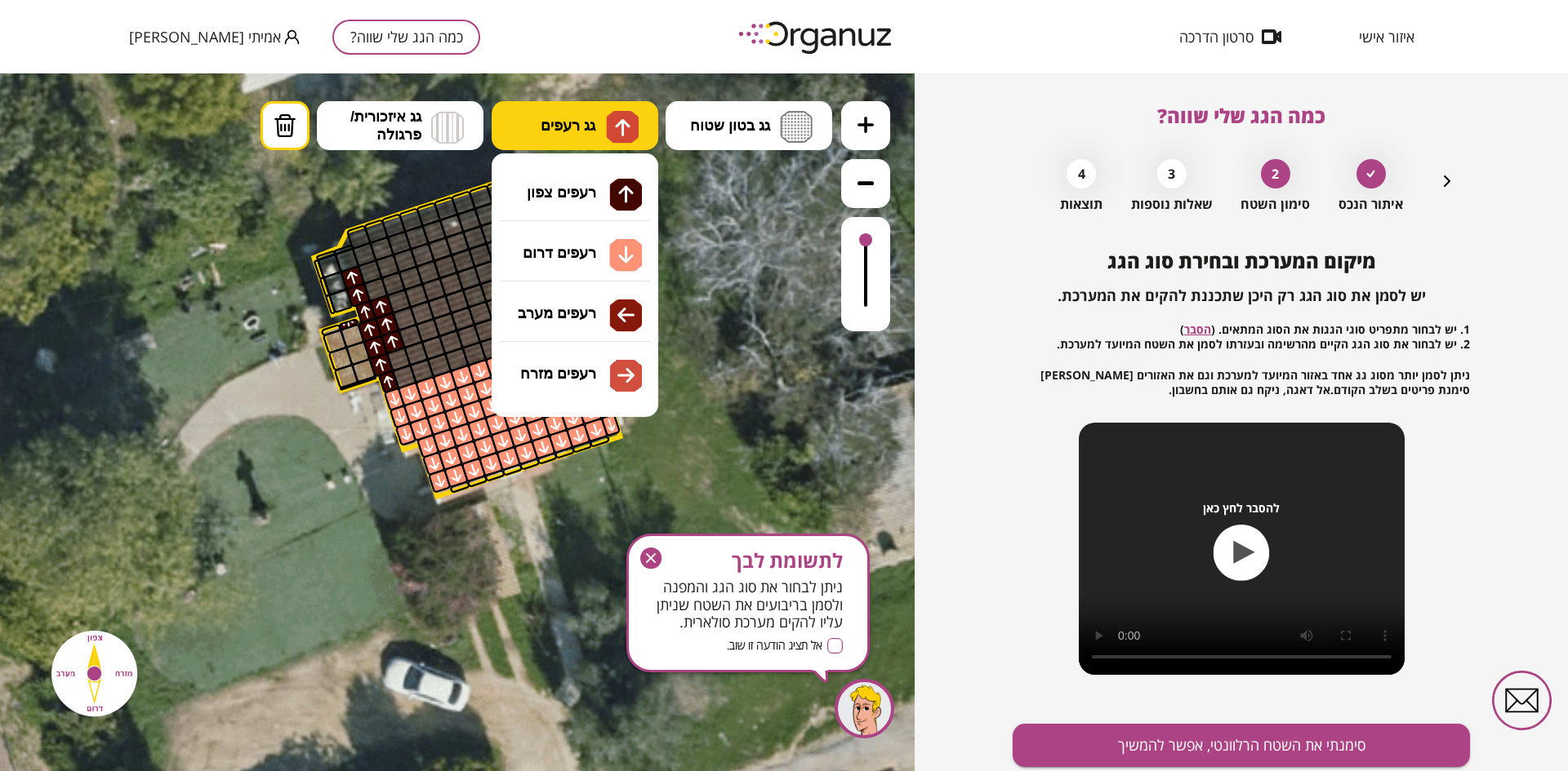
click at [562, 122] on span "גג רעפים" at bounding box center [568, 126] width 54 height 18
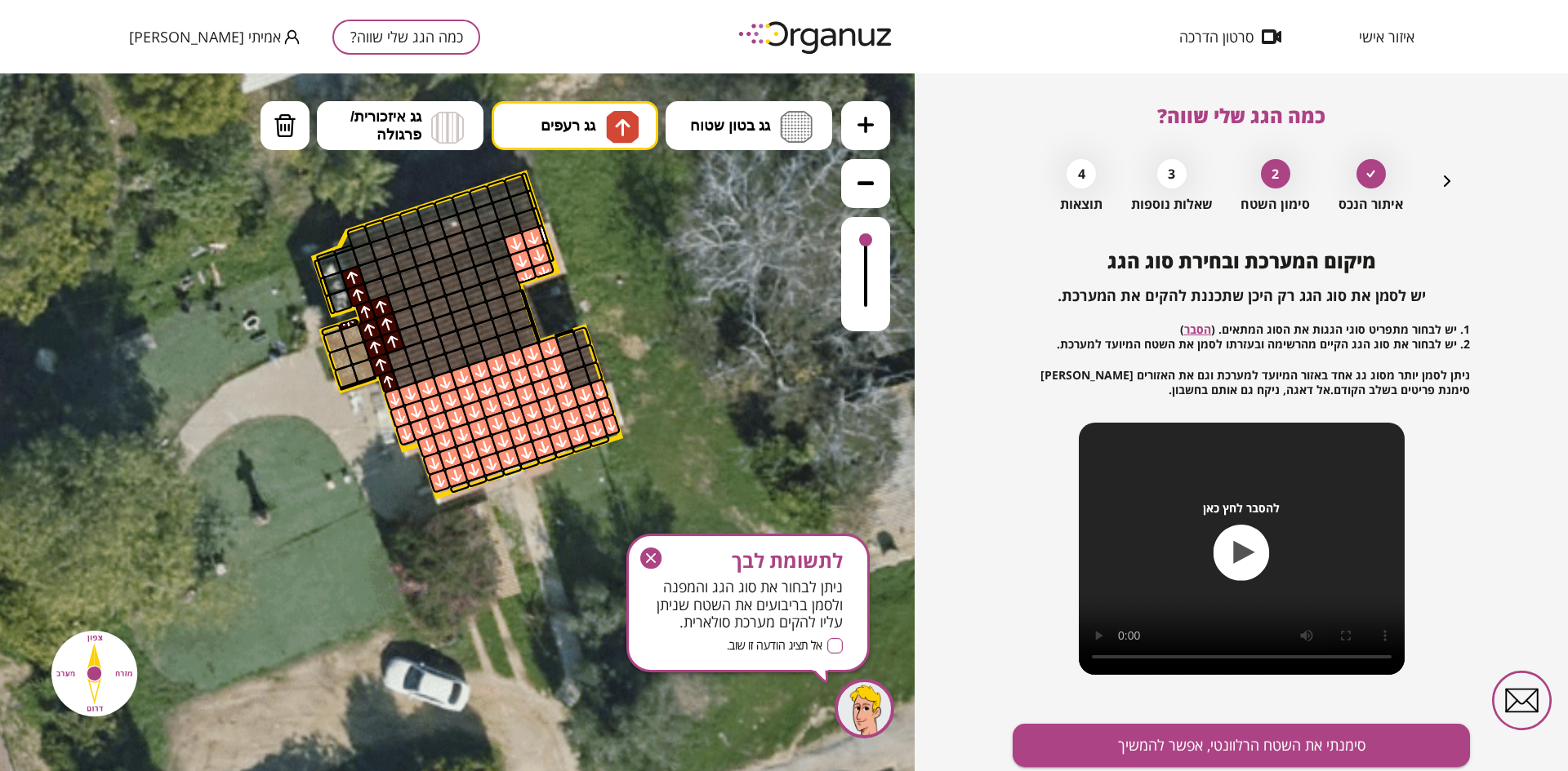
click at [564, 187] on div ".st0 { fill: #FFFFFF; } .st0 { fill: #FFFFFF; }" at bounding box center [457, 422] width 915 height 698
click at [298, 133] on button "מחיקה" at bounding box center [285, 126] width 49 height 49
click at [349, 320] on div at bounding box center [349, 325] width 22 height 13
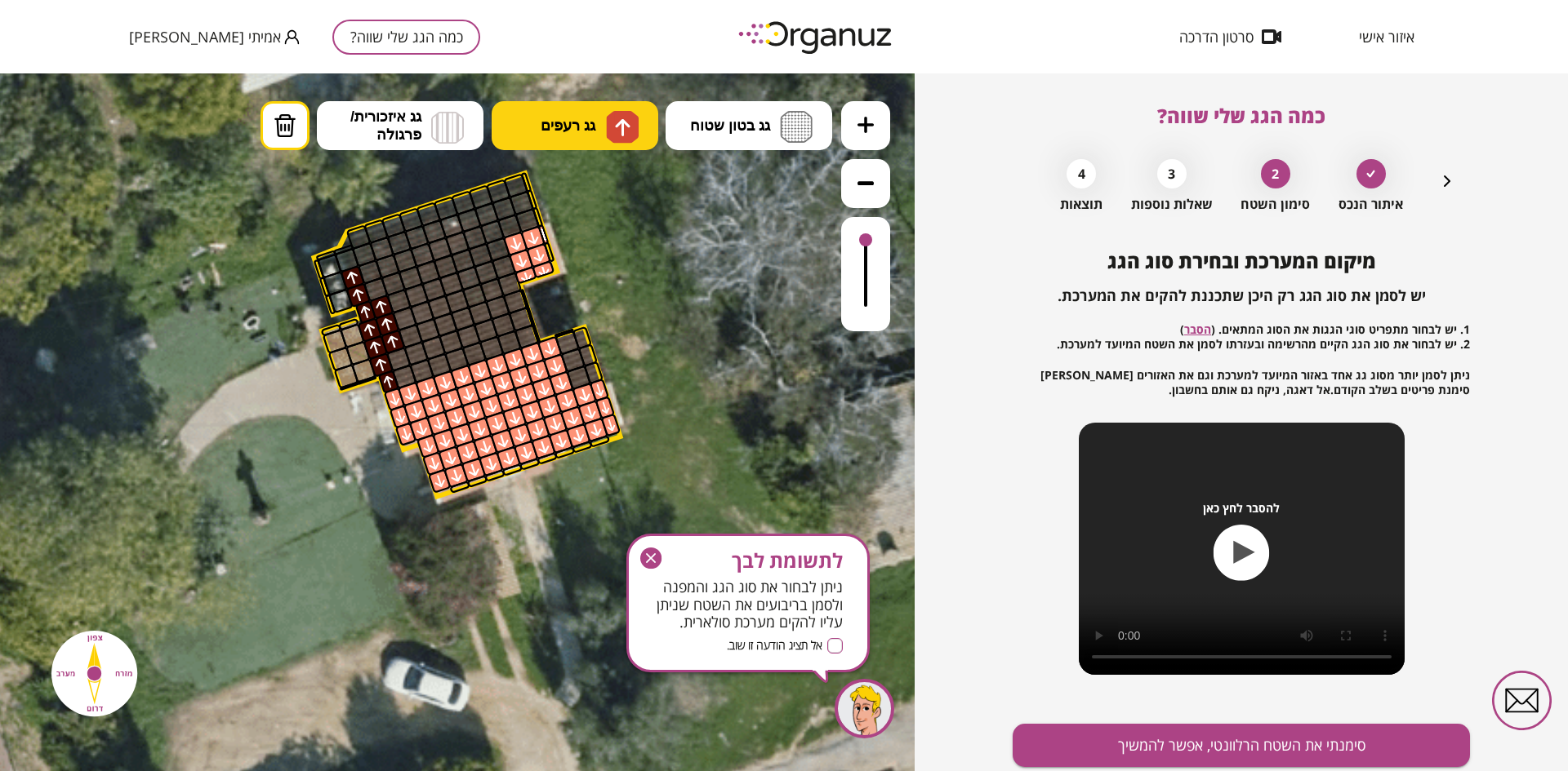
click at [539, 120] on button "גג רעפים" at bounding box center [575, 126] width 167 height 49
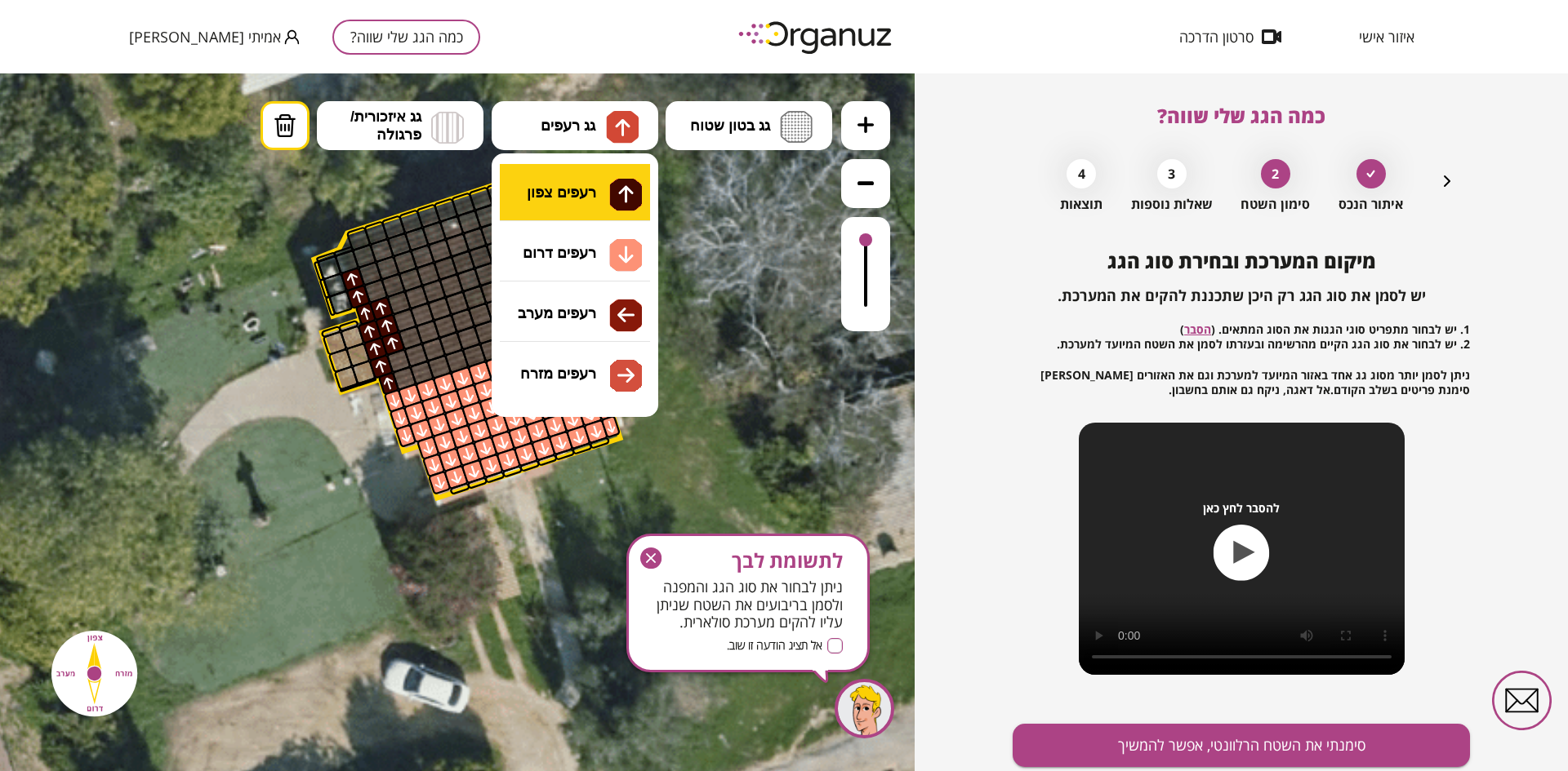
click at [594, 192] on div ".st0 { fill: #FFFFFF; } .st0 { fill: #FFFFFF; }" at bounding box center [457, 422] width 915 height 698
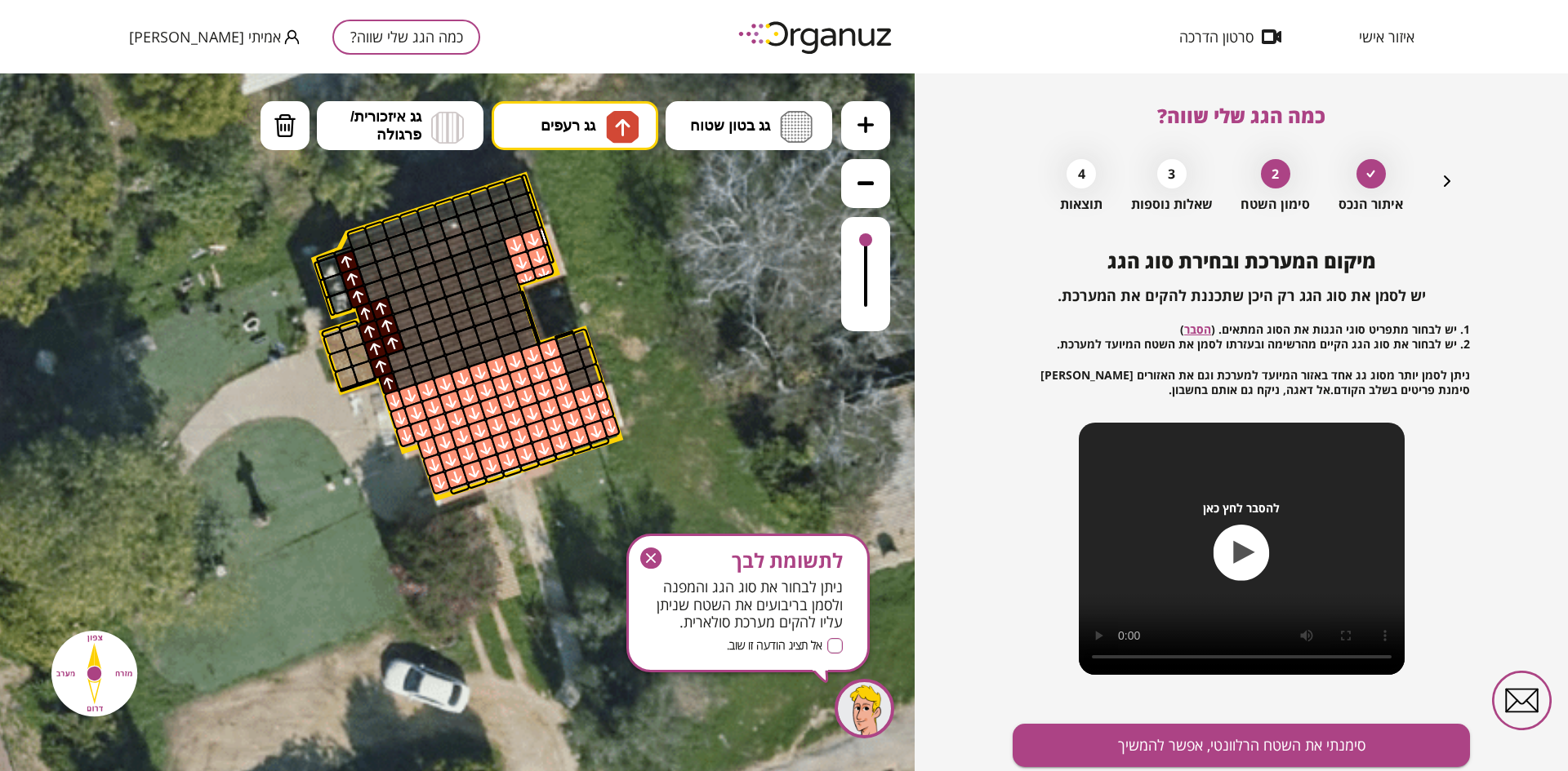
click at [351, 259] on div at bounding box center [346, 261] width 25 height 25
drag, startPoint x: 355, startPoint y: 238, endPoint x: 500, endPoint y: 194, distance: 151.5
drag, startPoint x: 530, startPoint y: 223, endPoint x: 466, endPoint y: 263, distance: 75.5
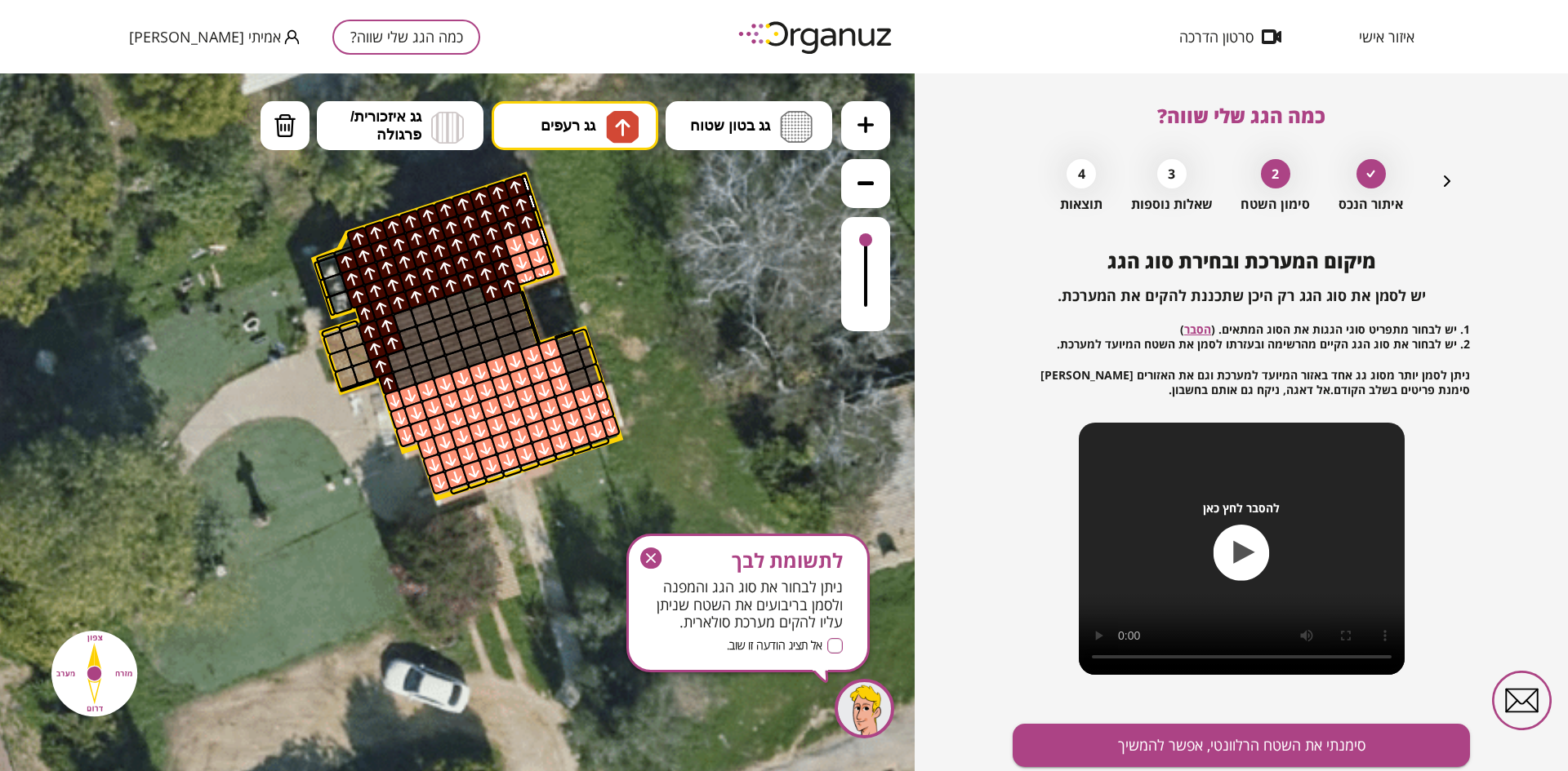
drag, startPoint x: 373, startPoint y: 286, endPoint x: 504, endPoint y: 275, distance: 131.5
drag, startPoint x: 517, startPoint y: 298, endPoint x: 518, endPoint y: 339, distance: 41.0
drag, startPoint x: 568, startPoint y: 346, endPoint x: 574, endPoint y: 358, distance: 13.4
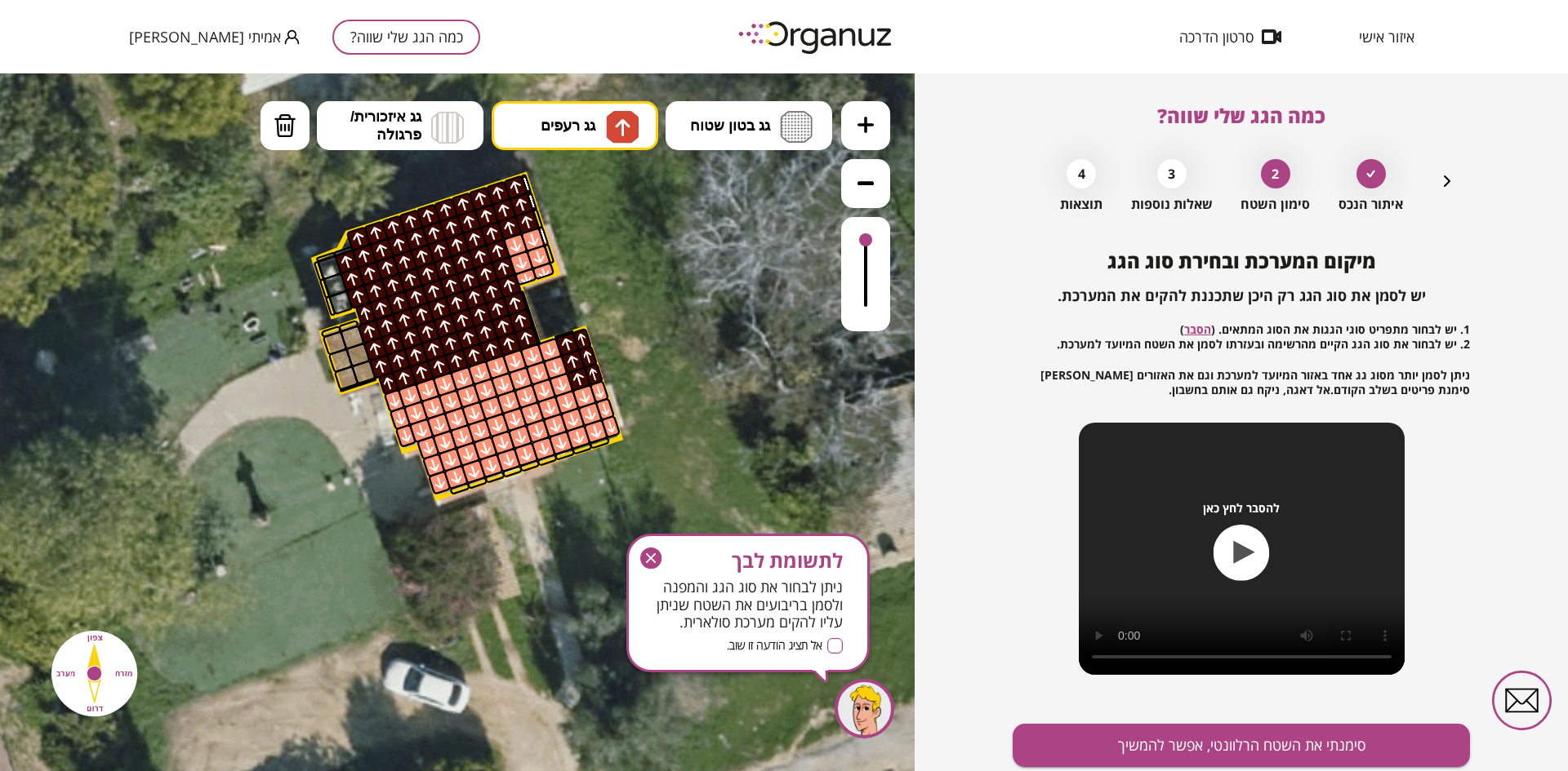
click at [443, 139] on img at bounding box center [447, 126] width 33 height 33
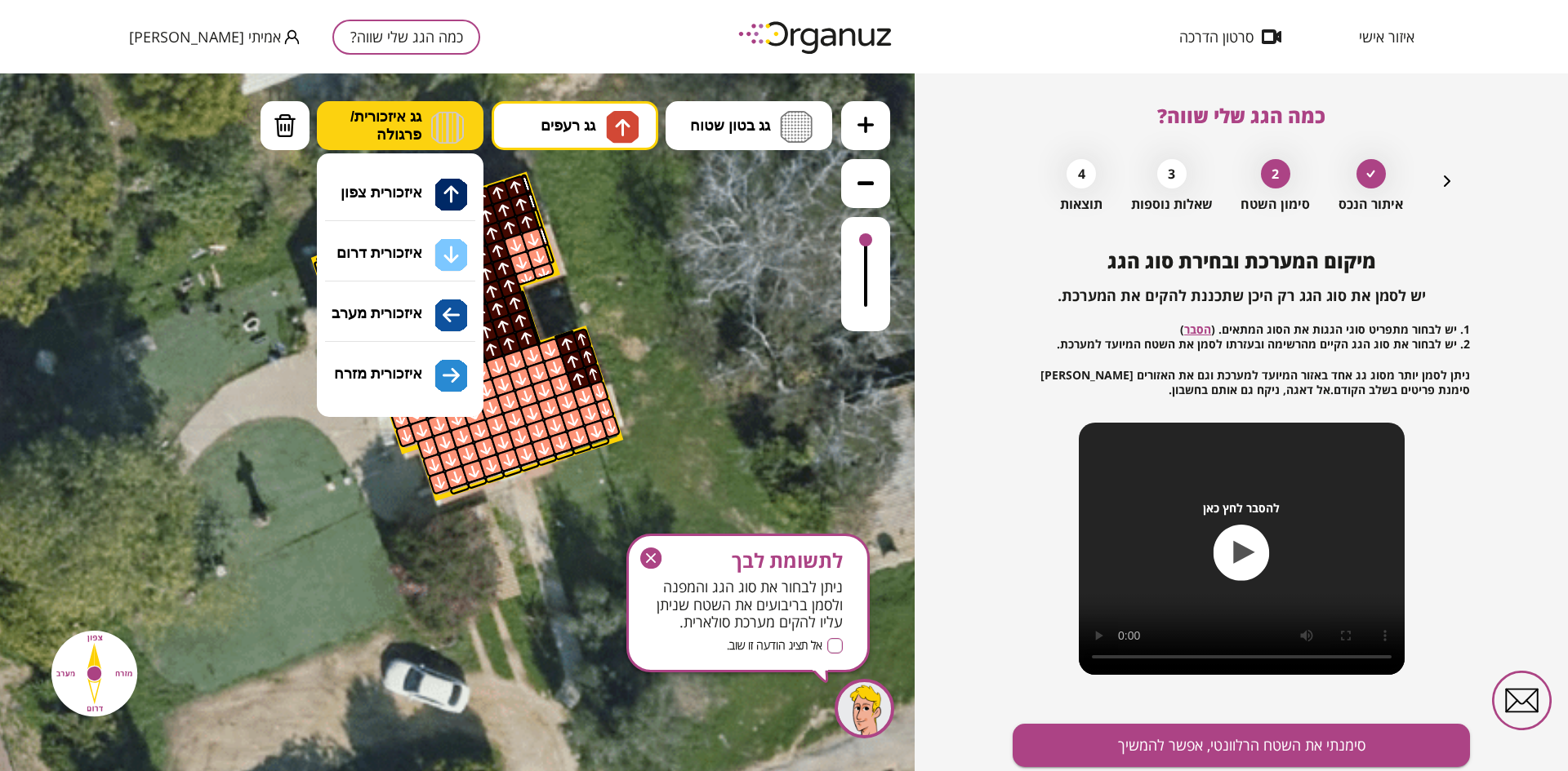
click at [448, 138] on img at bounding box center [447, 126] width 33 height 33
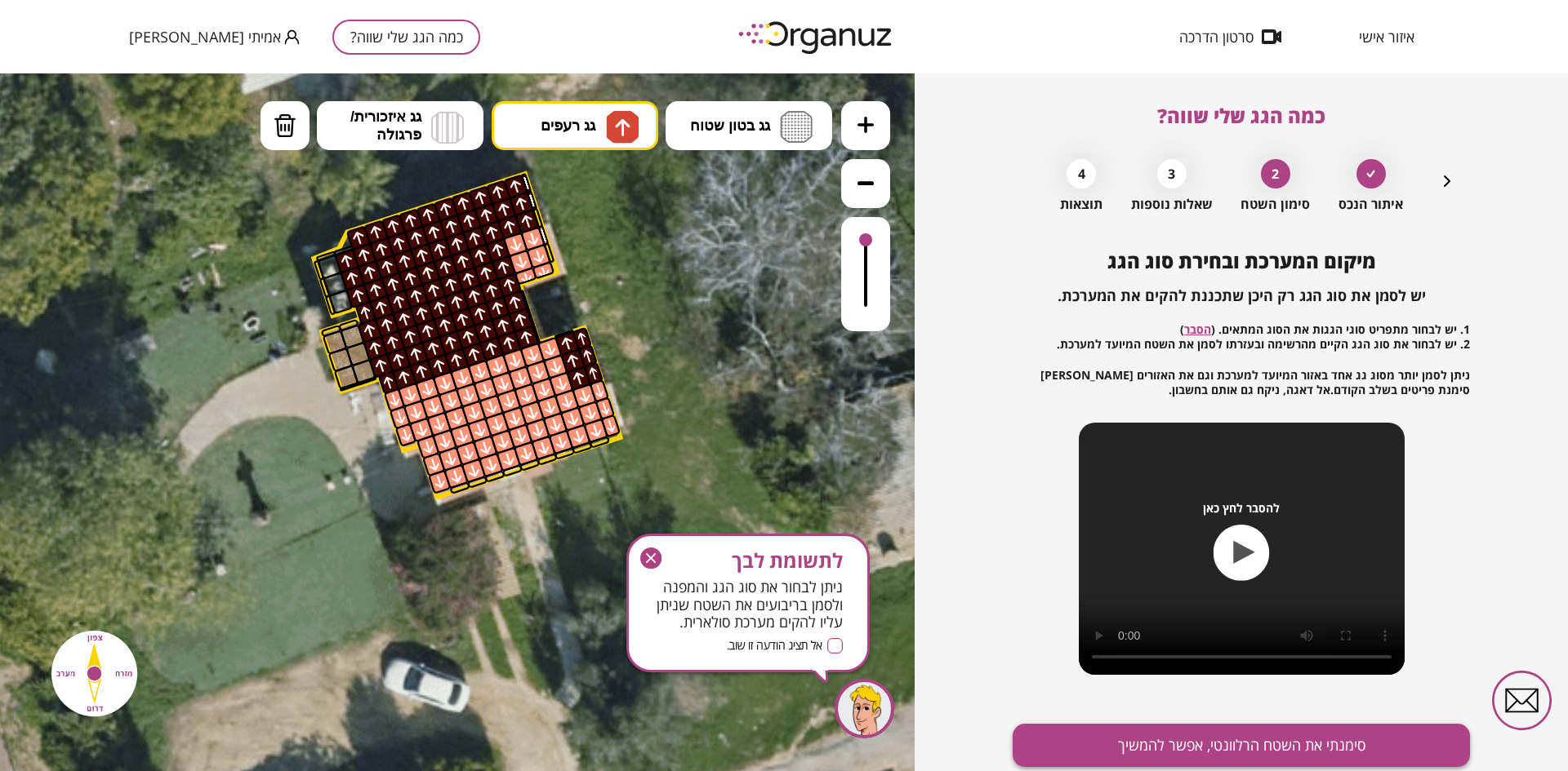
click at [1044, 542] on button "סימנתי את השטח הרלוונטי, אפשר להמשיך" at bounding box center [1241, 746] width 457 height 43
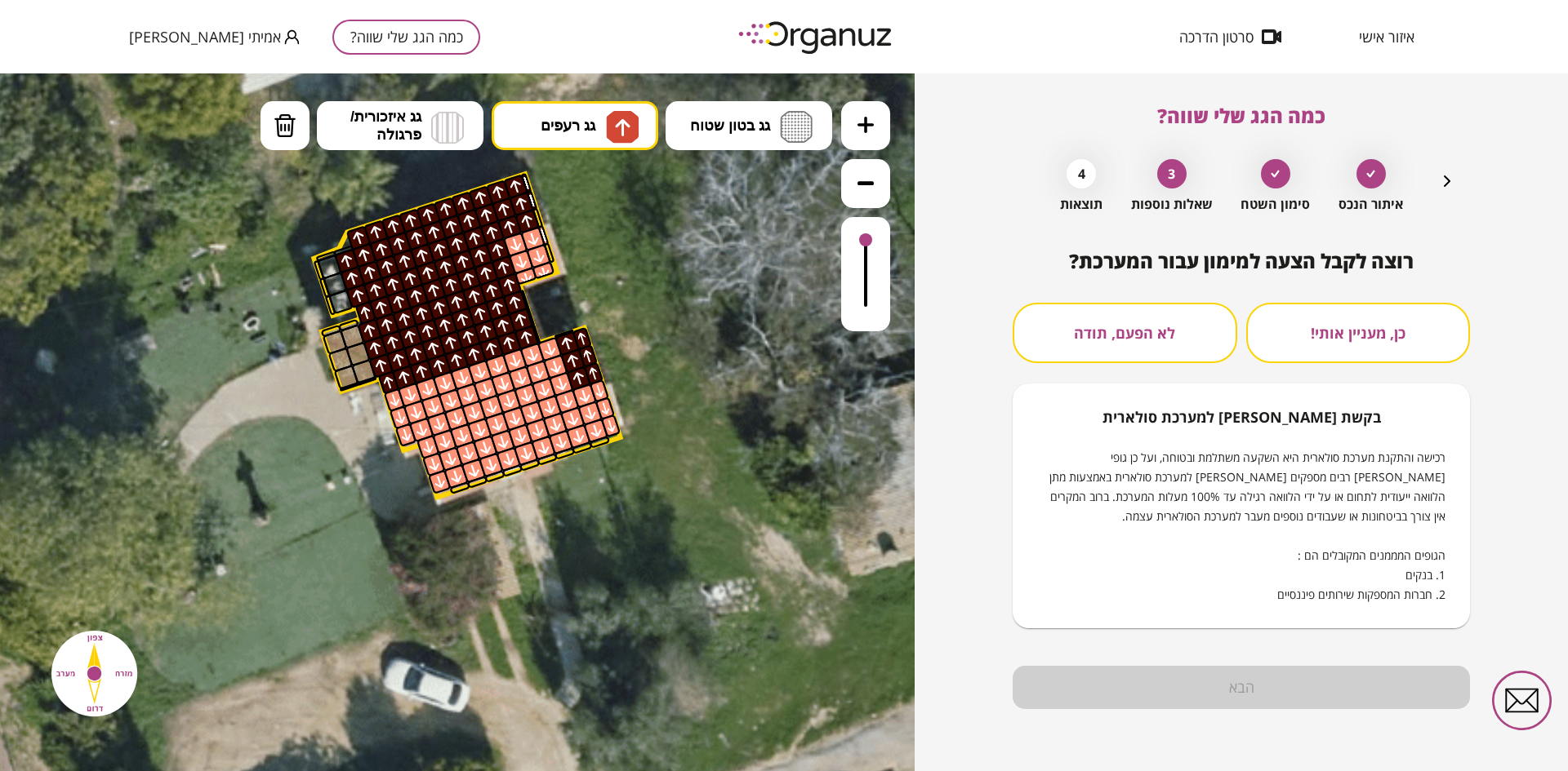
click at [1044, 341] on button "כן, מעניין אותי!" at bounding box center [1359, 333] width 225 height 60
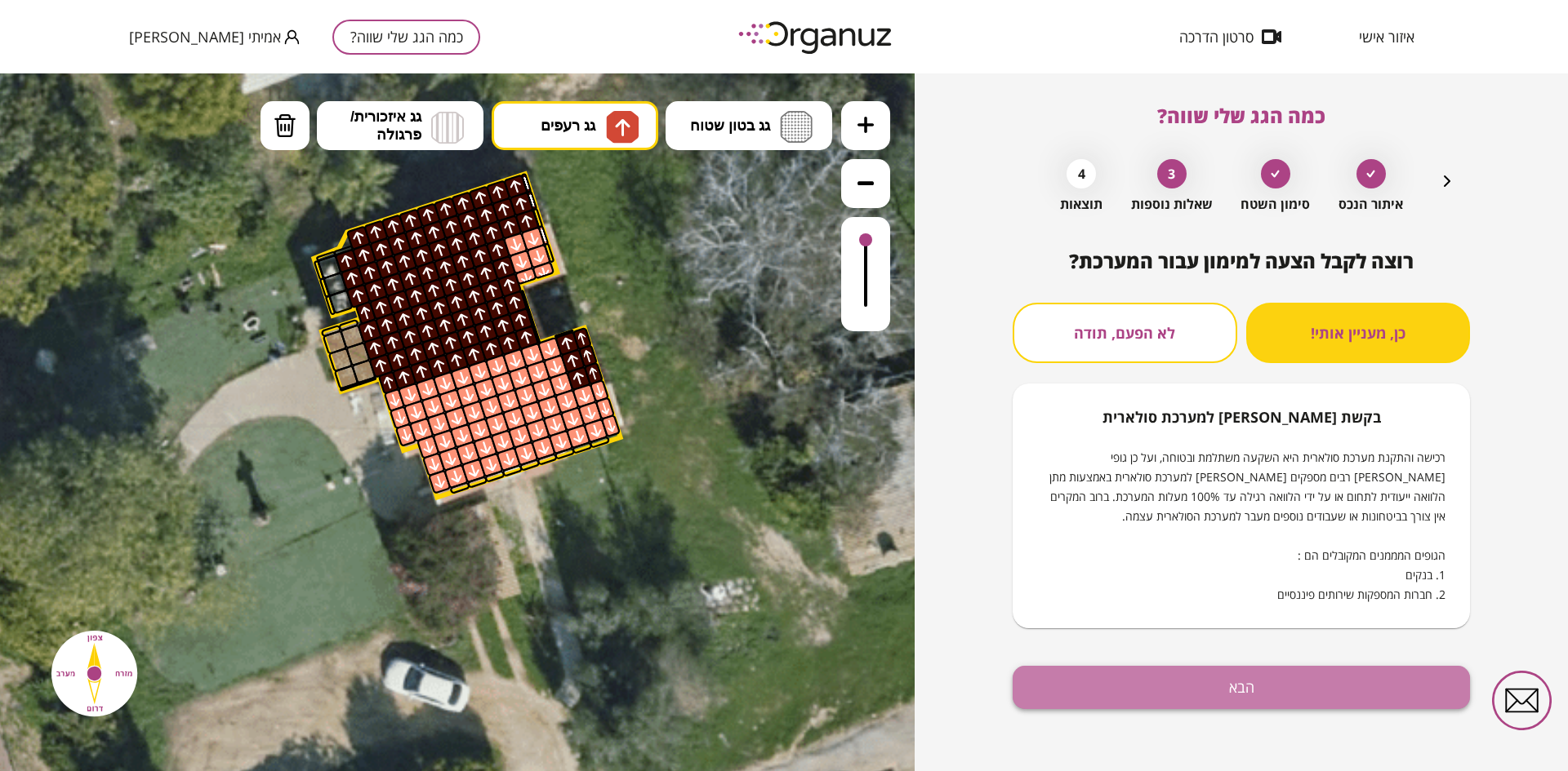
click at [1044, 542] on button "הבא" at bounding box center [1241, 688] width 457 height 43
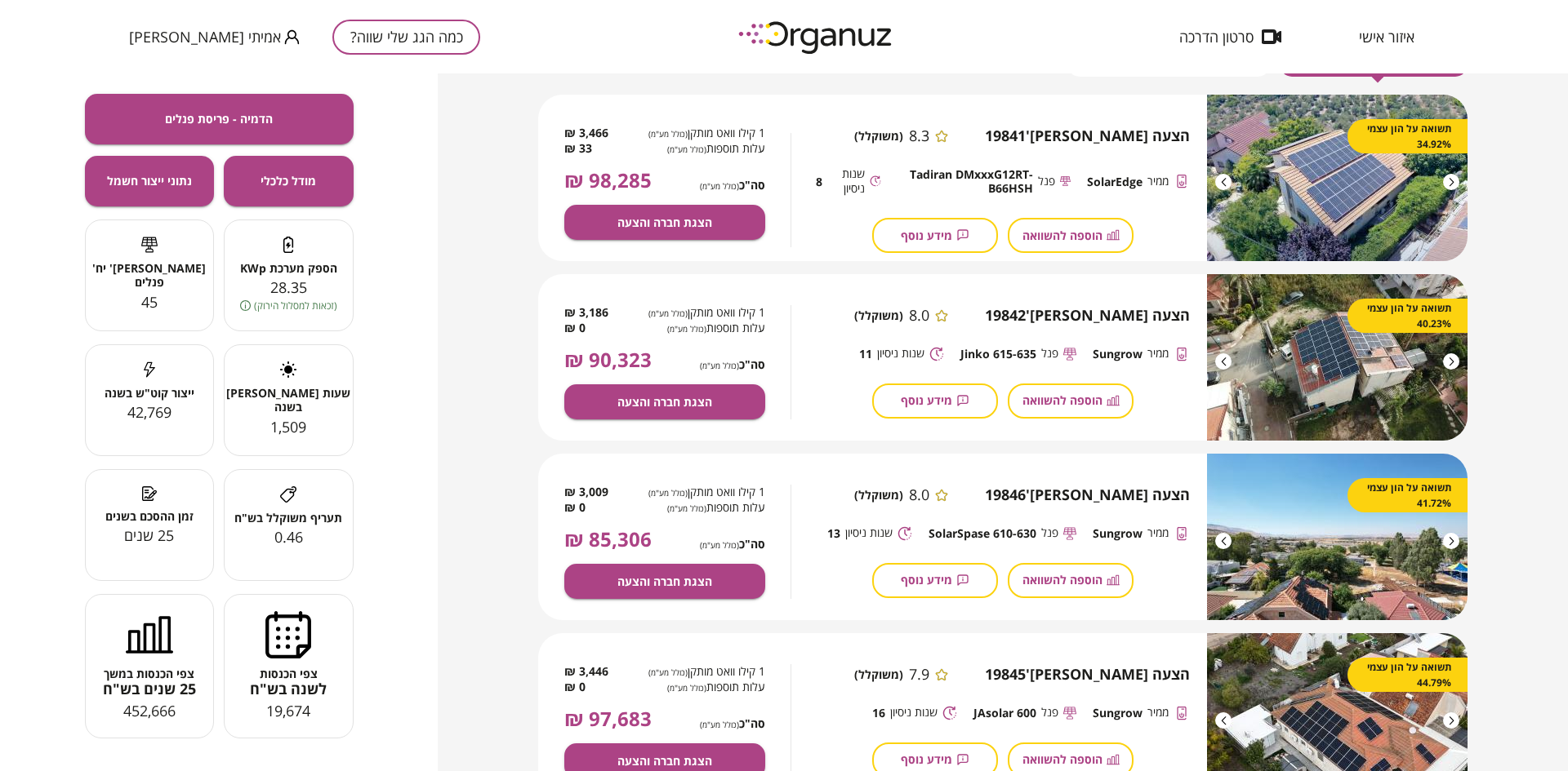
scroll to position [82, 0]
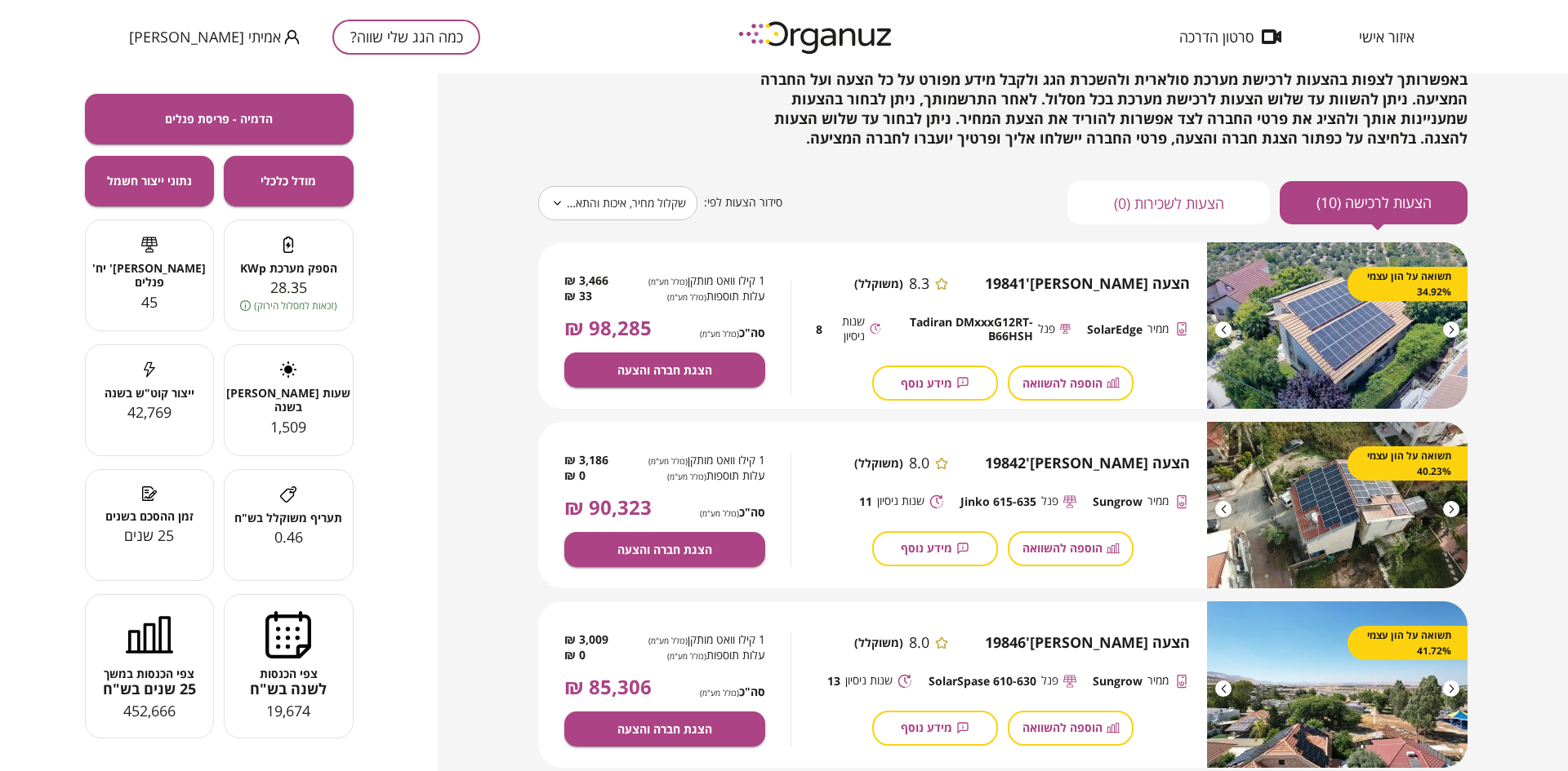
click at [1044, 328] on div at bounding box center [1222, 329] width 16 height 16
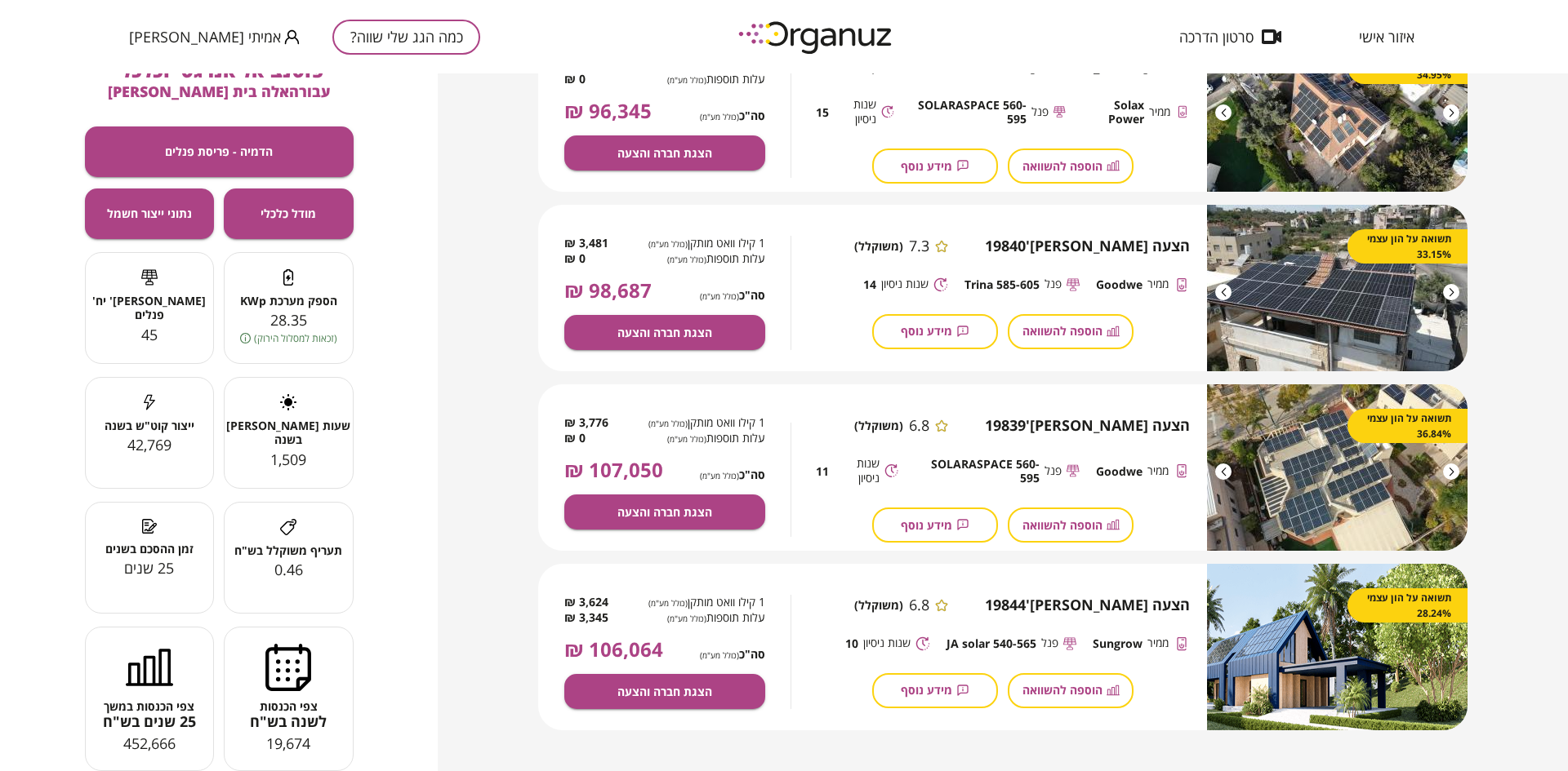
scroll to position [0, 0]
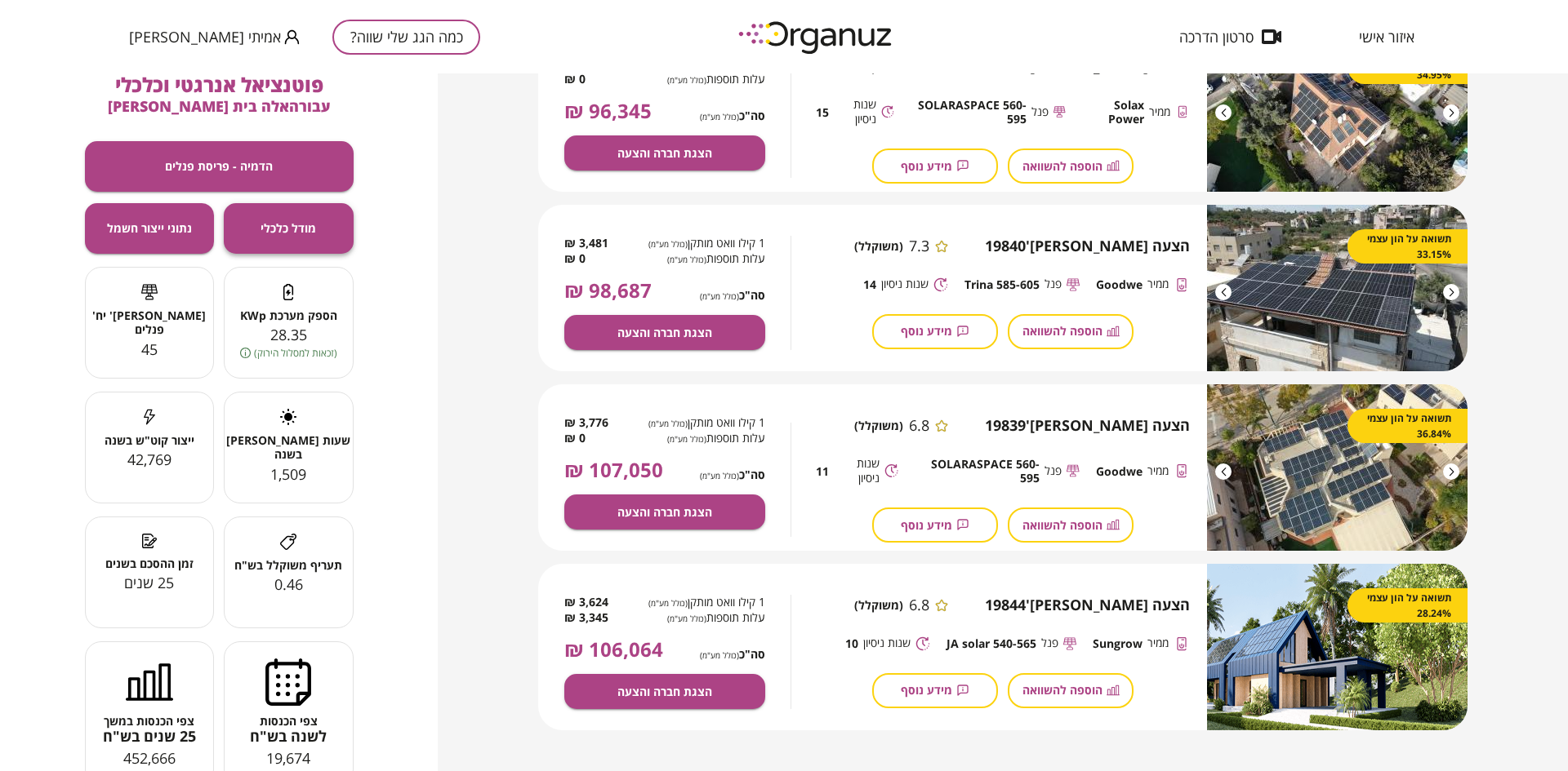
click at [316, 238] on button "מודל כלכלי" at bounding box center [289, 229] width 130 height 51
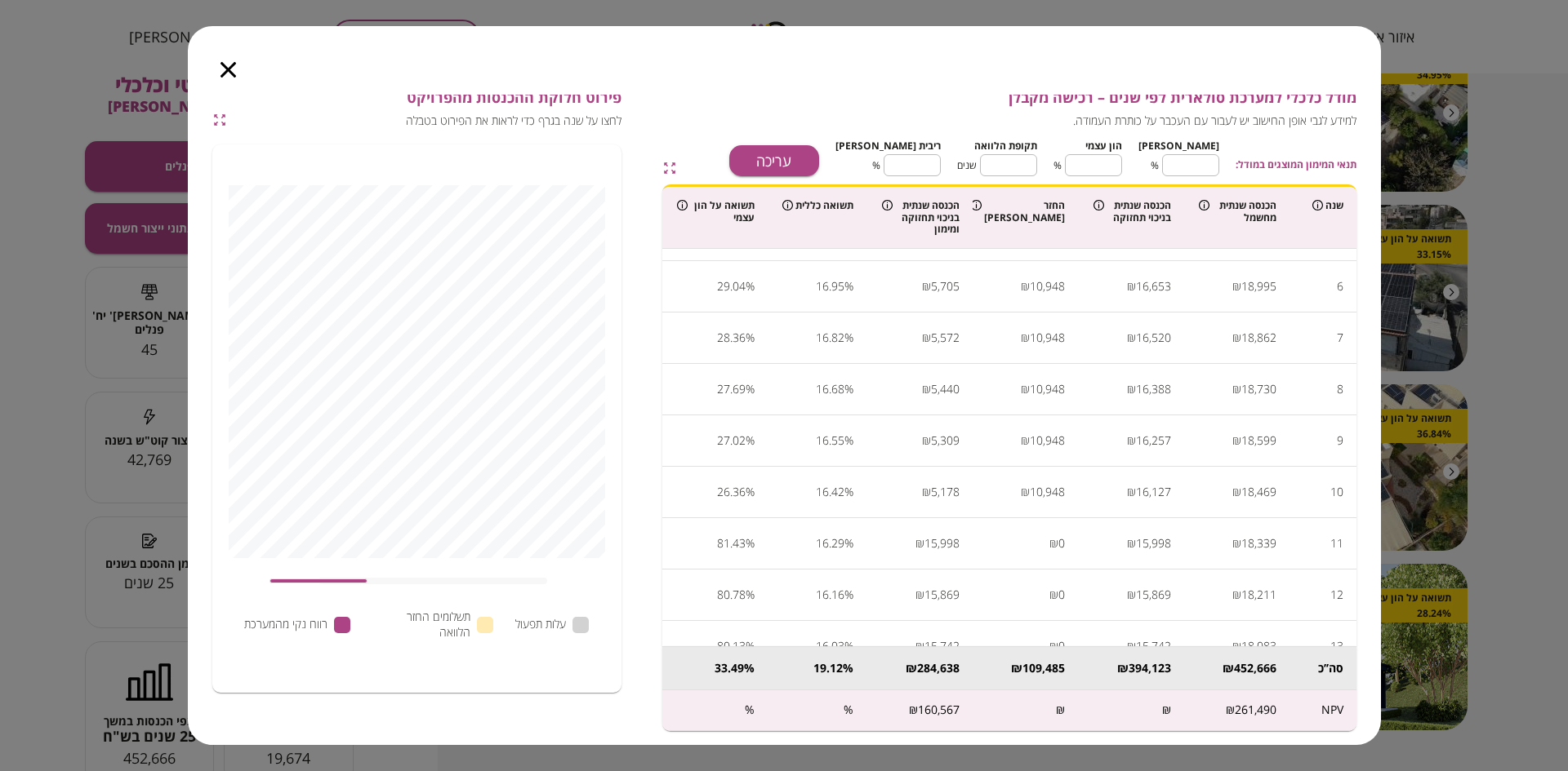
scroll to position [326, 0]
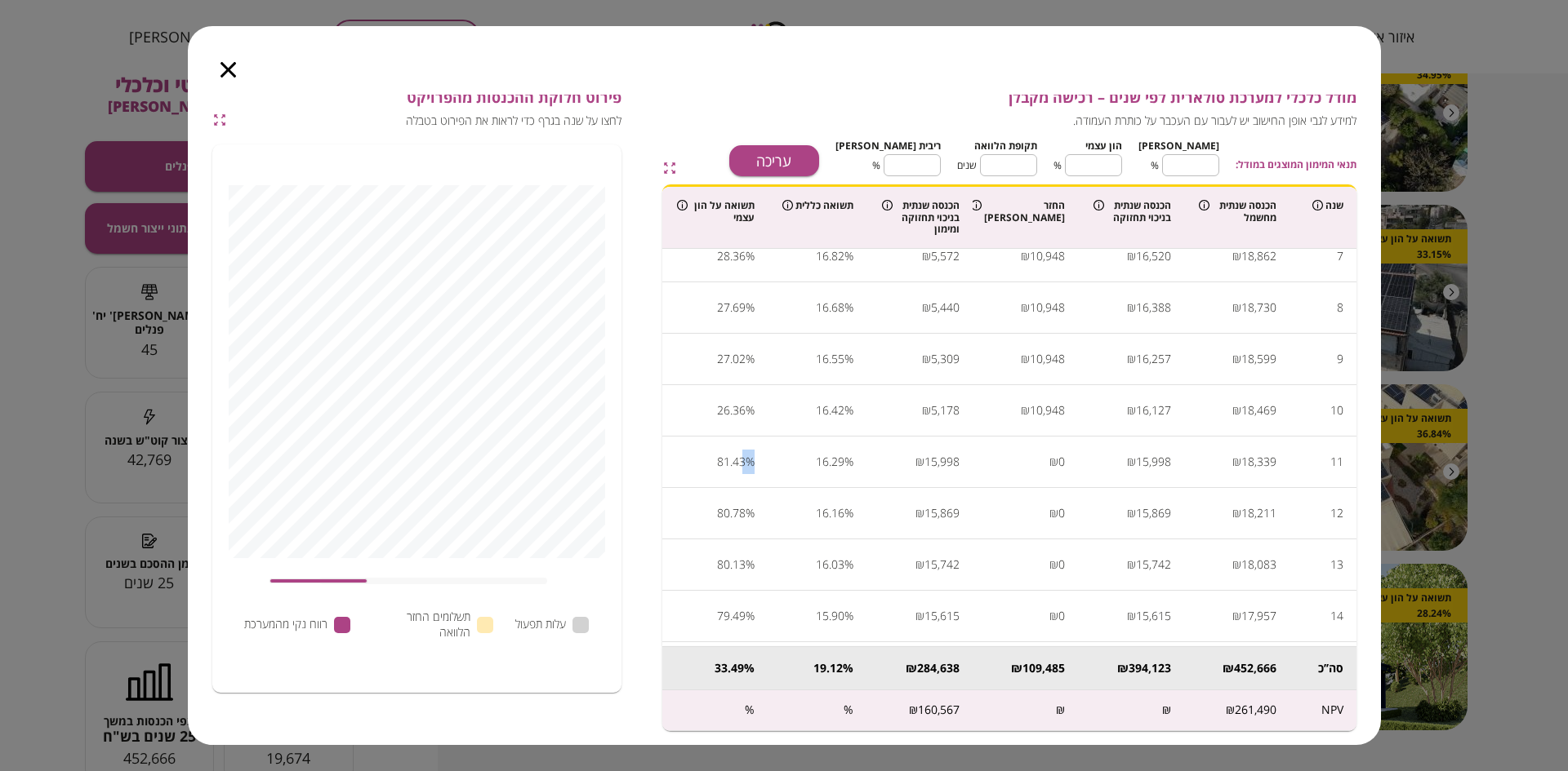
drag, startPoint x: 726, startPoint y: 467, endPoint x: 746, endPoint y: 463, distance: 20.4
click at [755, 463] on div "% 81.43" at bounding box center [715, 462] width 80 height 24
click at [734, 464] on div "81.43" at bounding box center [731, 462] width 28 height 24
click at [728, 467] on div "% 81.43" at bounding box center [715, 462] width 80 height 24
click at [743, 464] on div "81.43" at bounding box center [731, 462] width 28 height 24
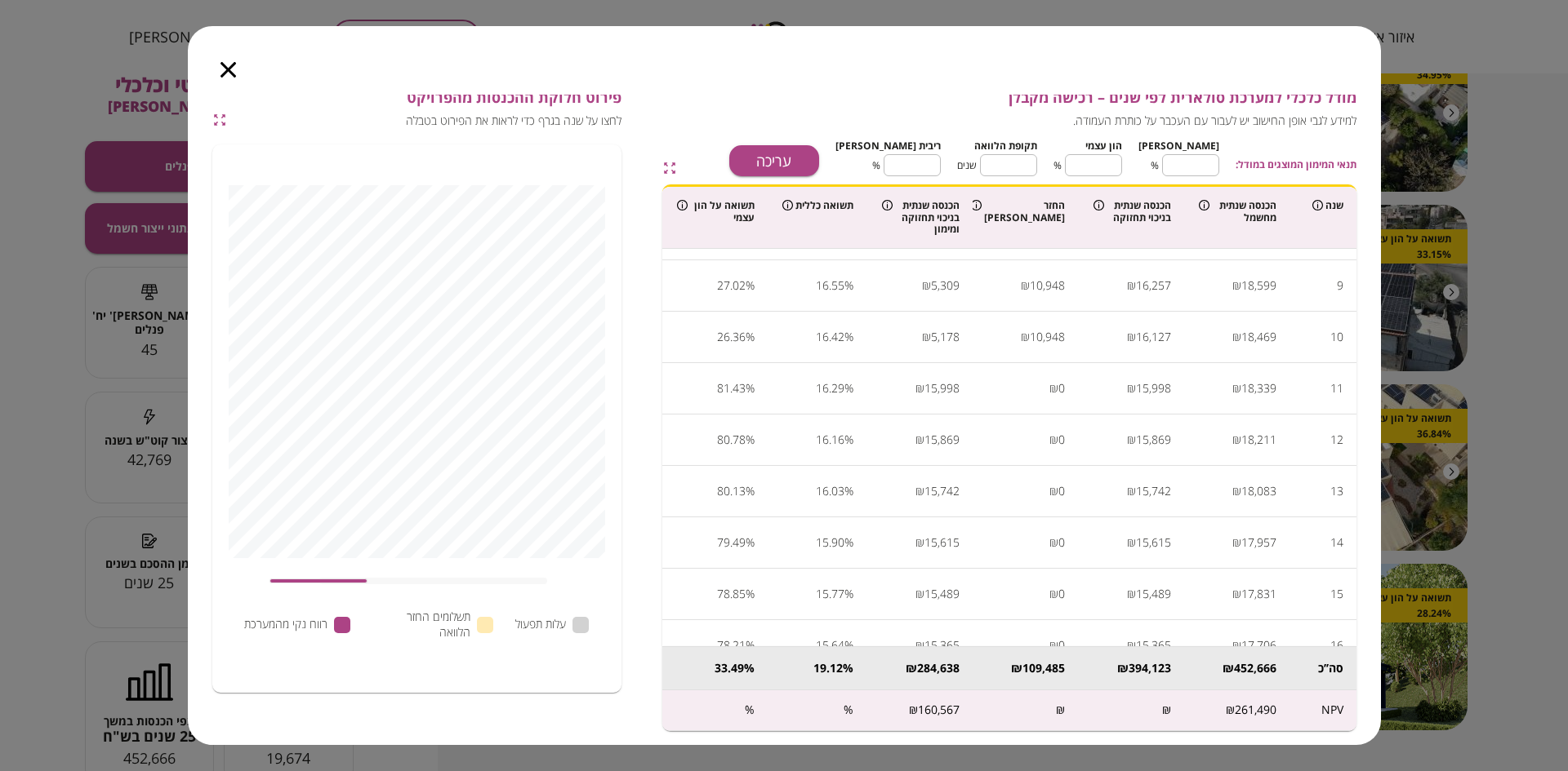
scroll to position [408, 0]
drag, startPoint x: 224, startPoint y: 67, endPoint x: 307, endPoint y: 80, distance: 84.0
click at [225, 67] on icon "button" at bounding box center [228, 69] width 16 height 16
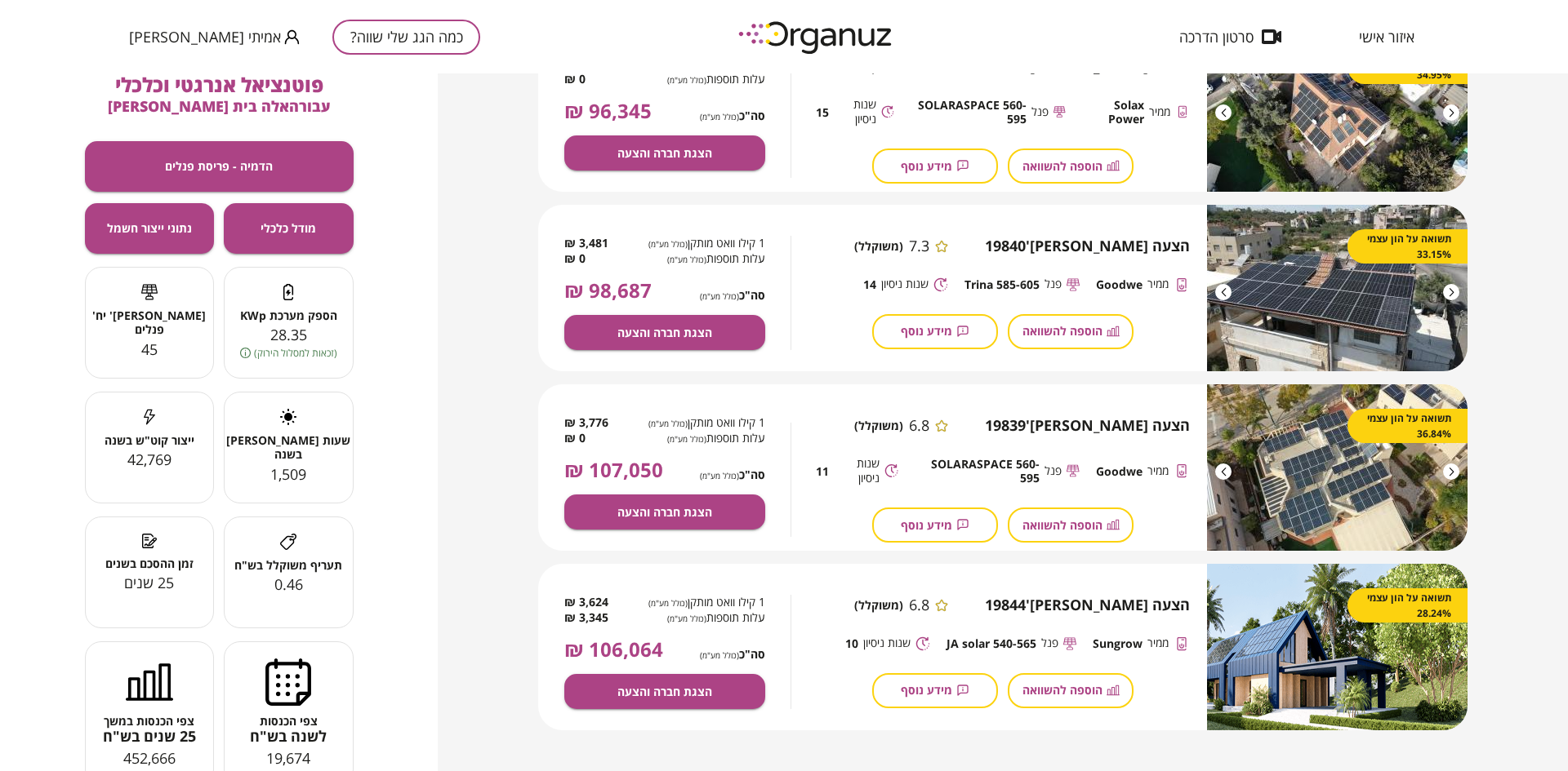
click at [305, 542] on span "תעריף משוקלל בש"ח" at bounding box center [289, 565] width 128 height 14
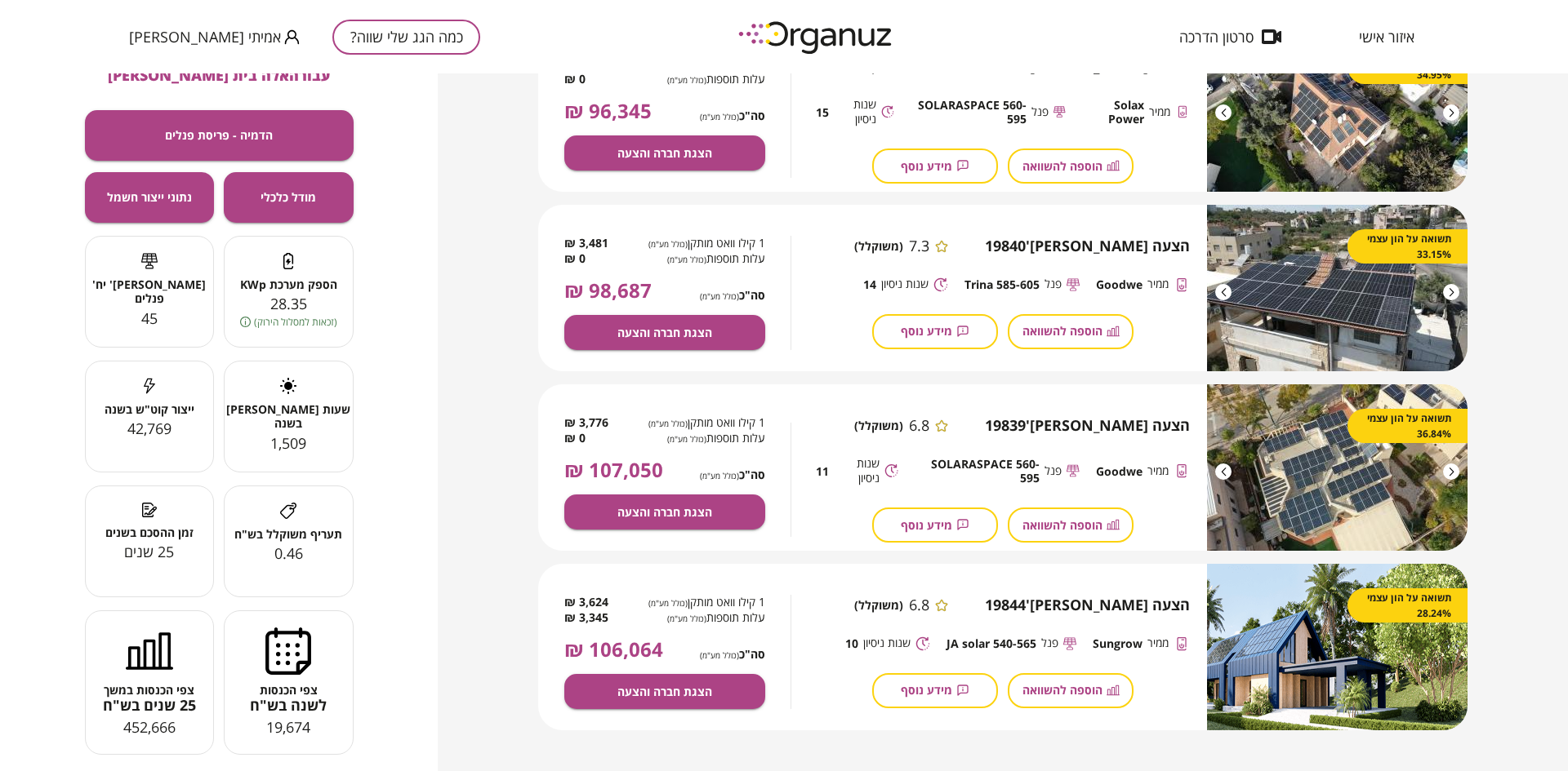
scroll to position [48, 0]
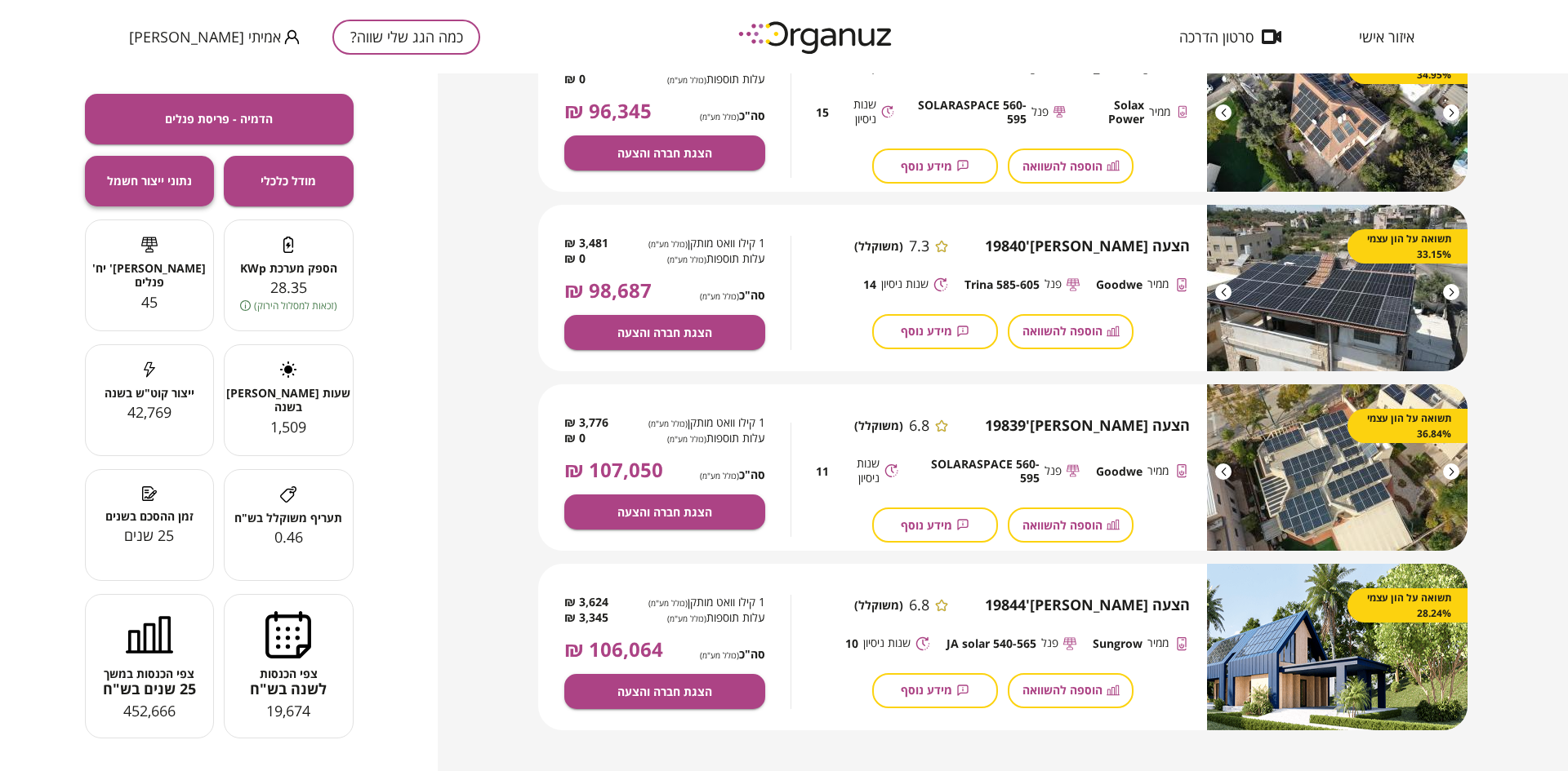
click at [204, 179] on button "נתוני ייצור חשמל" at bounding box center [150, 181] width 130 height 51
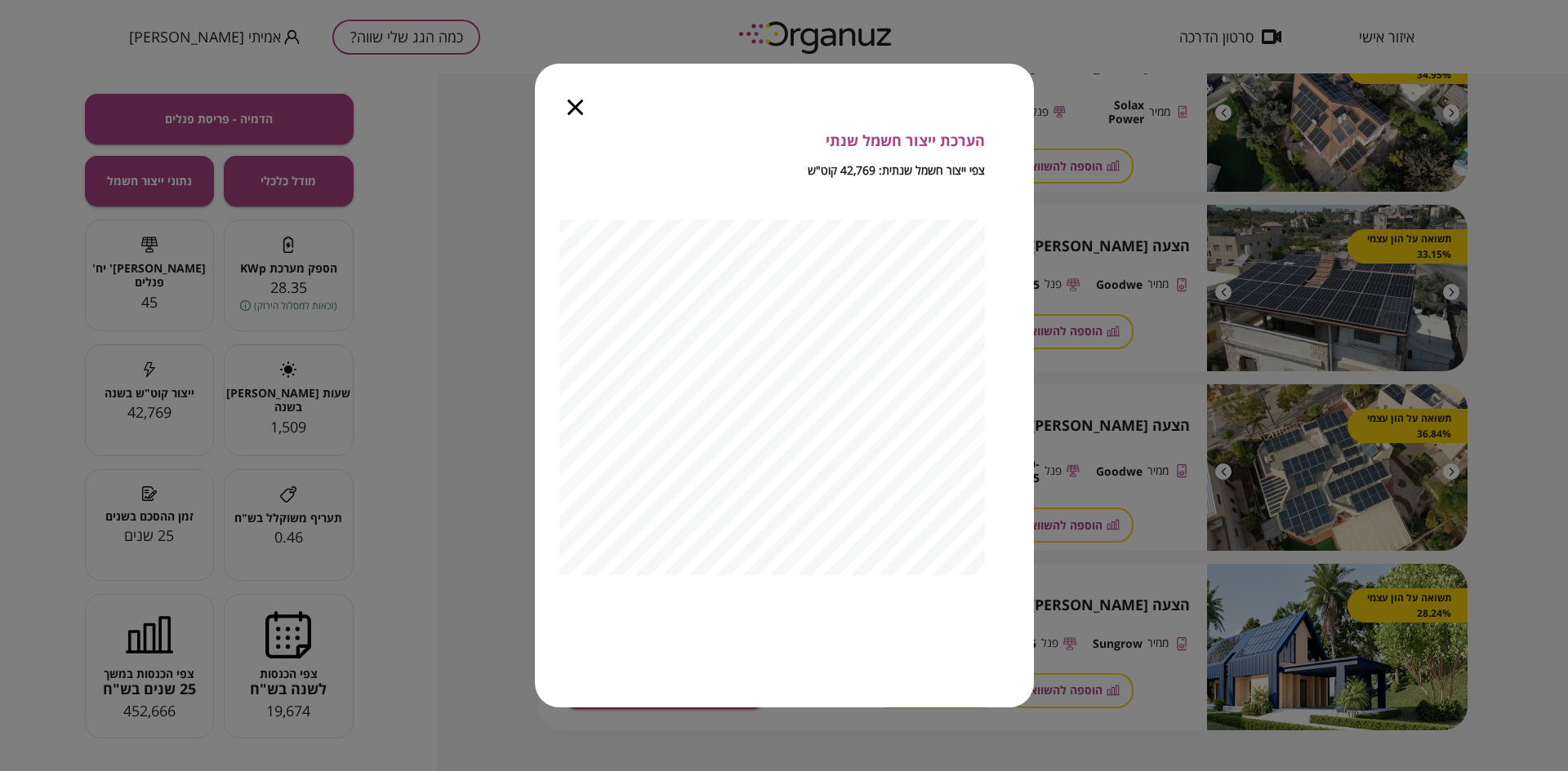
click at [580, 109] on icon "button" at bounding box center [575, 107] width 16 height 16
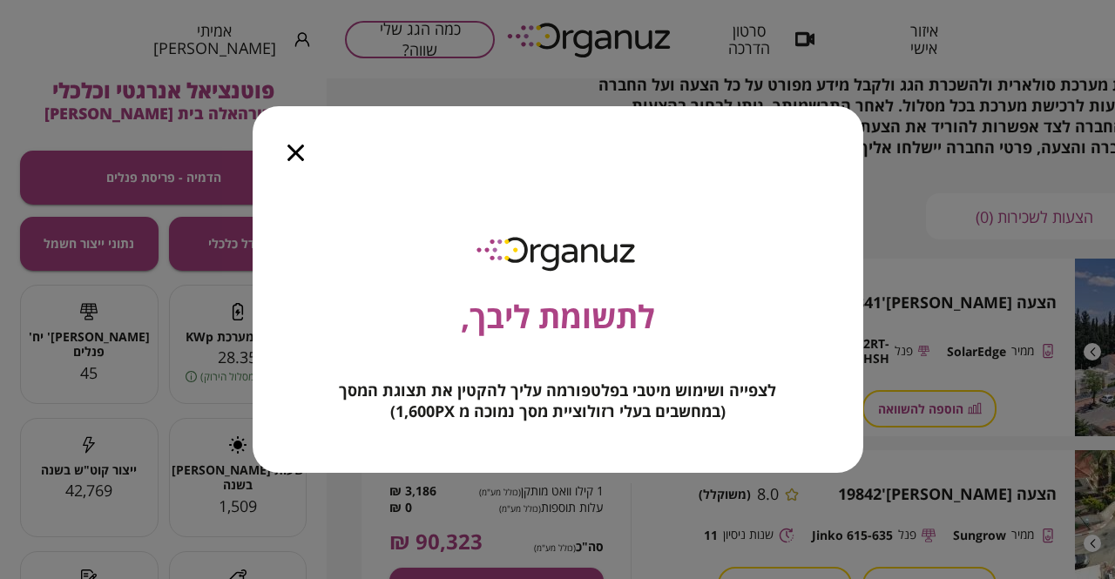
scroll to position [91, 0]
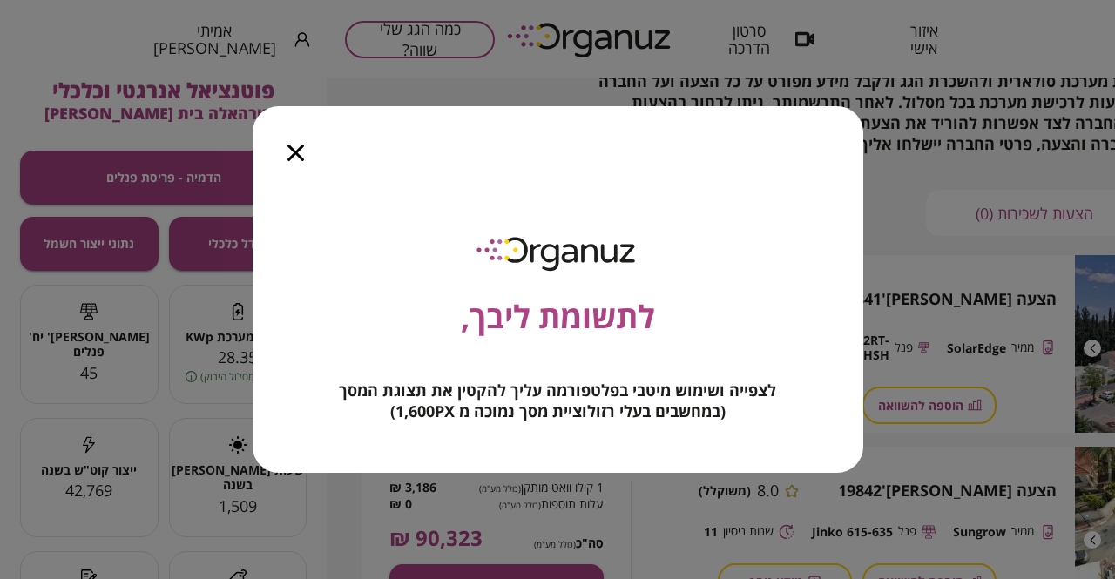
click at [291, 153] on icon "button" at bounding box center [296, 153] width 17 height 17
